Goal: Task Accomplishment & Management: Complete application form

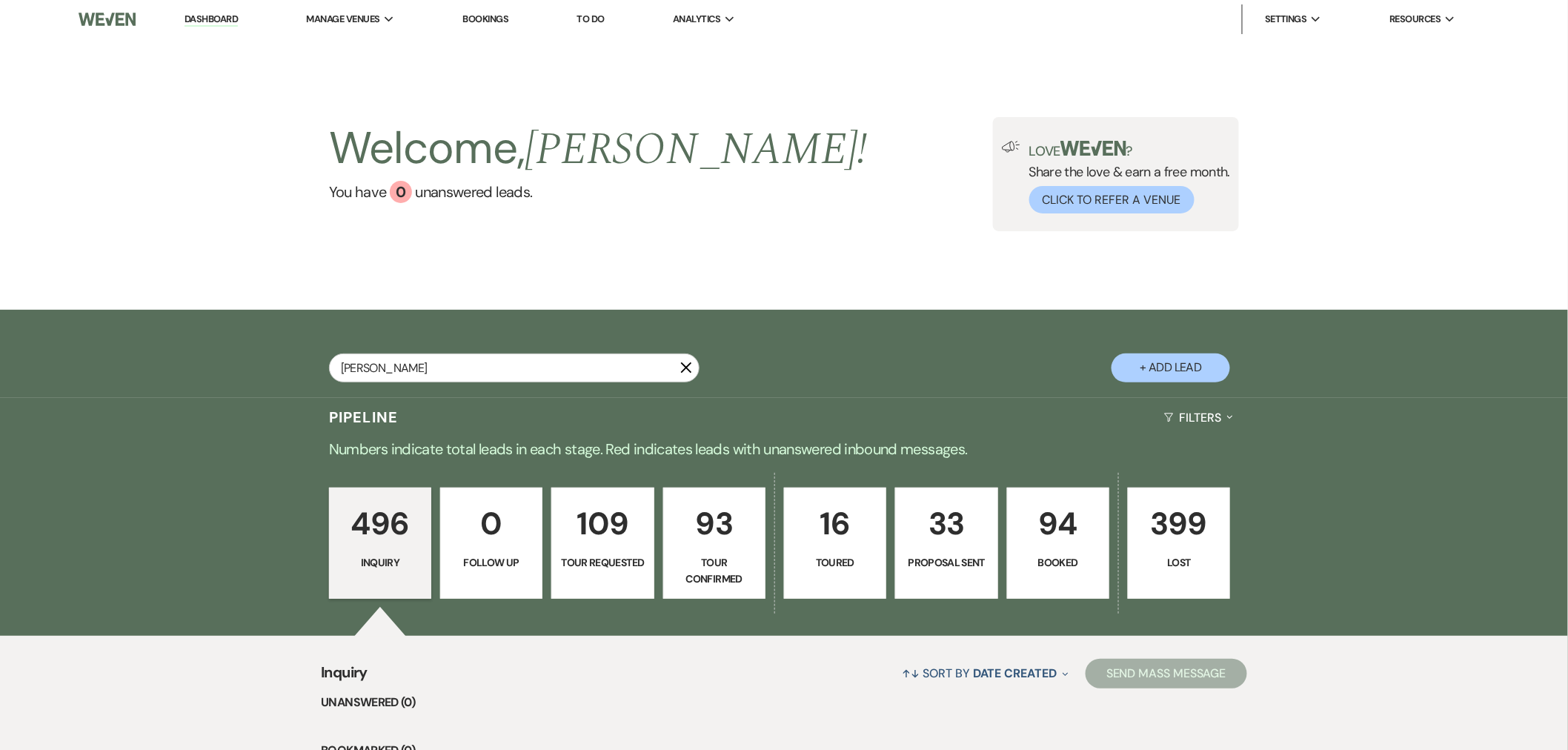
type input "alexa"
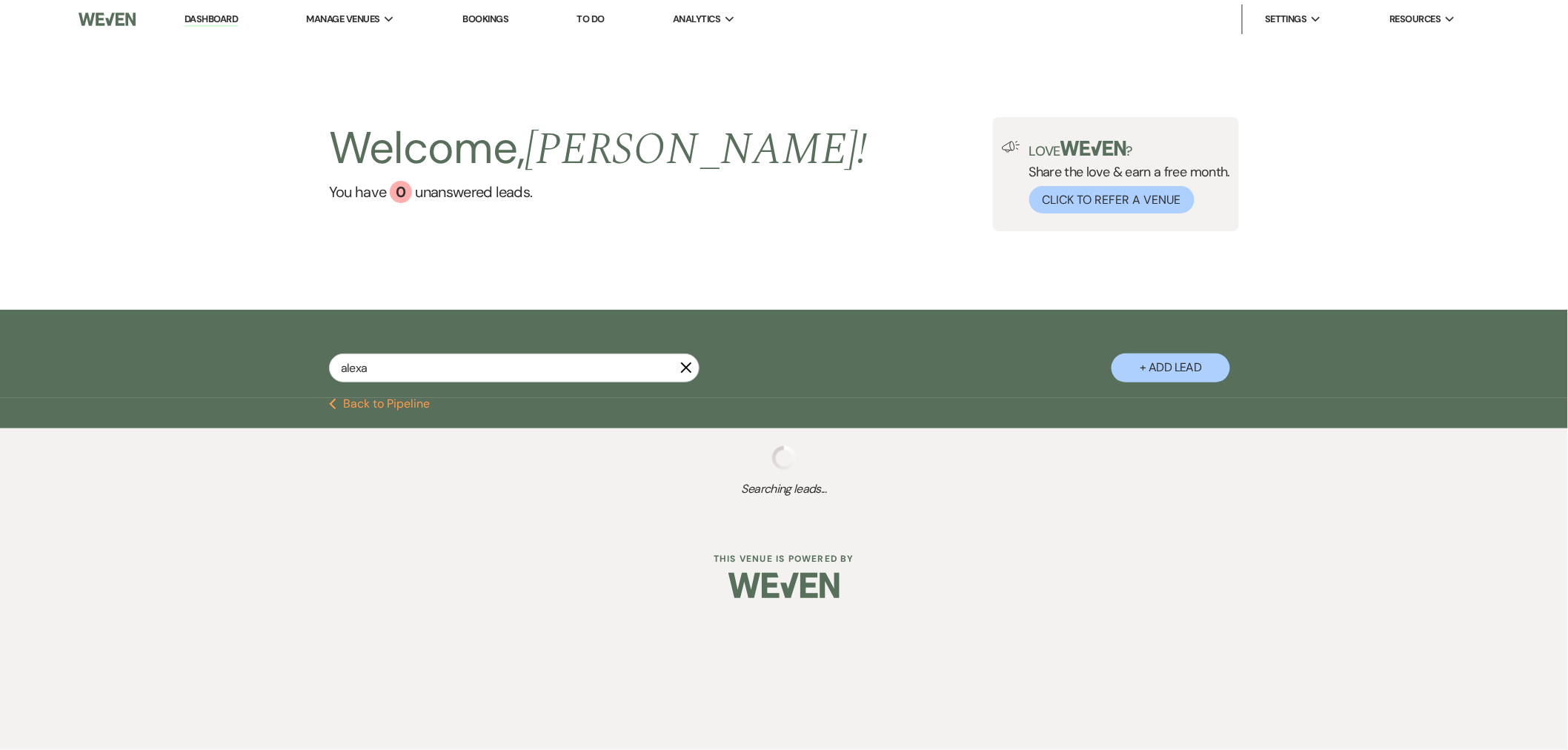
select select "2"
select select "6"
select select "8"
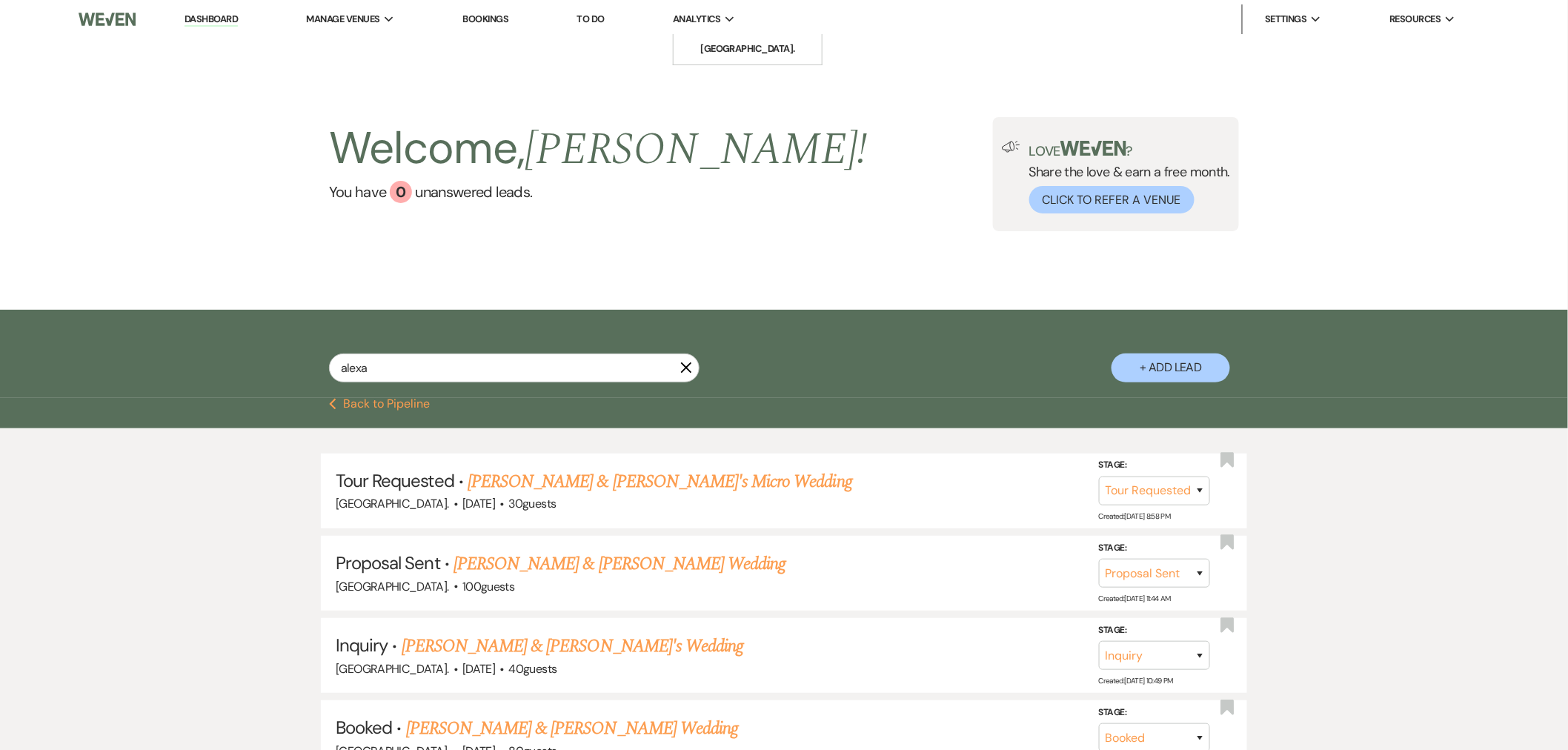
type input "alexa"
click at [1165, 377] on button "+ Add Lead" at bounding box center [1171, 368] width 119 height 29
select select "417"
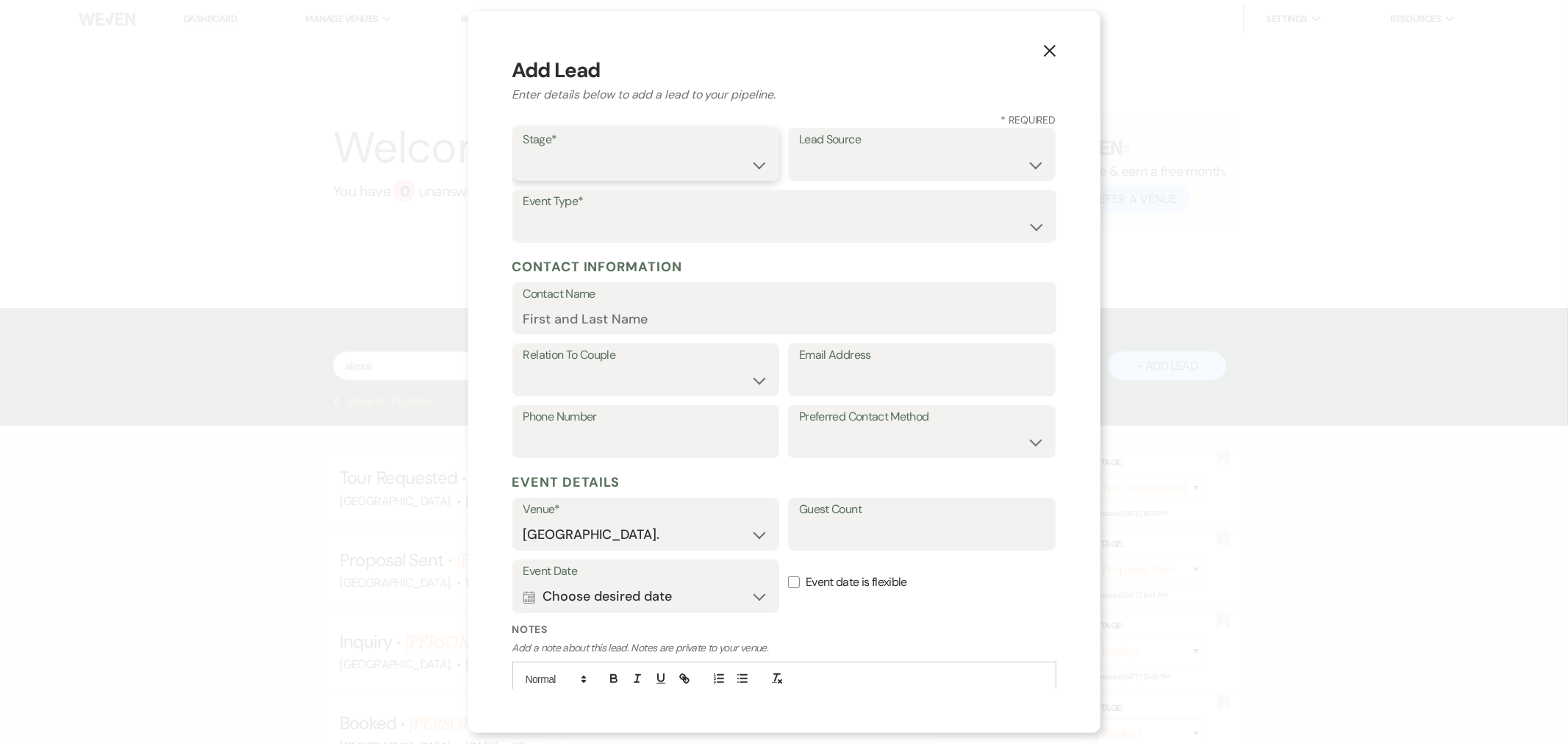
click at [567, 165] on select "Inquiry Follow Up Tour Requested Tour Confirmed Toured Proposal Sent Booked Lost" at bounding box center [646, 165] width 245 height 29
select select "4"
click at [523, 151] on select "Inquiry Follow Up Tour Requested Tour Confirmed Toured Proposal Sent Booked Lost" at bounding box center [646, 165] width 245 height 29
click at [854, 165] on select "Weven Venue Website Instagram Facebook Pinterest Google The Knot Wedding Wire H…" at bounding box center [922, 165] width 245 height 29
select select "17"
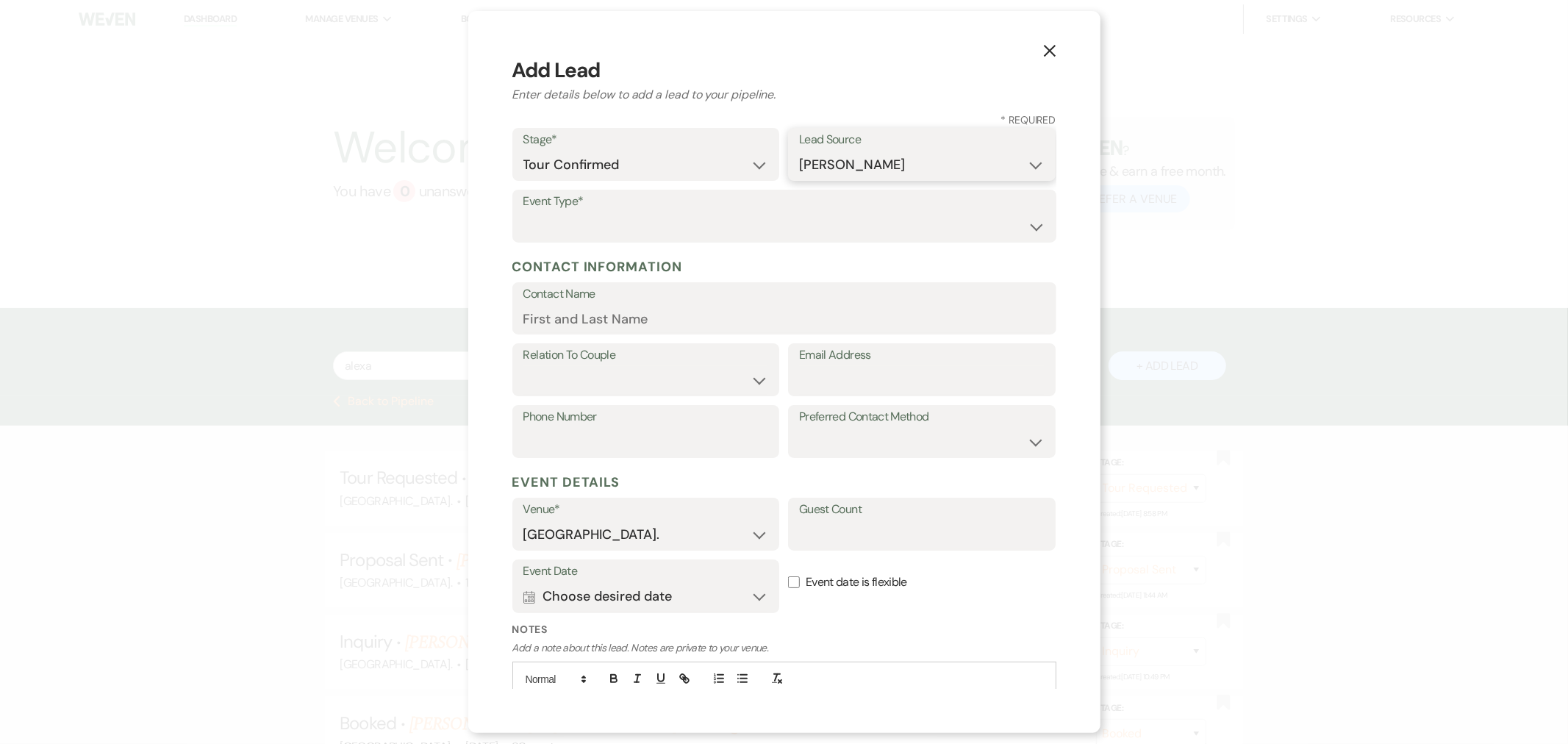
click at [799, 151] on select "Weven Venue Website Instagram Facebook Pinterest Google The Knot Wedding Wire H…" at bounding box center [922, 165] width 245 height 29
drag, startPoint x: 639, startPoint y: 231, endPoint x: 641, endPoint y: 240, distance: 9.2
click at [639, 231] on select "Wedding Anniversary Party Baby Shower Bachelorette / Bachelor Party Birthday Pa…" at bounding box center [784, 226] width 522 height 29
select select "1"
click at [523, 212] on select "Wedding Anniversary Party Baby Shower Bachelorette / Bachelor Party Birthday Pa…" at bounding box center [784, 226] width 522 height 29
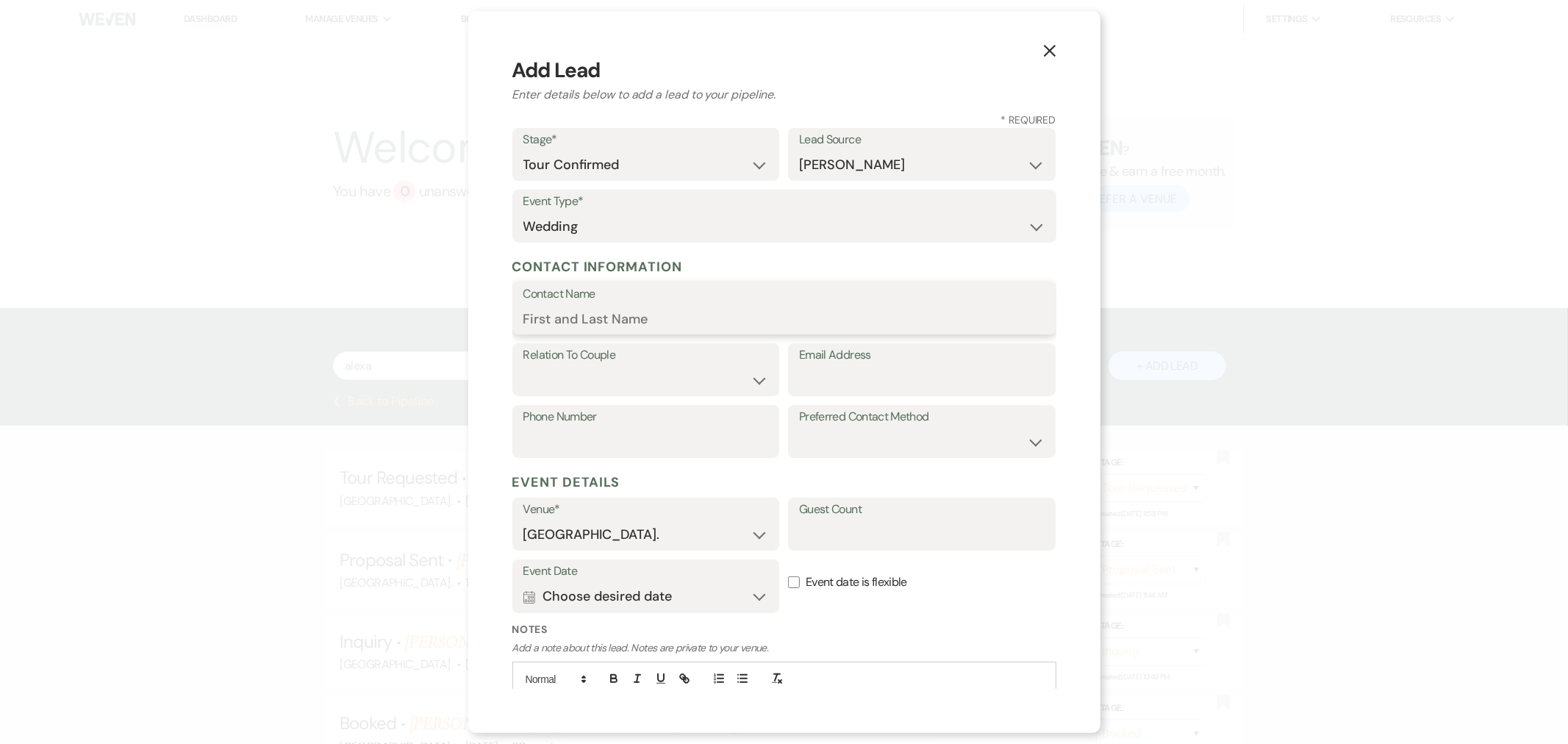
paste input "[PERSON_NAME]"
type input "[PERSON_NAME]"
click at [628, 373] on select "Couple Planner Parent of Couple Family Member Friend Other" at bounding box center [646, 380] width 245 height 29
select select "1"
click at [523, 366] on select "Couple Planner Parent of Couple Family Member Friend Other" at bounding box center [646, 380] width 245 height 29
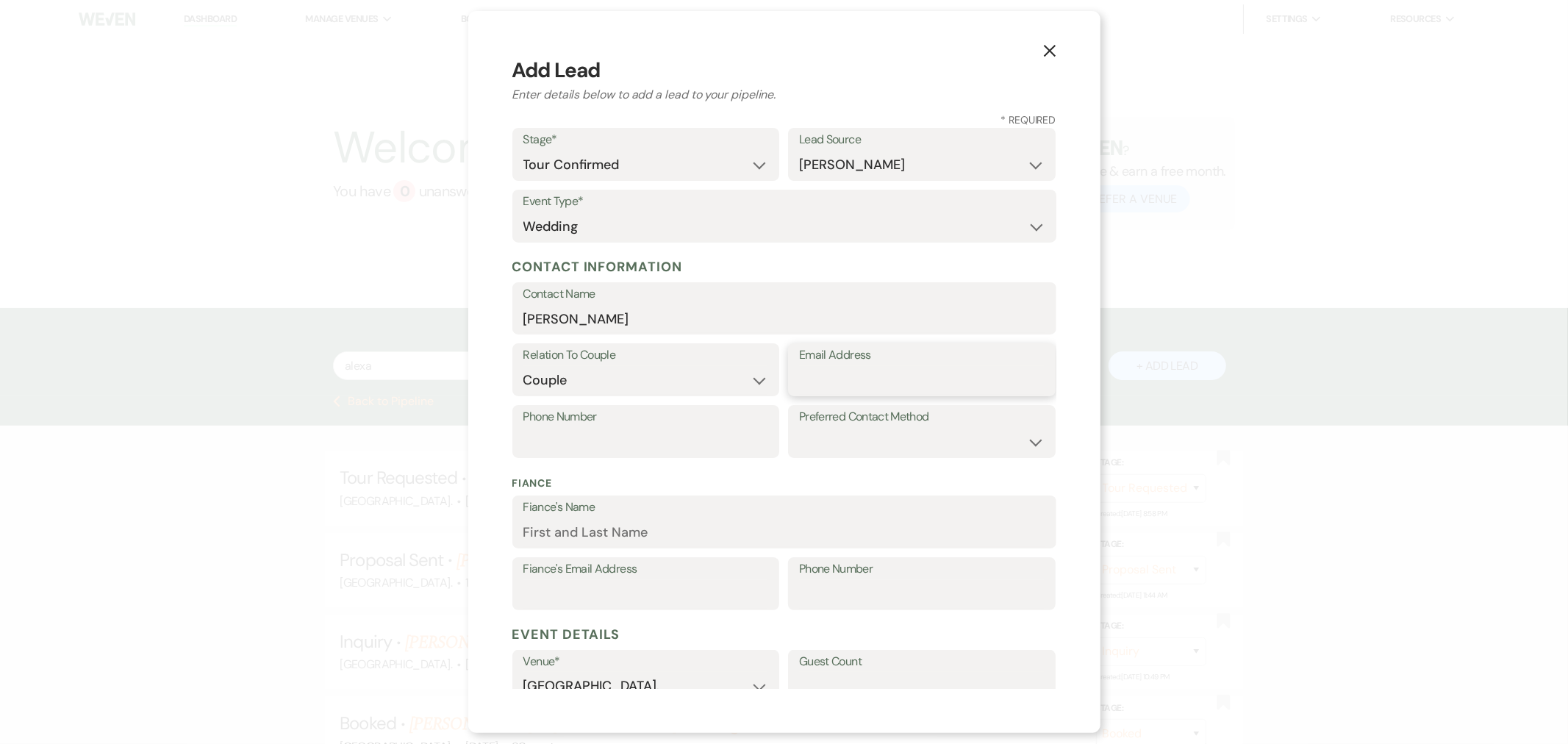
paste input "[EMAIL_ADDRESS][DOMAIN_NAME]"
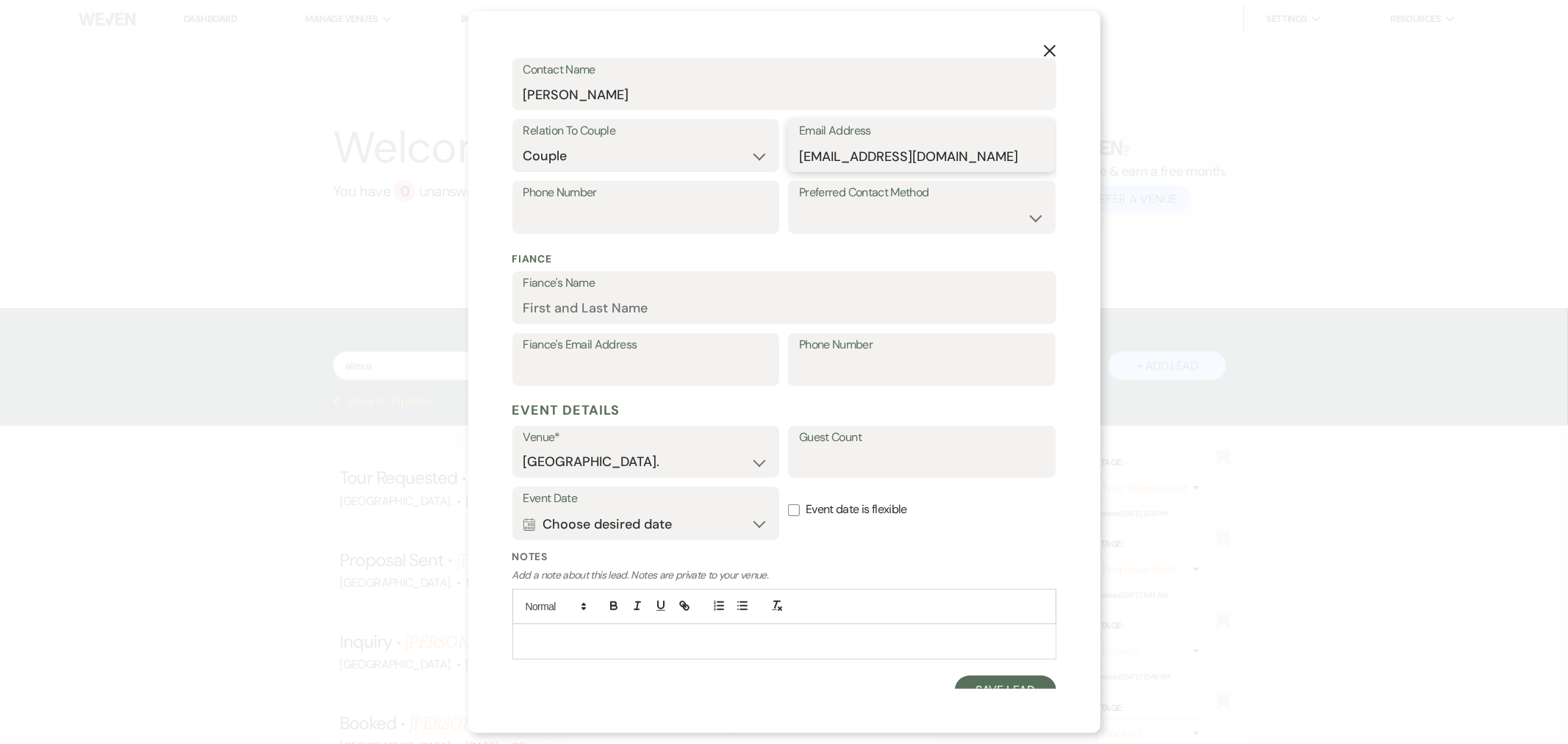
scroll to position [240, 0]
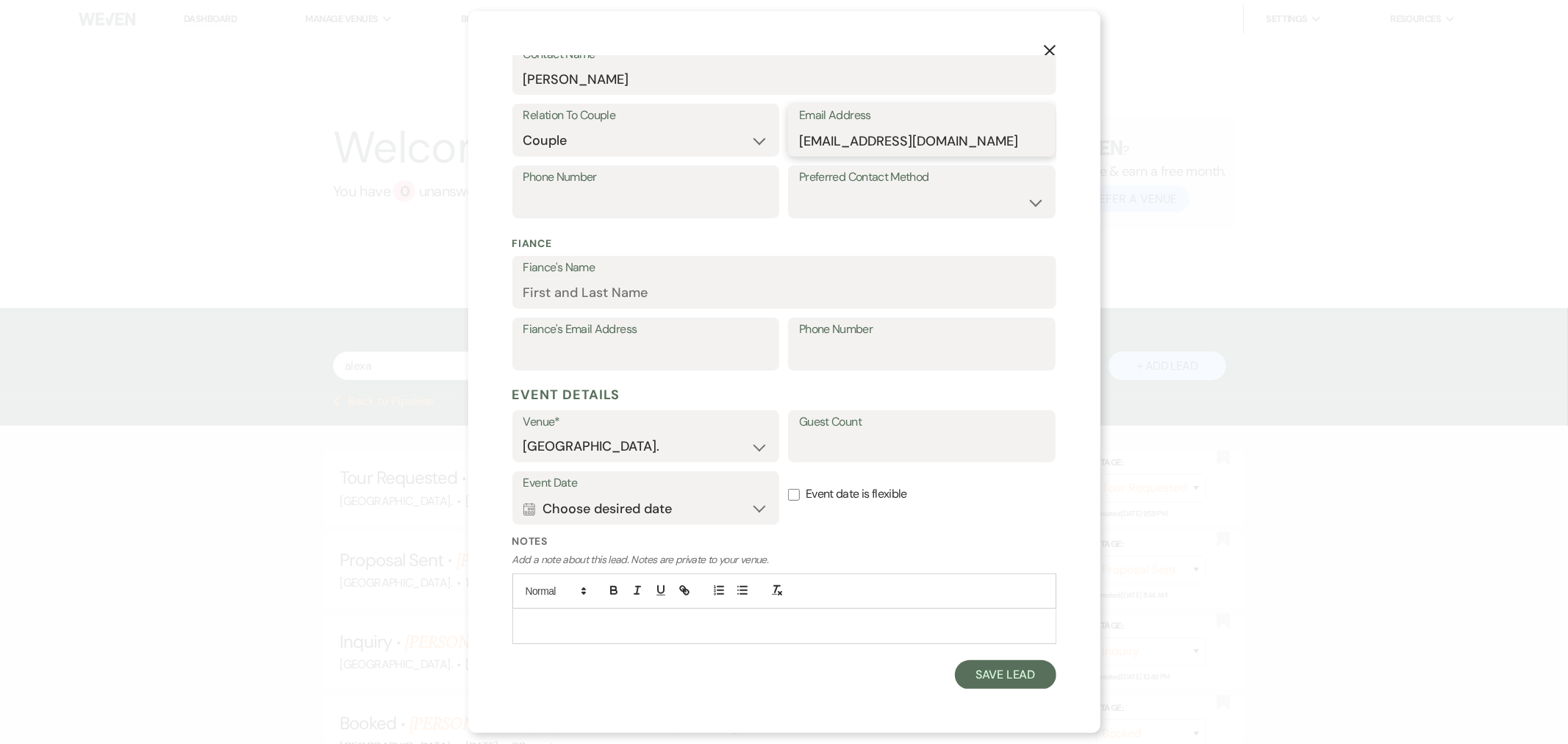
type input "[EMAIL_ADDRESS][DOMAIN_NAME]"
drag, startPoint x: 623, startPoint y: 354, endPoint x: 572, endPoint y: 204, distance: 158.4
paste input "[PHONE_NUMBER]"
type input "[PHONE_NUMBER]"
click at [840, 188] on select "Email Phone Text" at bounding box center [922, 202] width 245 height 29
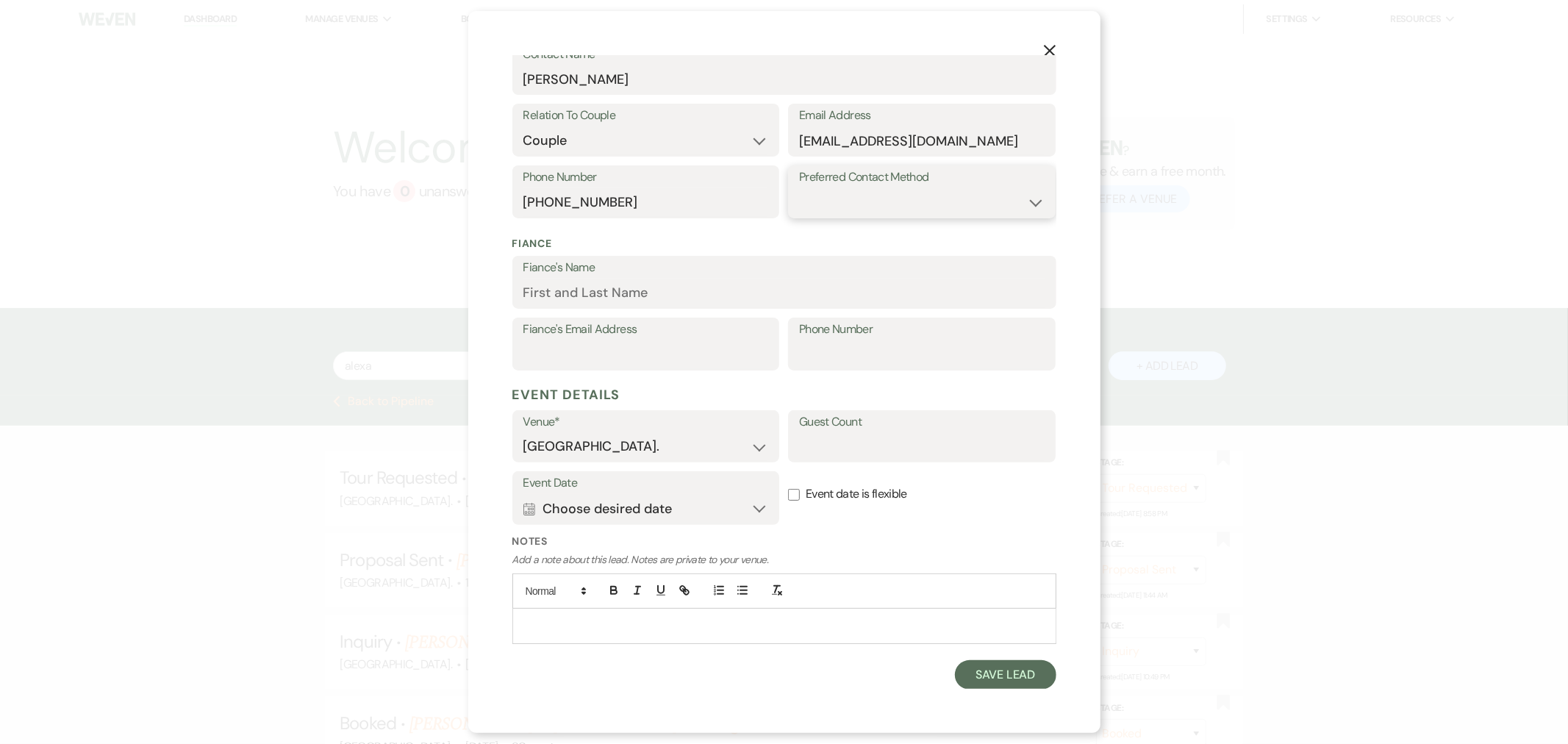
select select "email"
click at [799, 188] on select "Email Phone Text" at bounding box center [922, 202] width 245 height 29
paste input "[PERSON_NAME]"
type input "[PERSON_NAME]"
paste input "[EMAIL_ADDRESS][DOMAIN_NAME]"
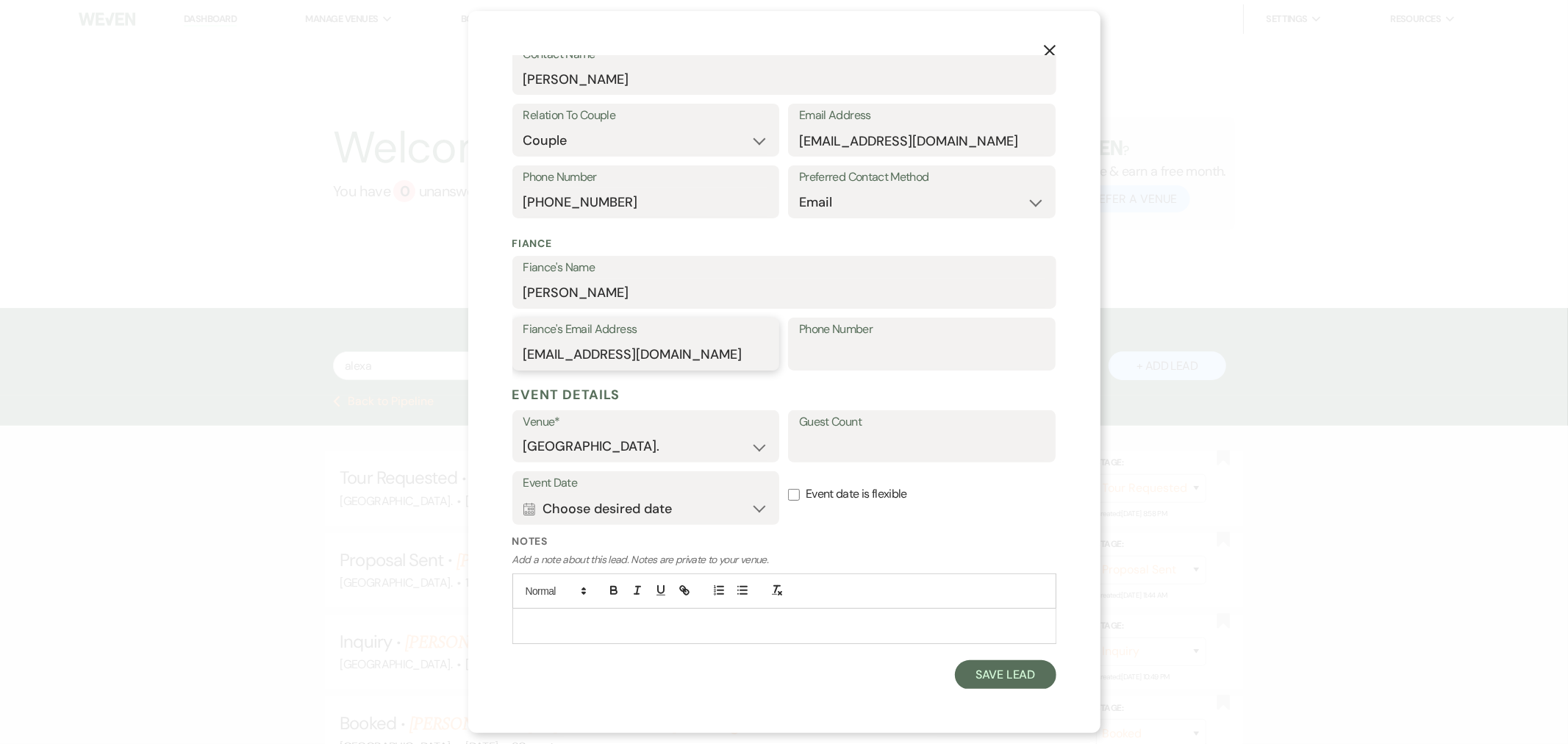
type input "[EMAIL_ADDRESS][DOMAIN_NAME]"
paste input "[PHONE_NUMBER]"
type input "[PHONE_NUMBER]"
click at [845, 435] on input "Guest Count" at bounding box center [922, 446] width 245 height 29
type input "51-100"
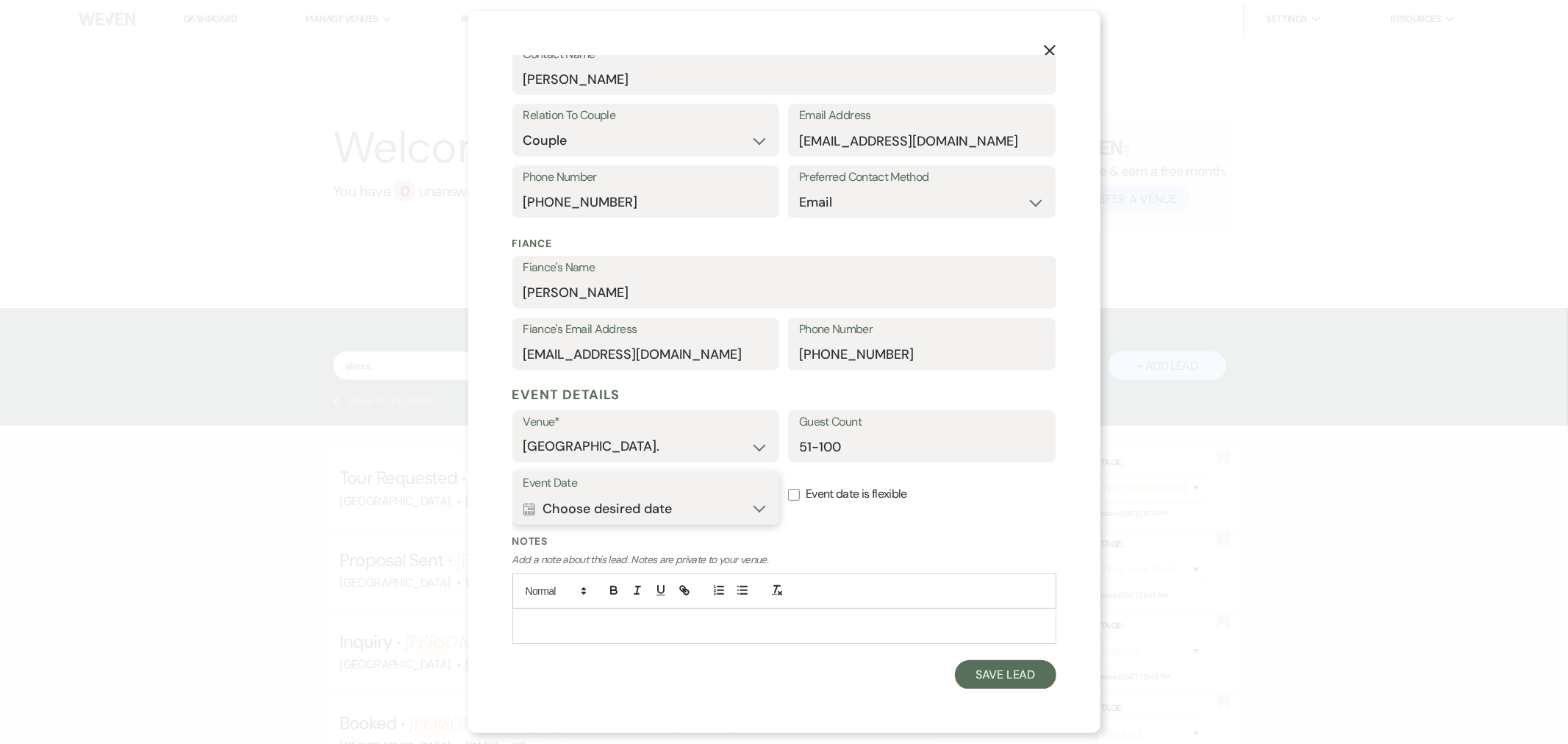
click at [755, 498] on button "Calendar Choose desired date Expand" at bounding box center [646, 508] width 245 height 29
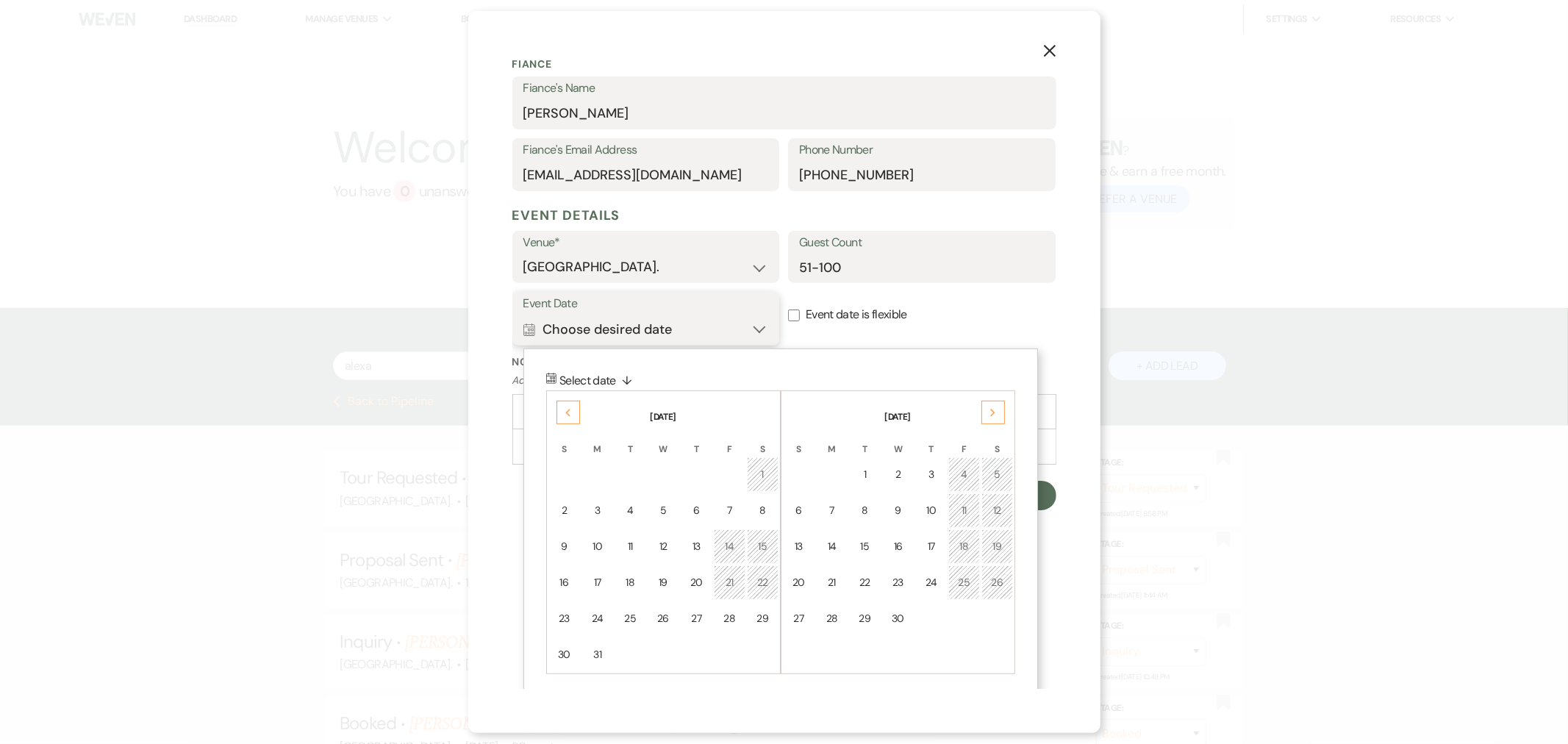
scroll to position [421, 0]
click at [990, 409] on icon "Next" at bounding box center [993, 410] width 7 height 8
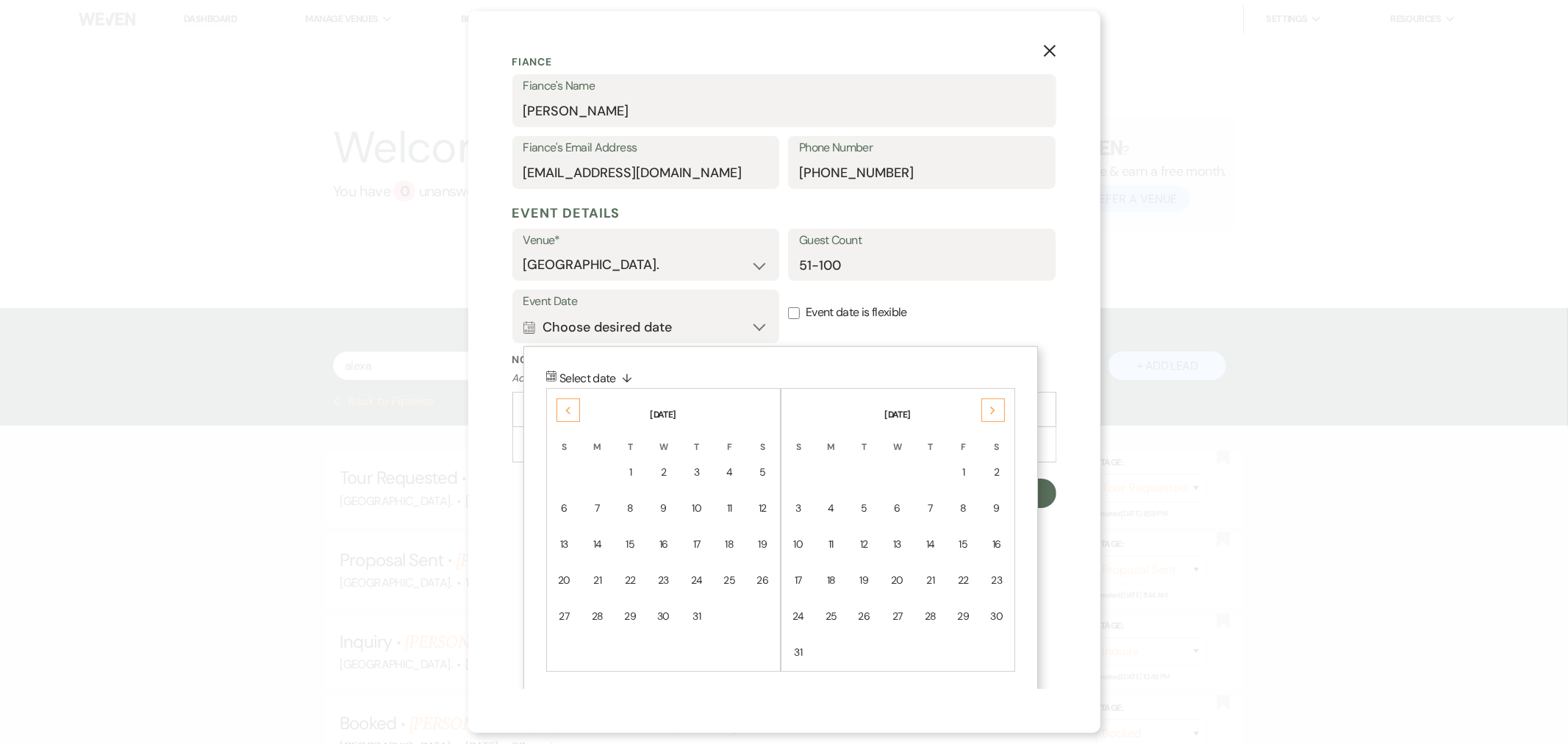
click at [990, 409] on icon "Next" at bounding box center [993, 410] width 7 height 8
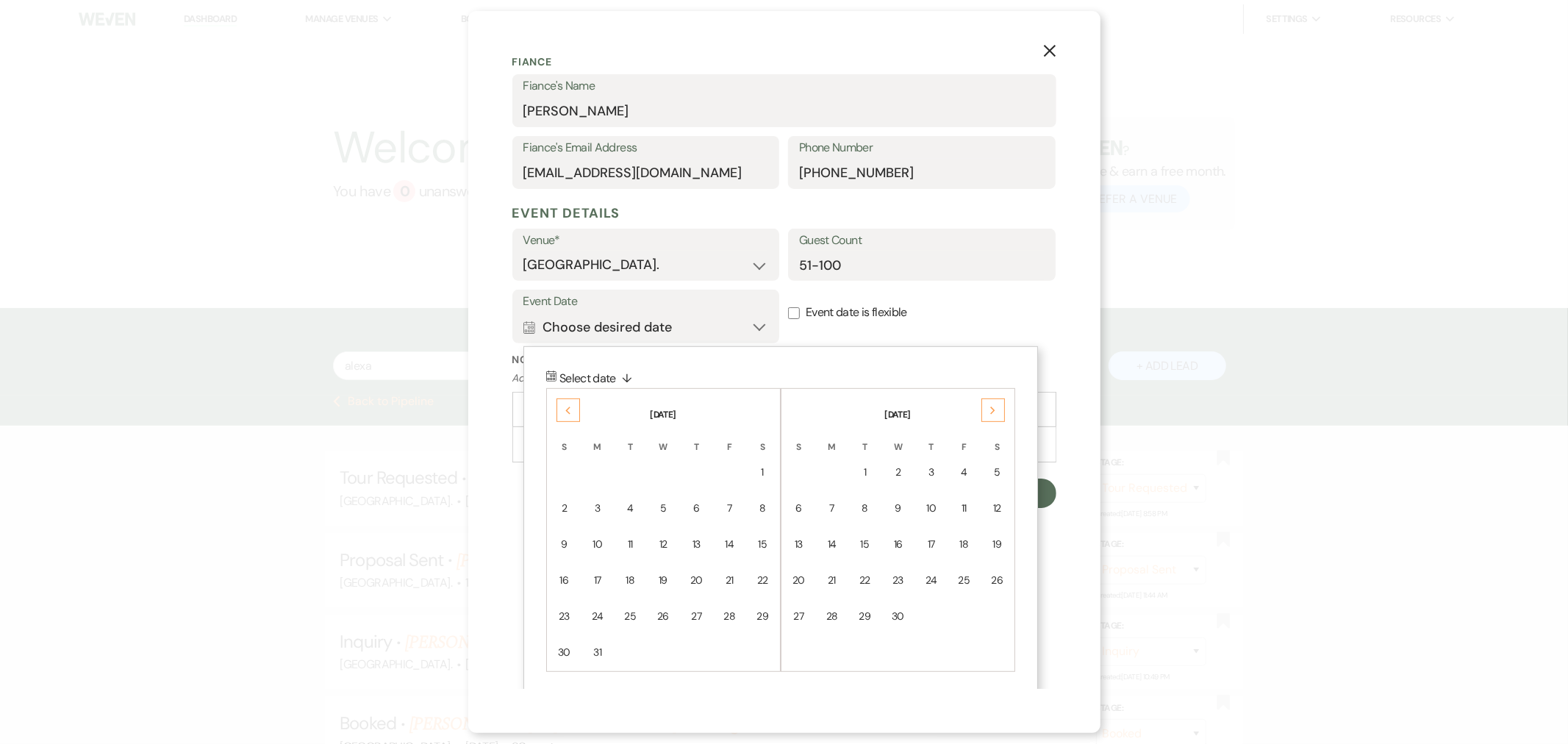
click at [990, 409] on icon "Next" at bounding box center [993, 410] width 7 height 8
click at [998, 471] on div "4" at bounding box center [996, 472] width 12 height 15
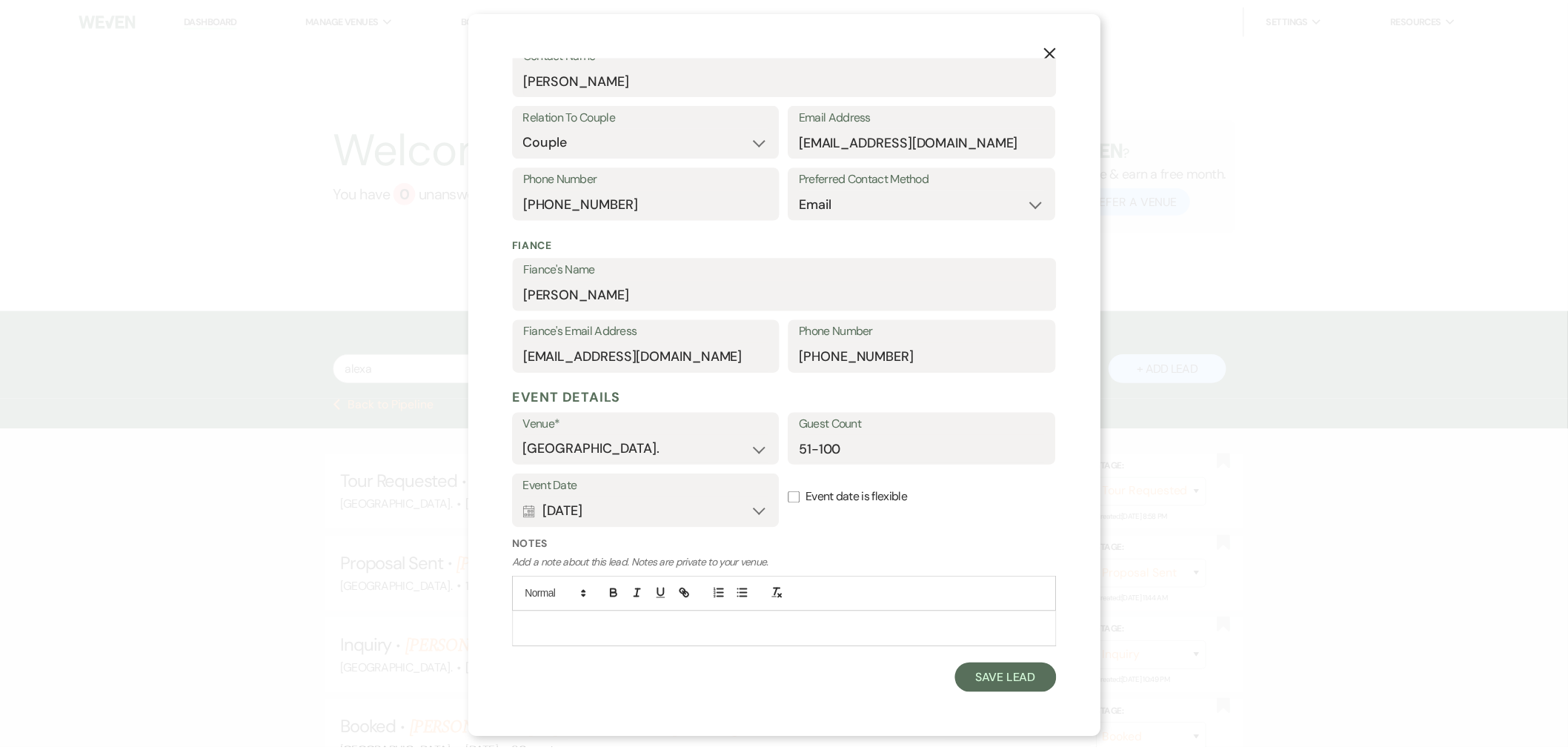
scroll to position [242, 0]
click at [979, 677] on button "Save Lead" at bounding box center [1013, 679] width 102 height 29
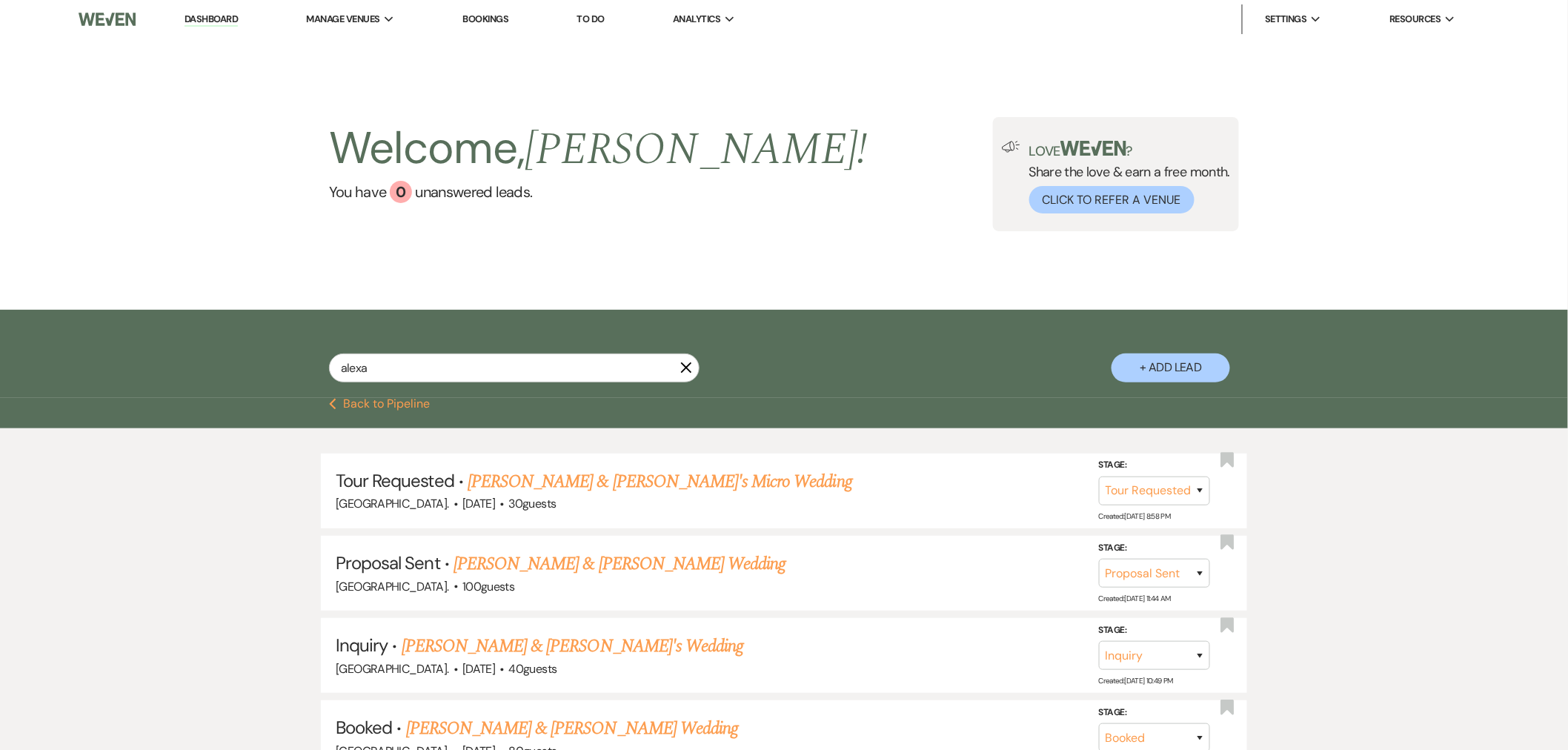
click at [394, 416] on div "Previous Back to Pipeline" at bounding box center [784, 413] width 1568 height 30
click at [398, 402] on button "Previous Back to Pipeline" at bounding box center [380, 404] width 102 height 12
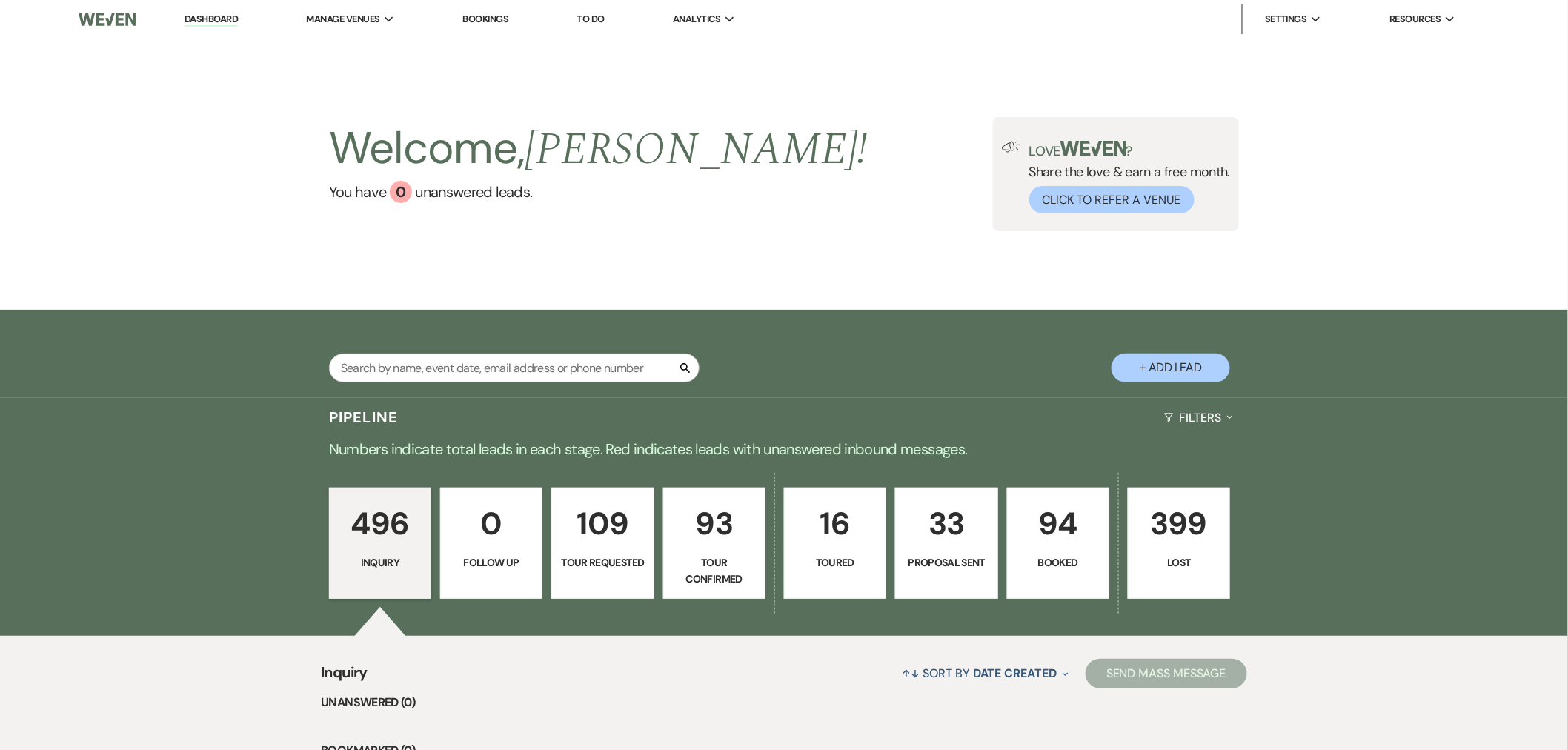
click at [685, 571] on p "Tour Confirmed" at bounding box center [714, 570] width 83 height 33
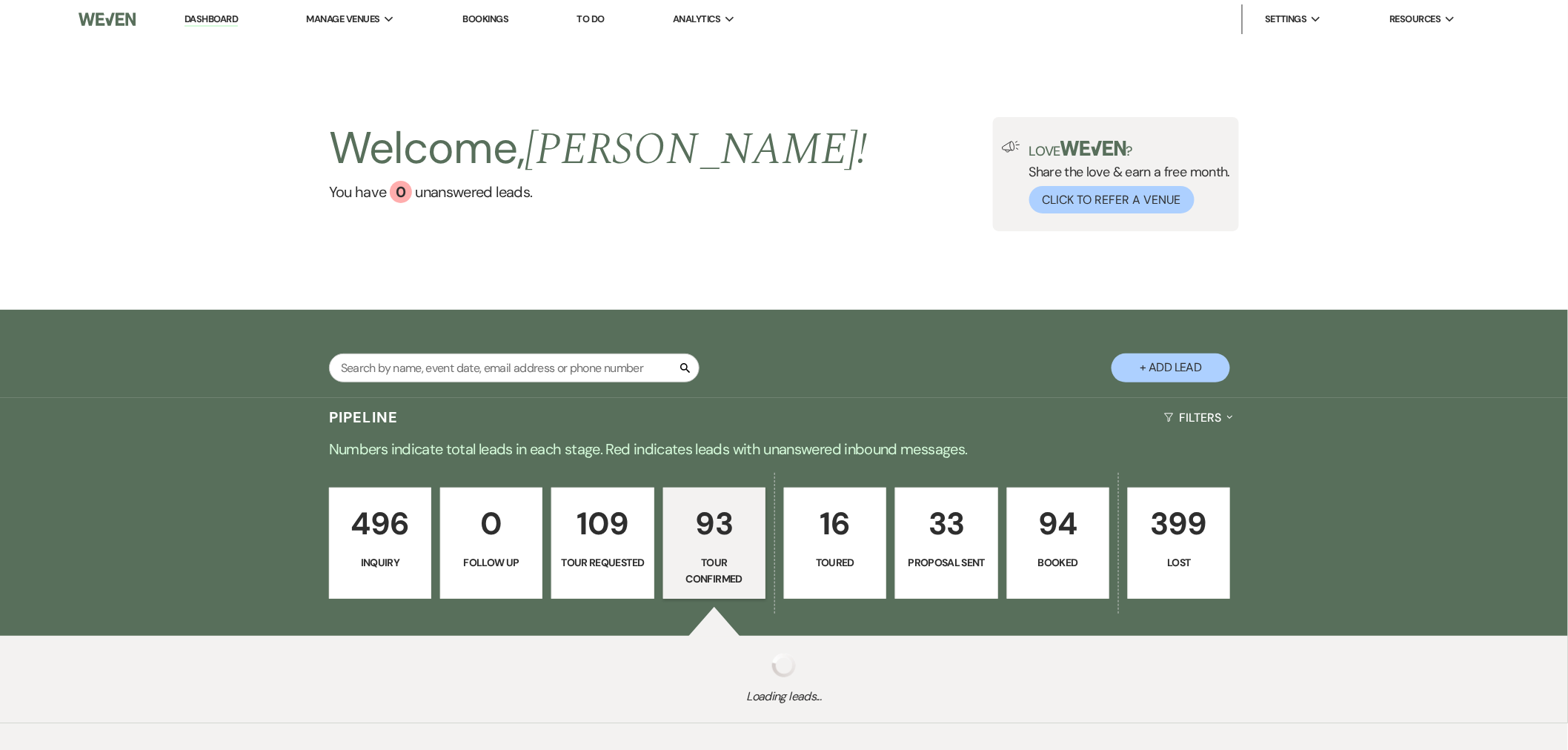
select select "4"
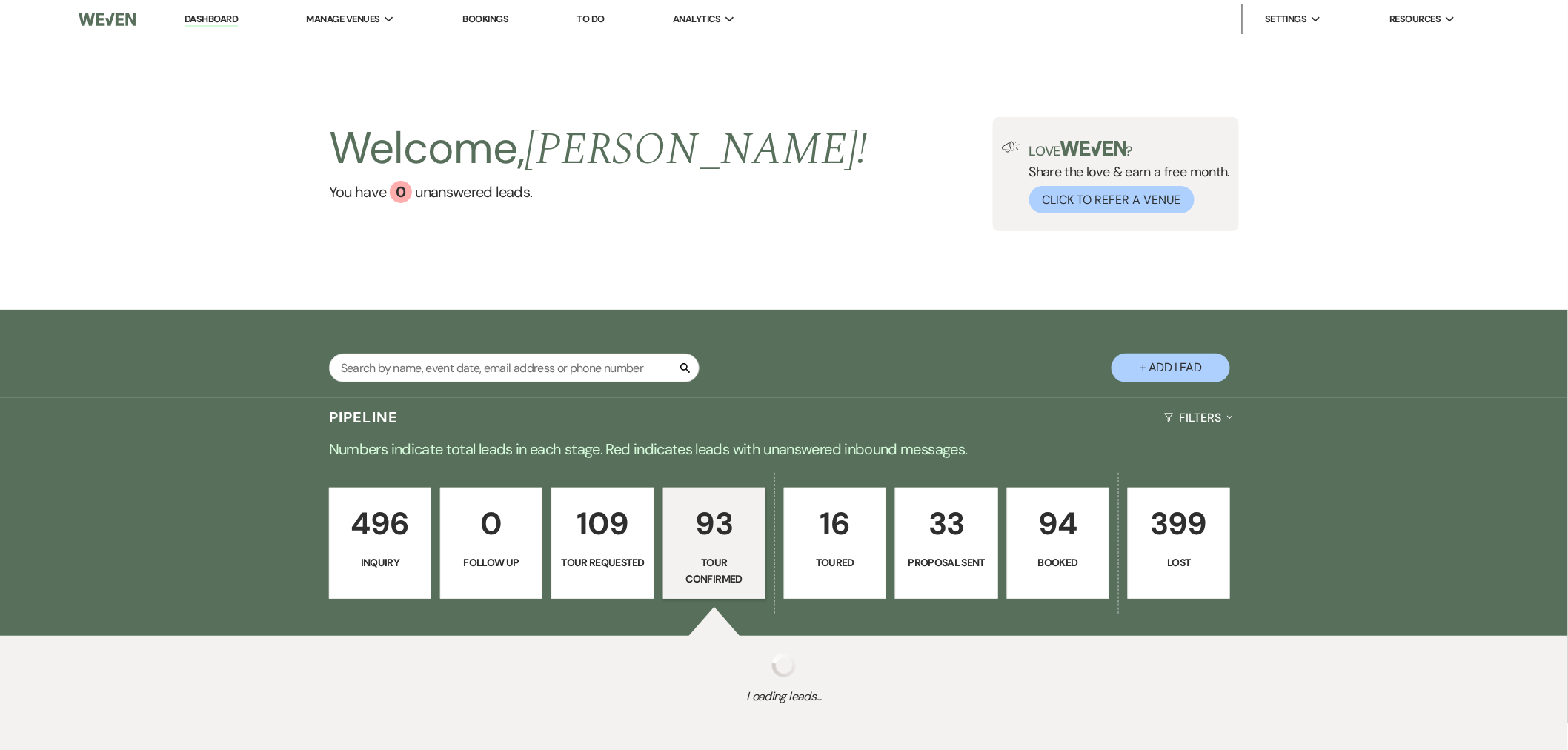
select select "4"
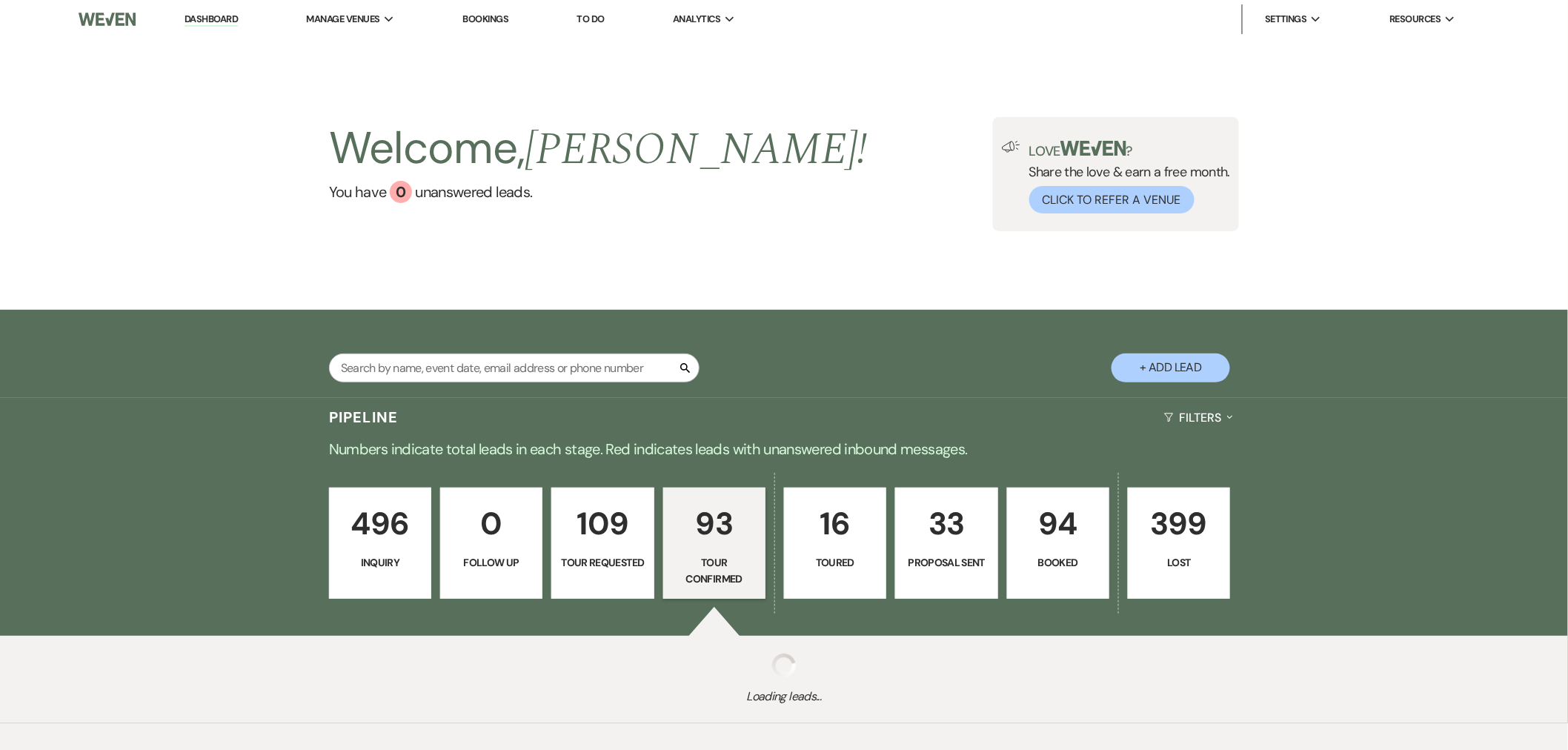
select select "4"
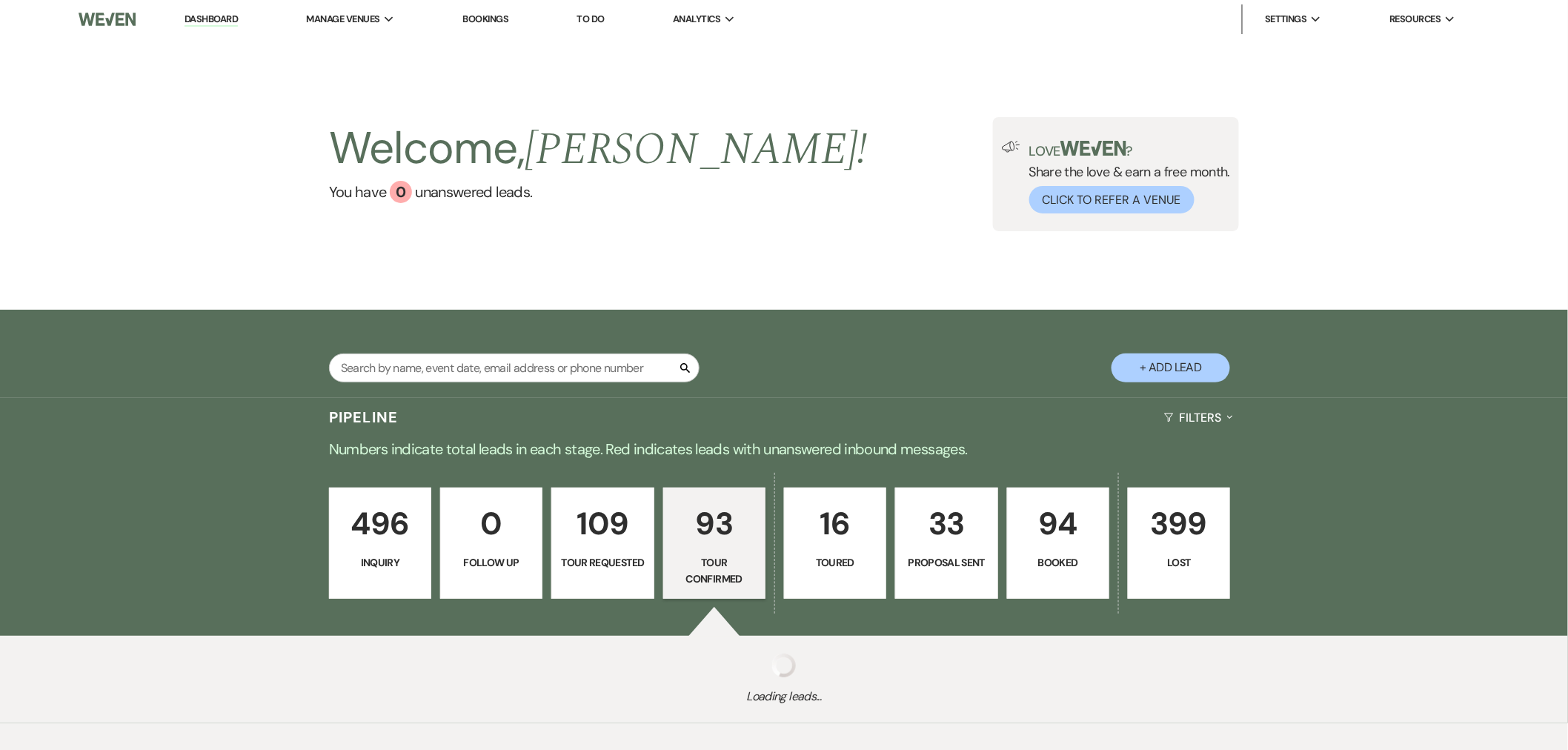
select select "4"
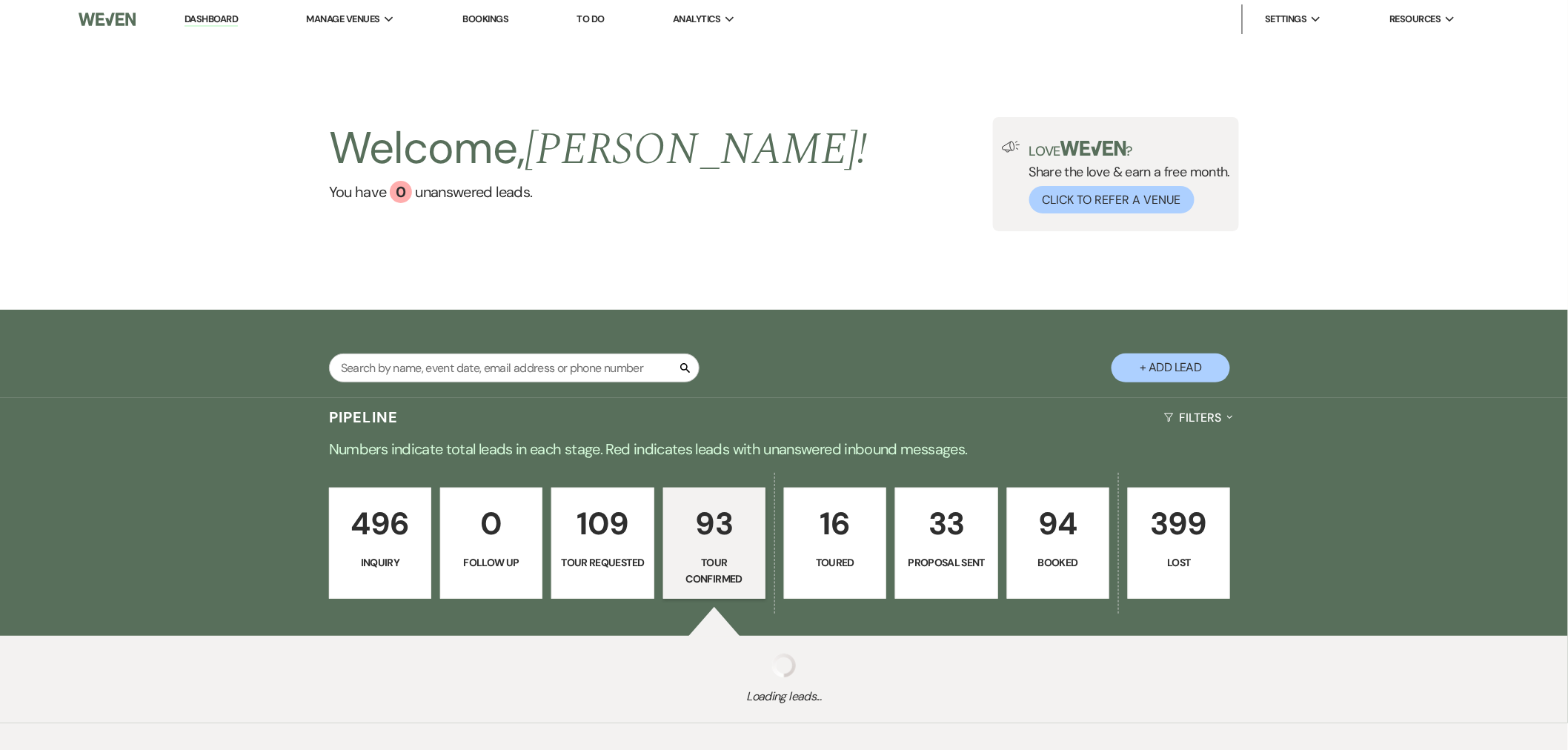
select select "4"
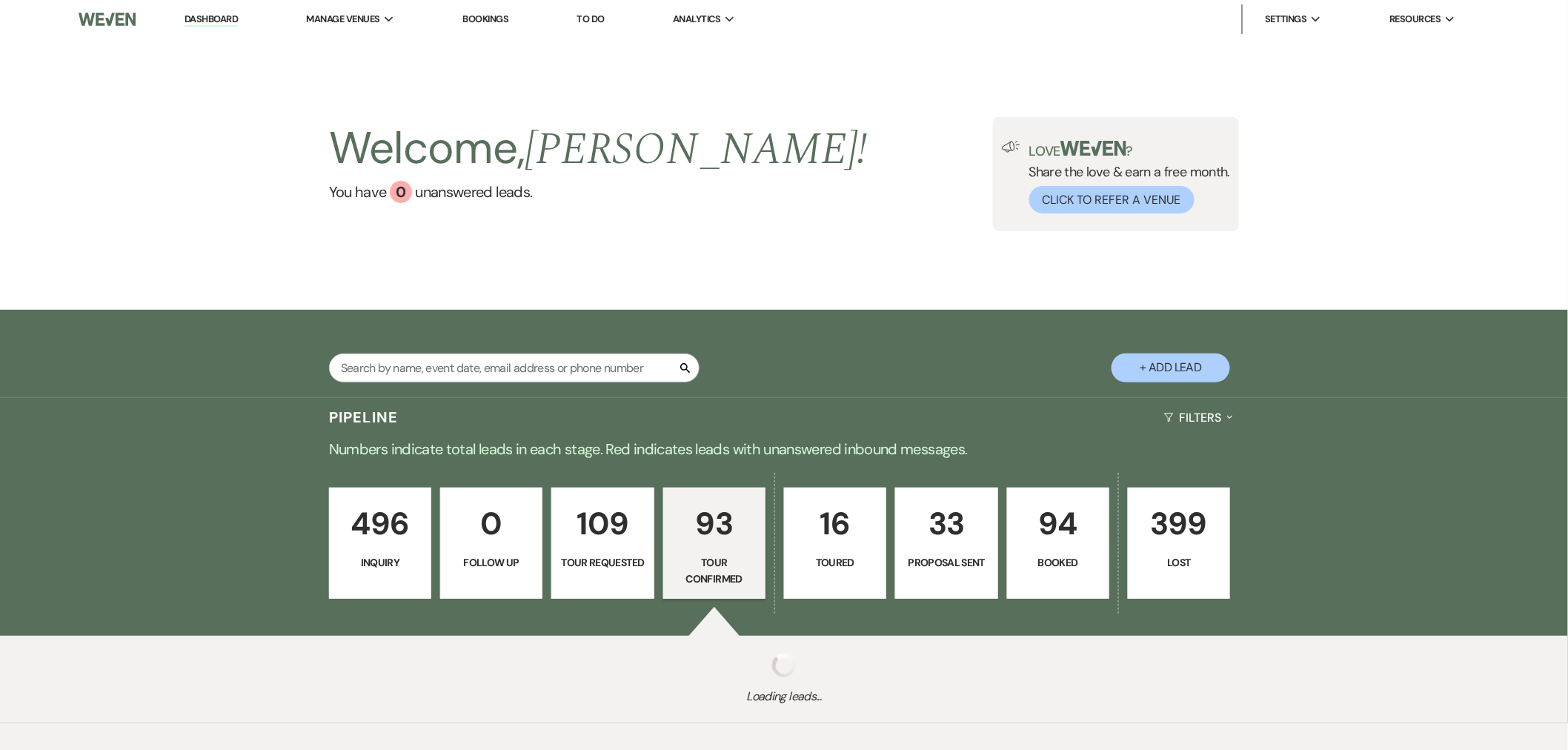
select select "4"
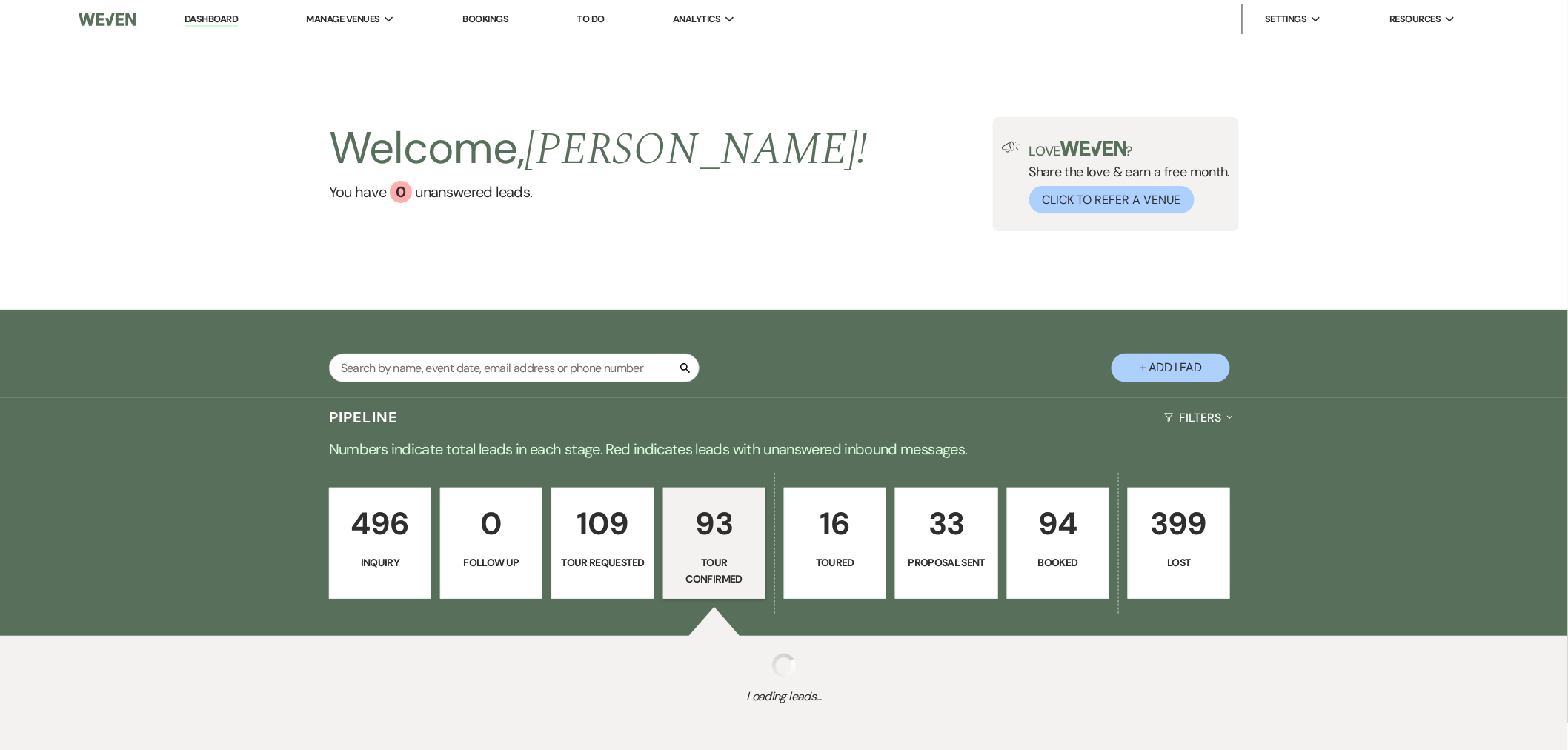
select select "4"
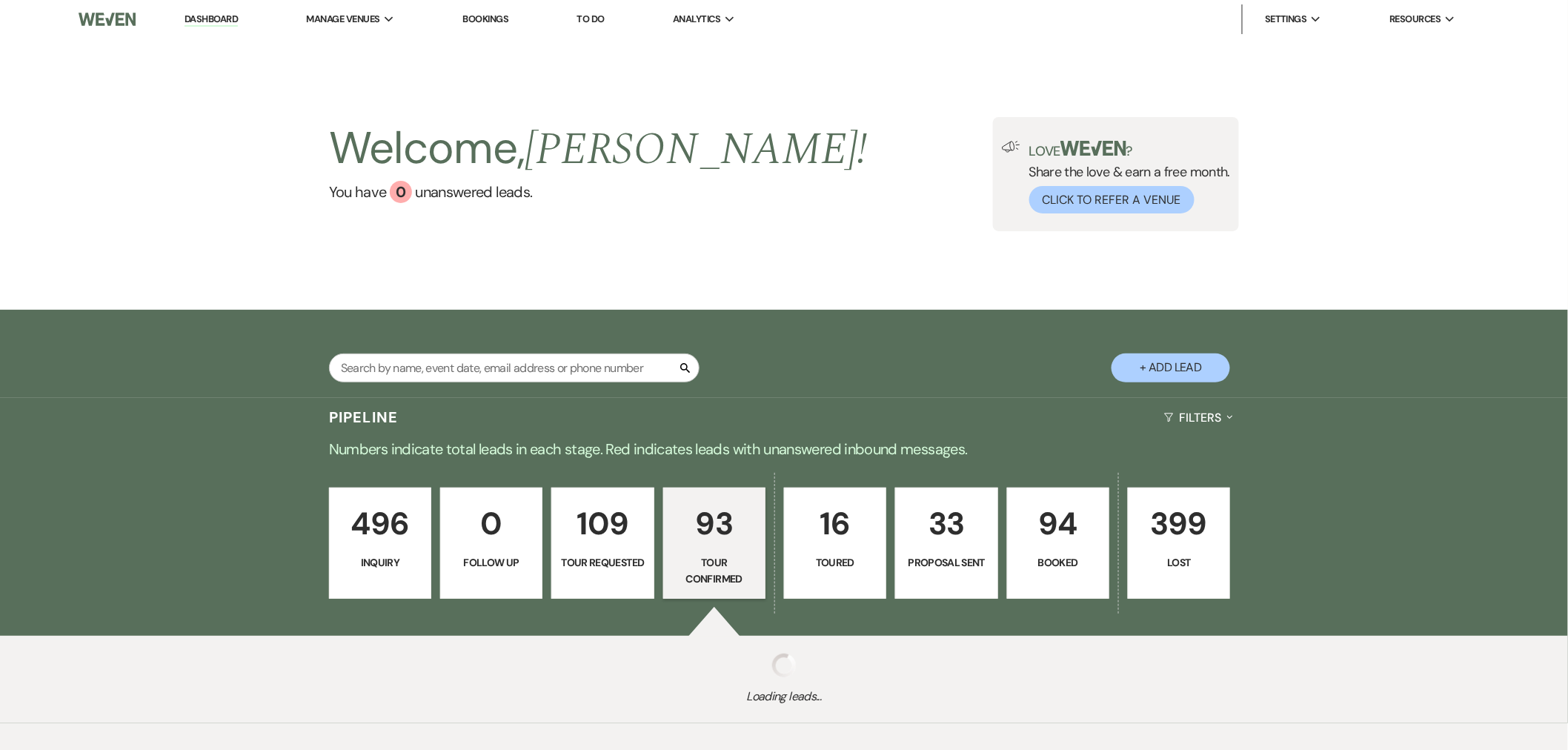
select select "4"
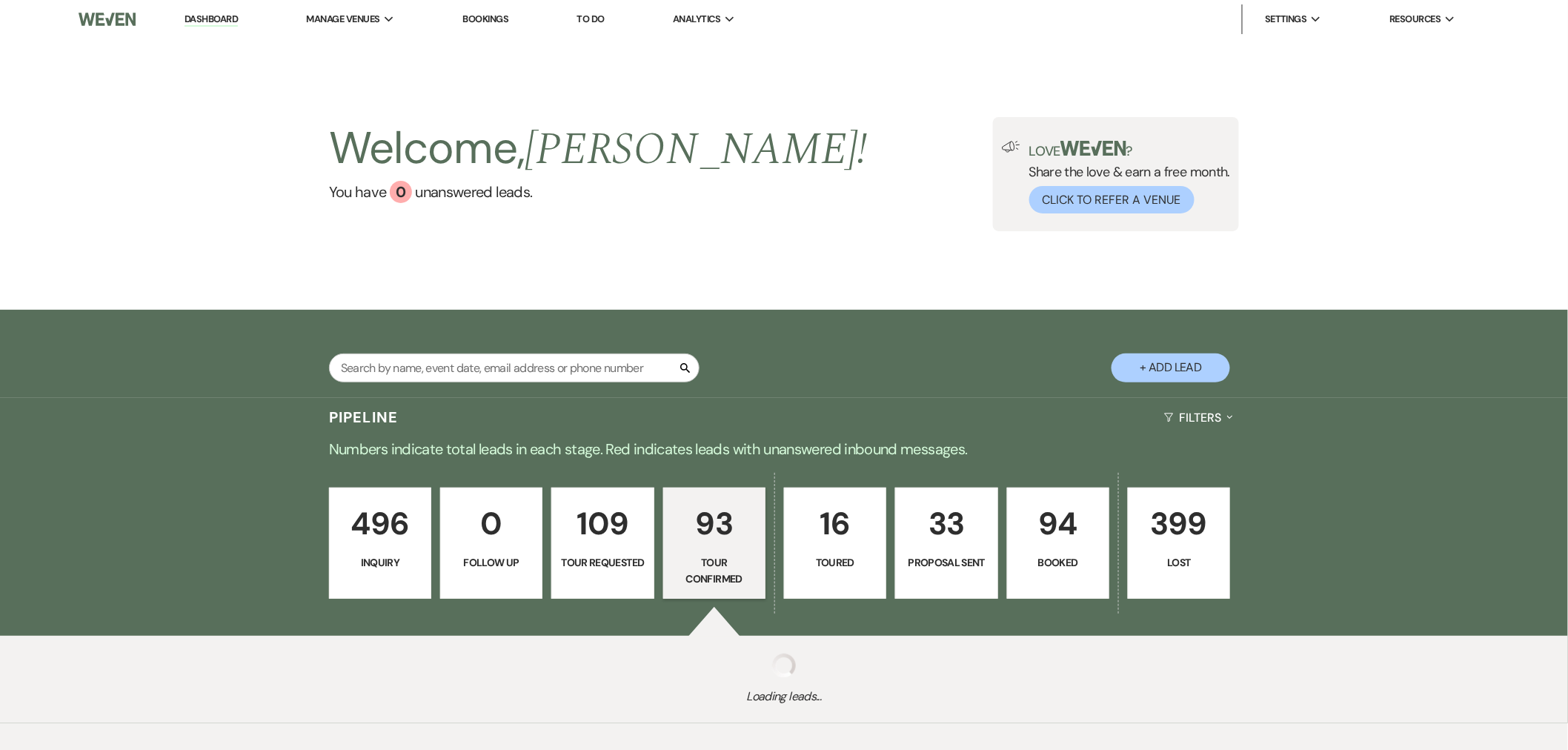
select select "4"
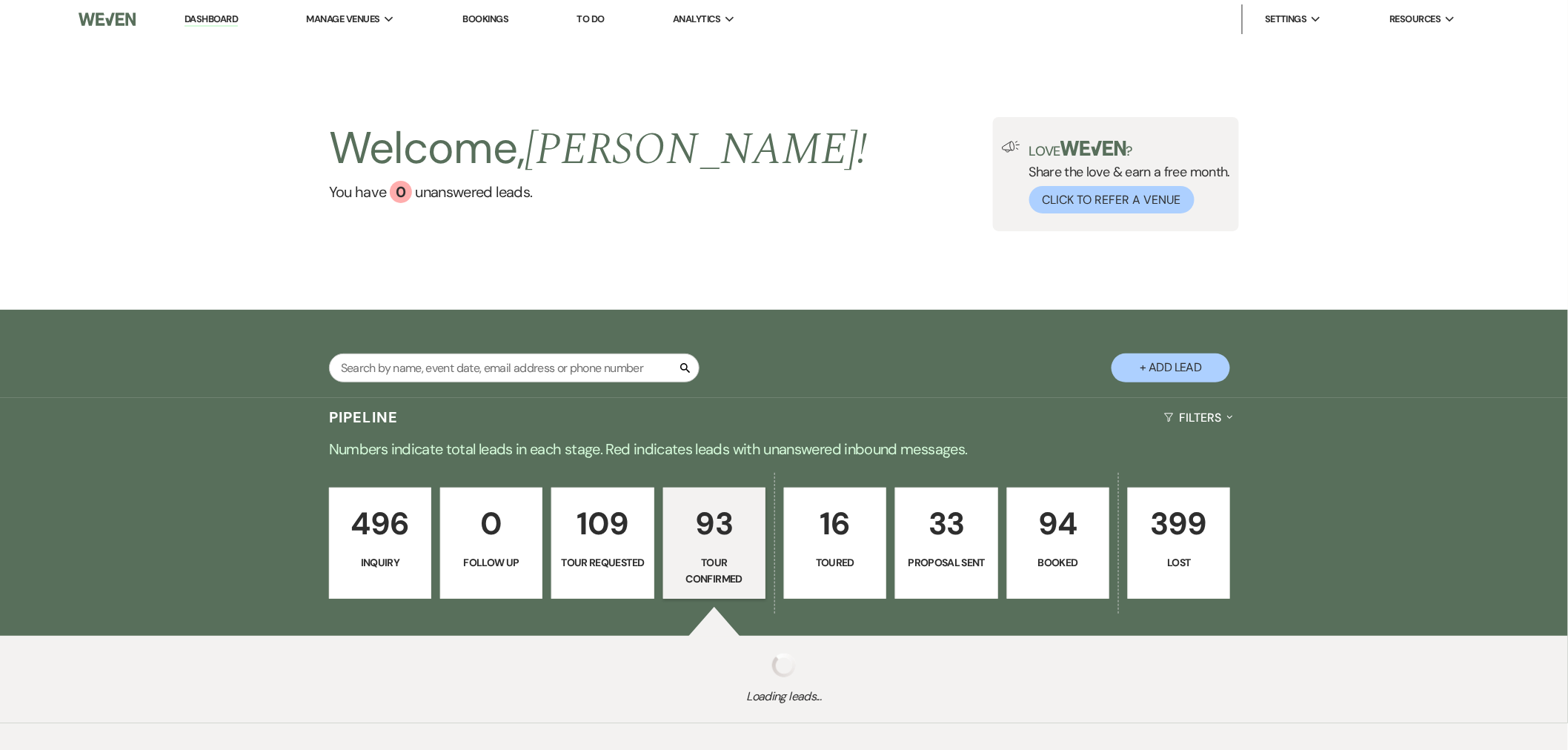
select select "4"
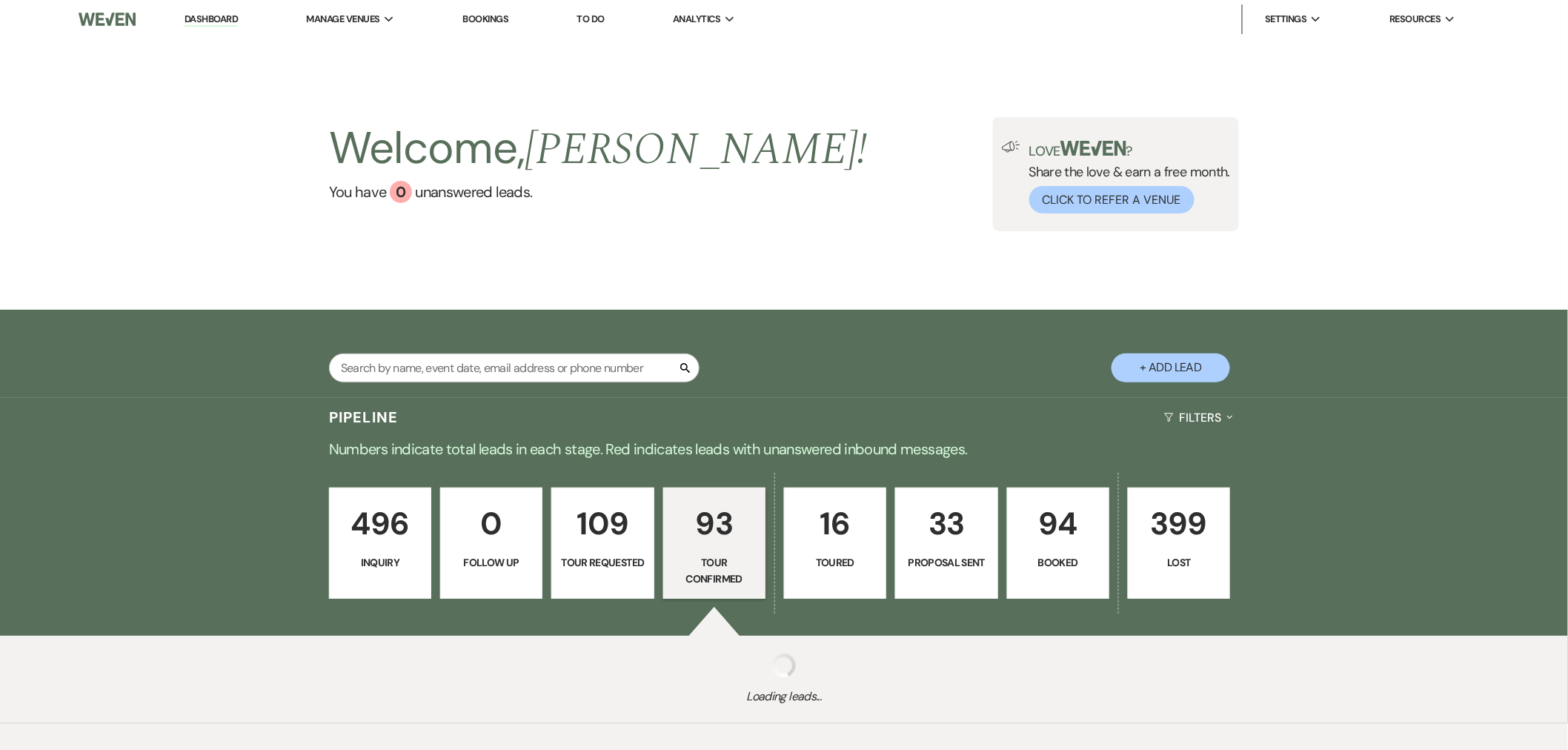
select select "4"
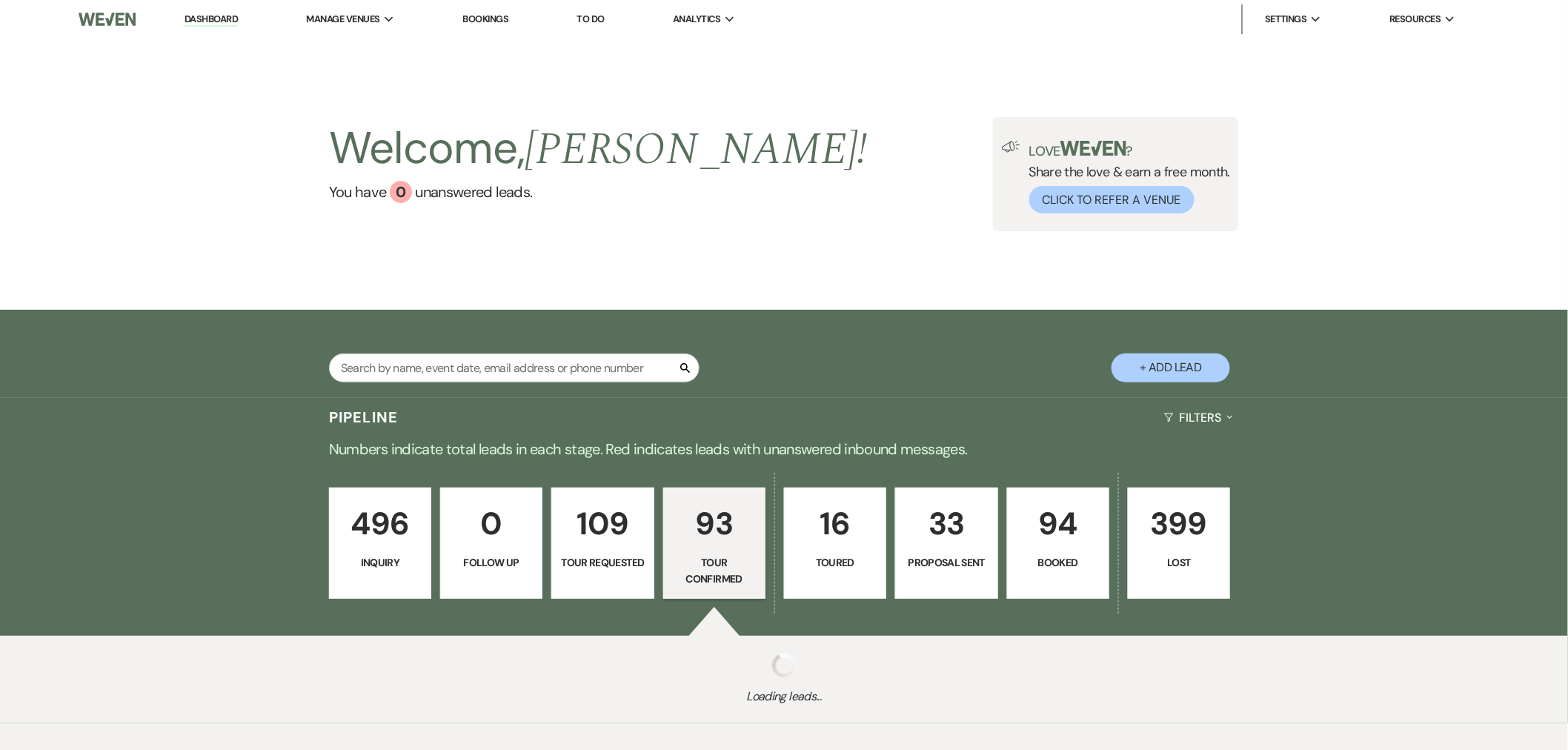
select select "4"
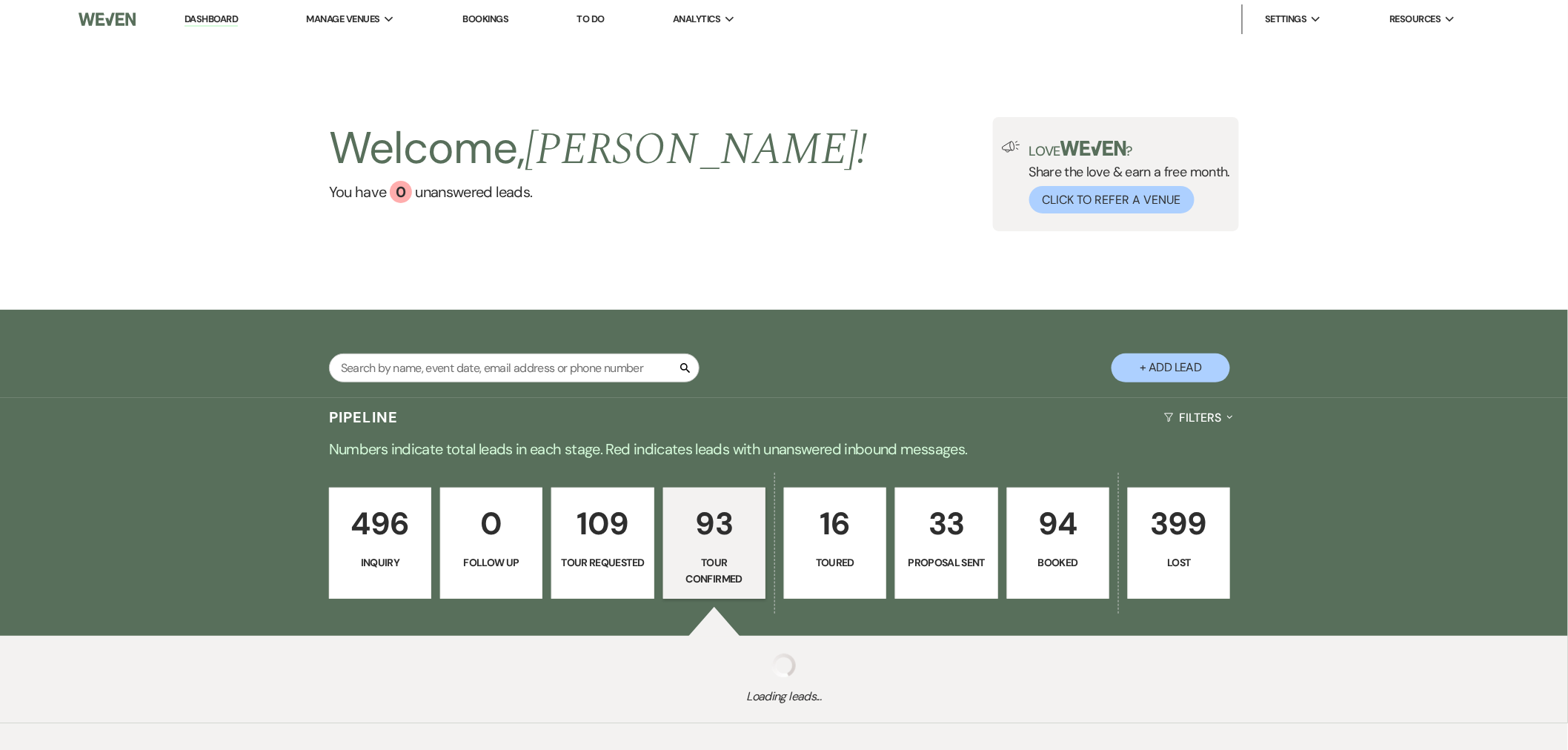
select select "4"
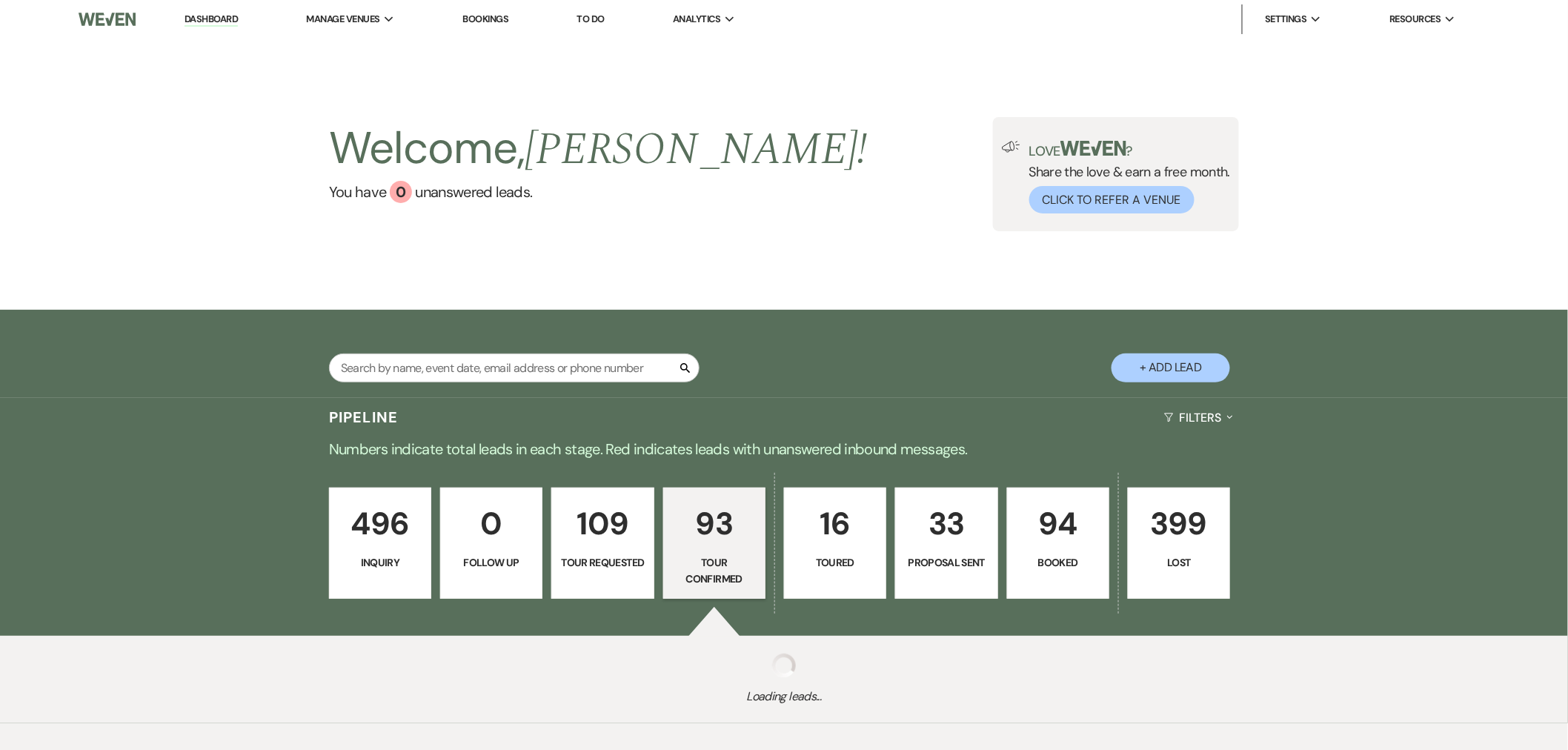
select select "4"
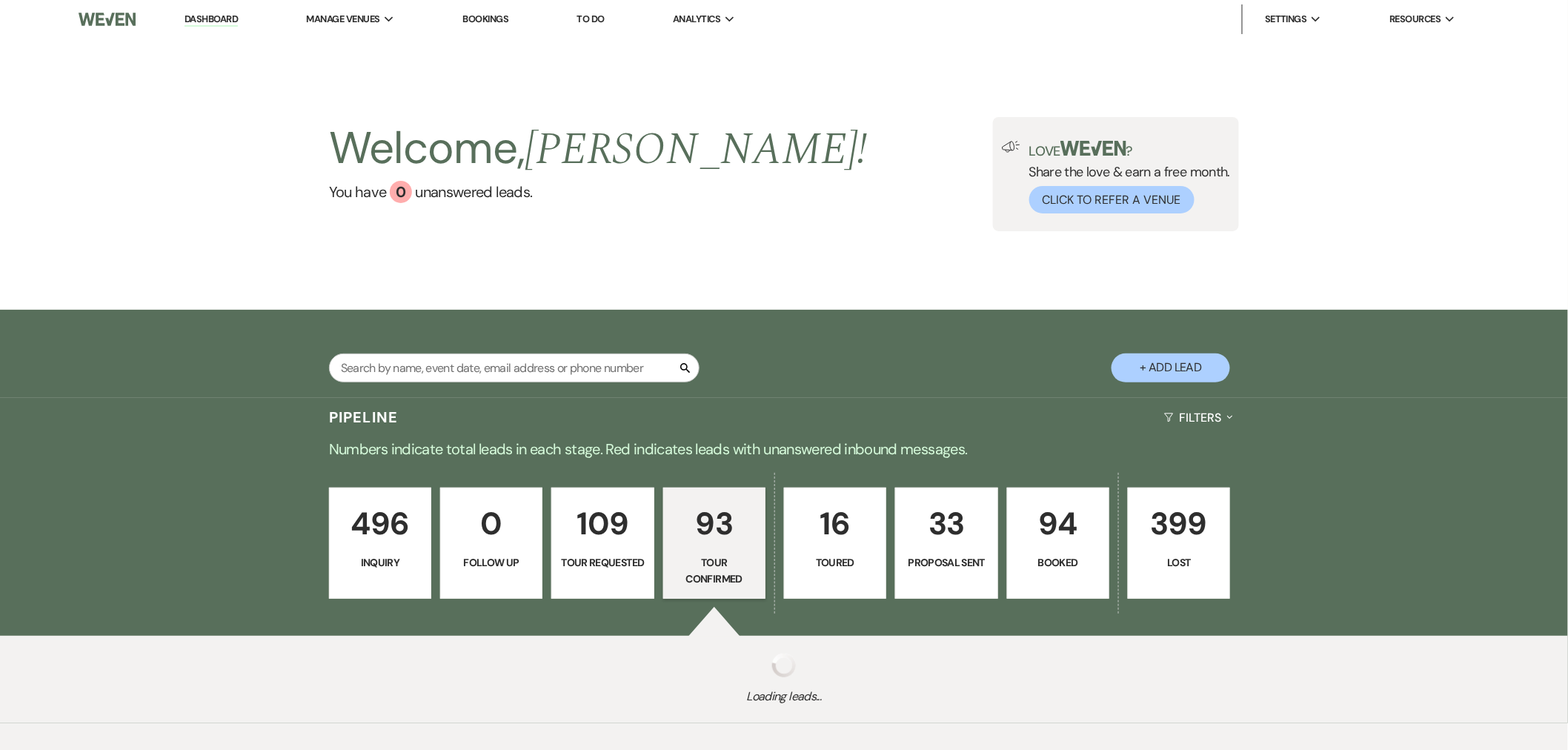
select select "4"
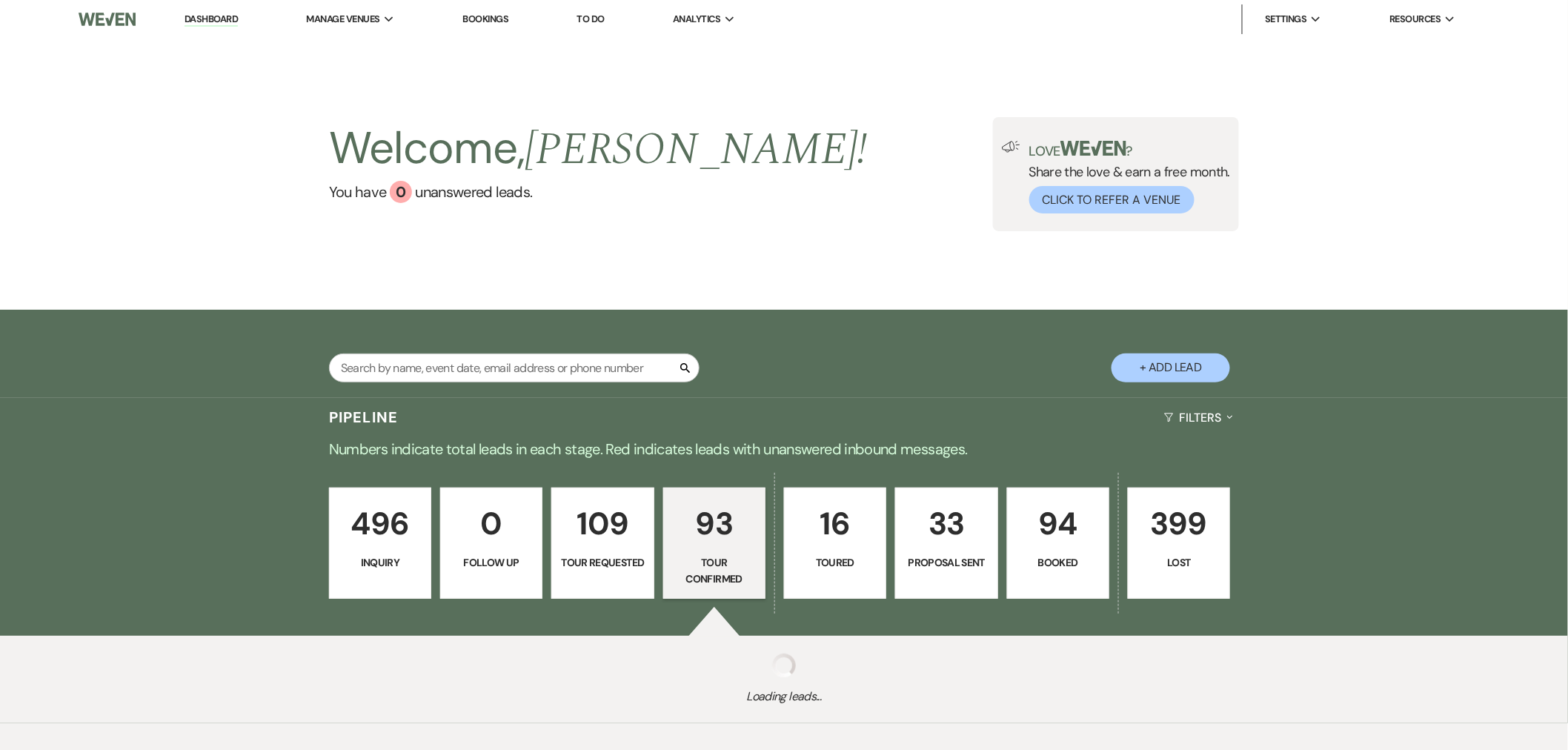
select select "4"
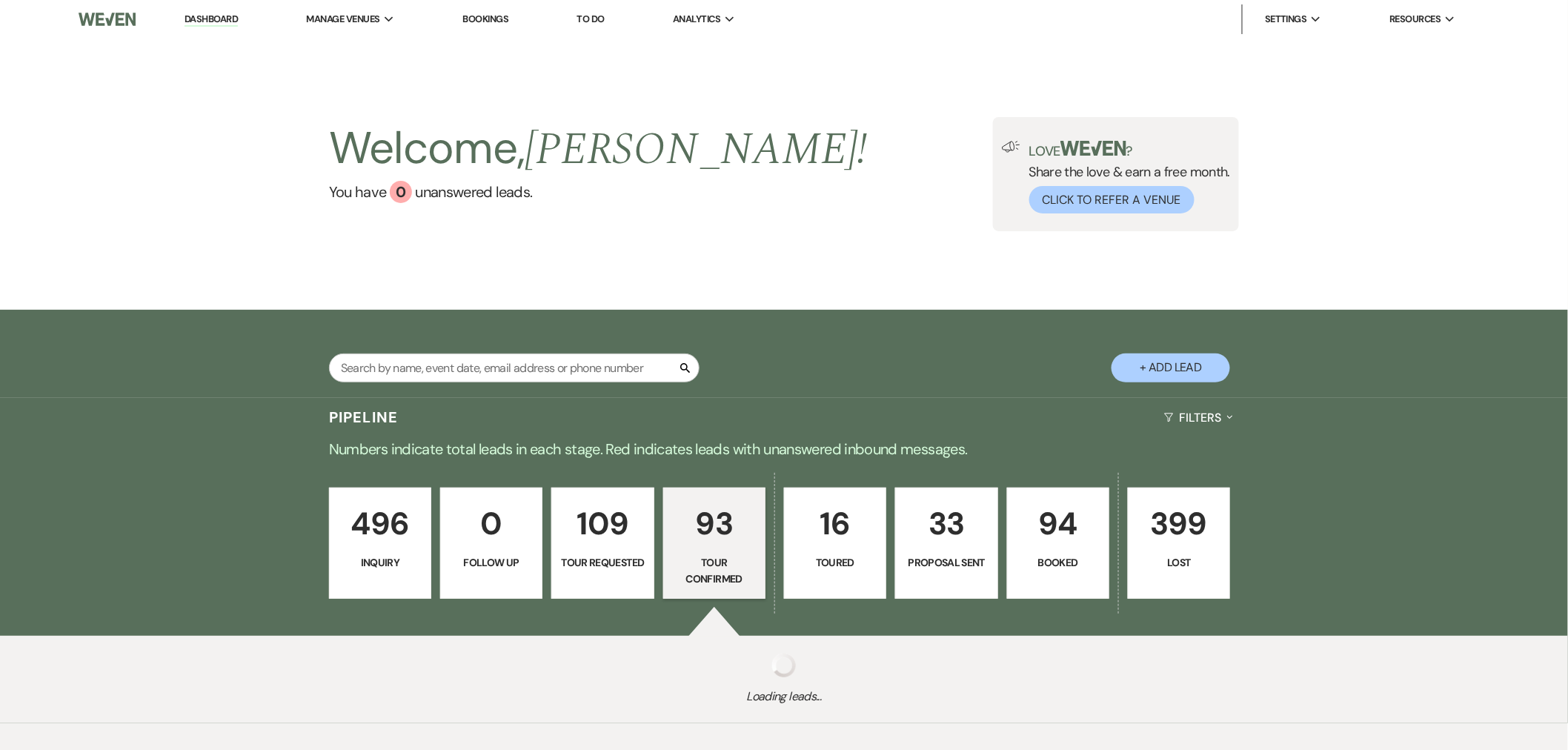
select select "4"
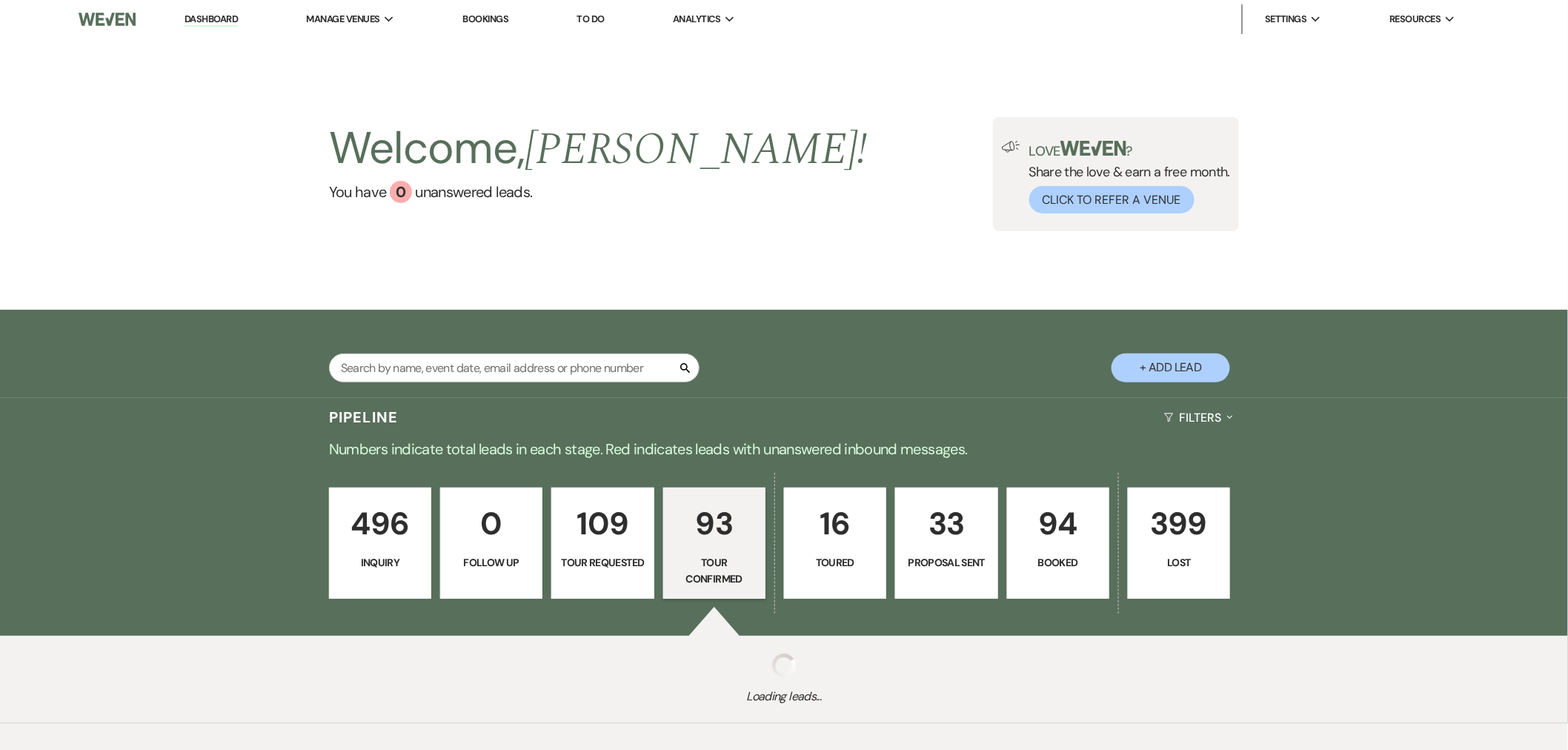
select select "4"
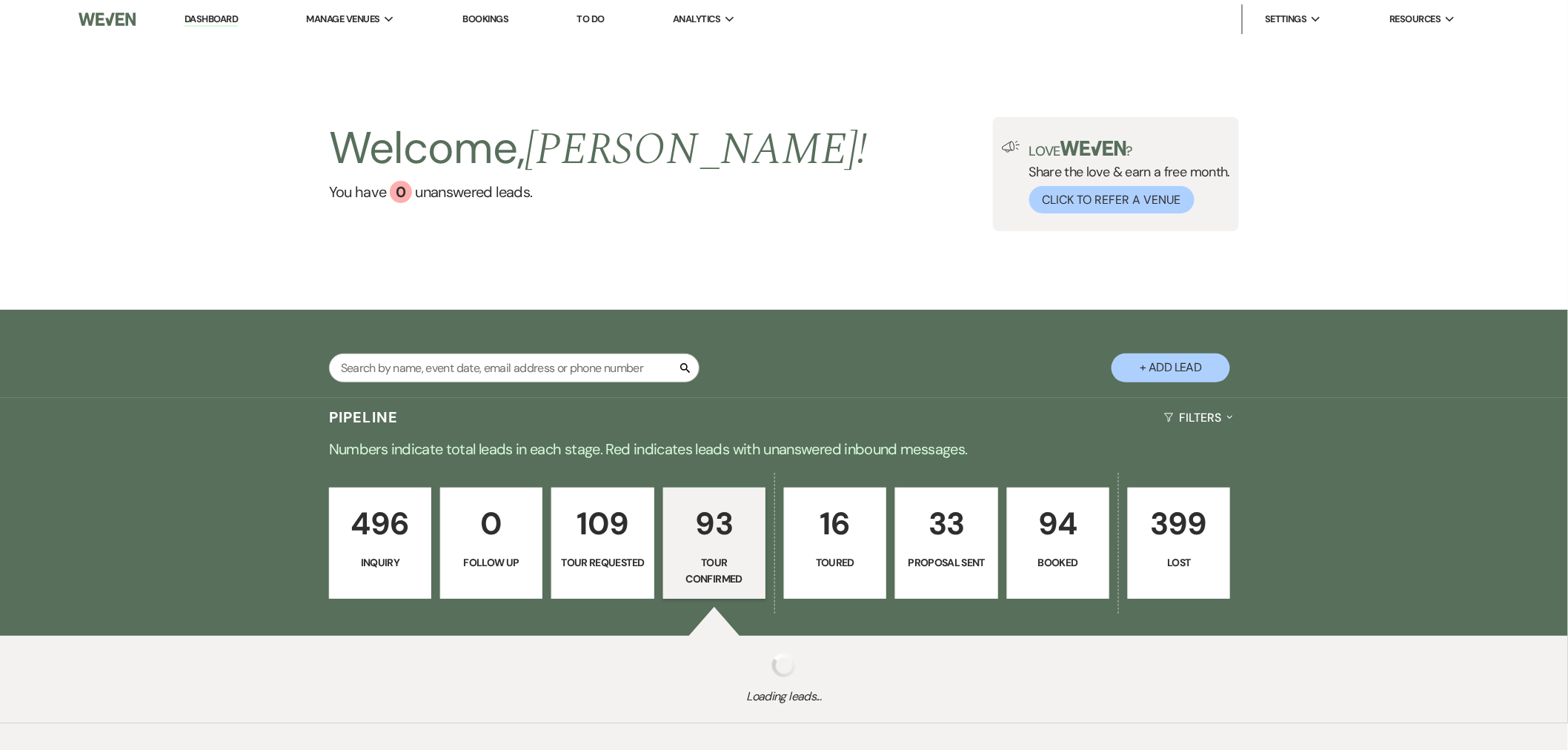
select select "4"
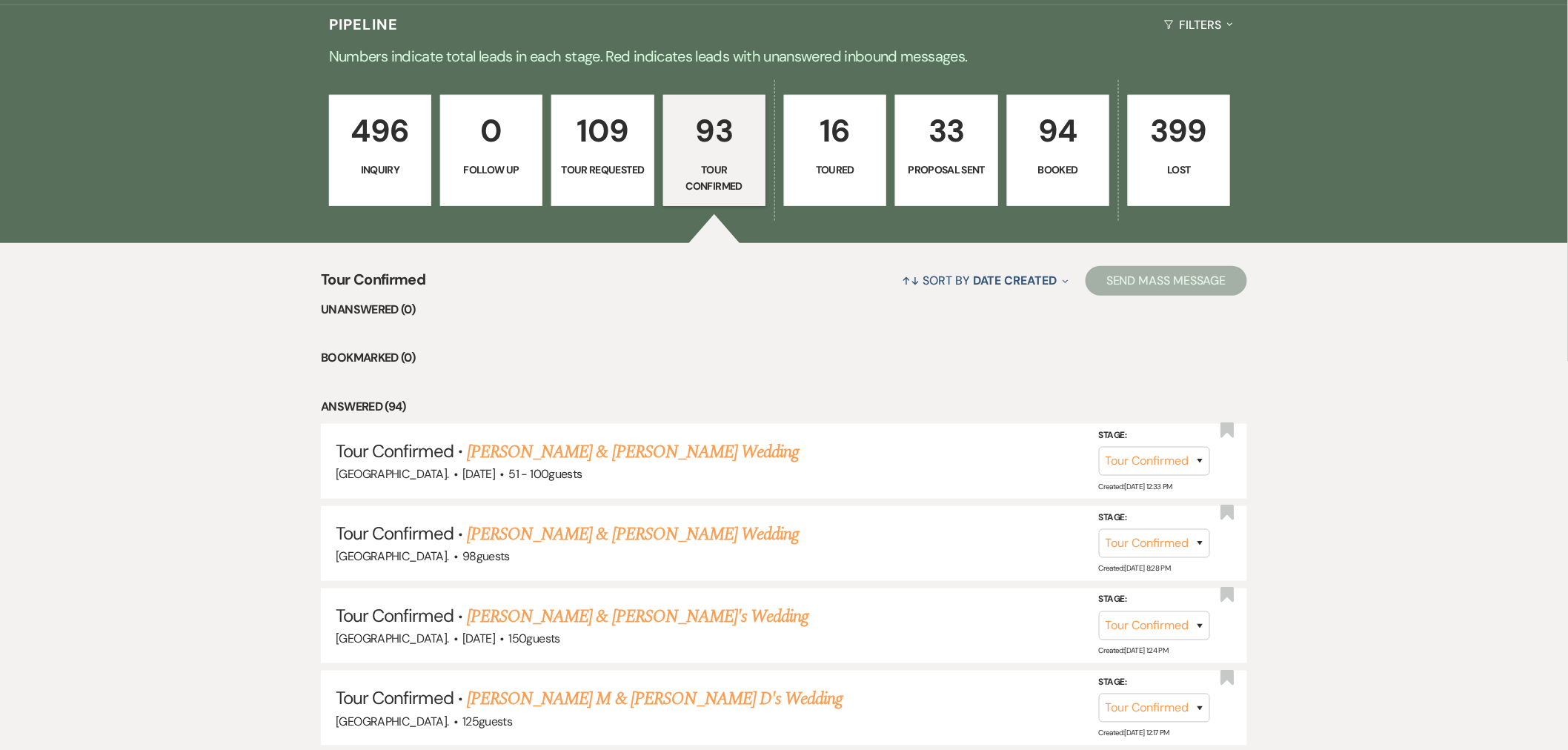
scroll to position [411, 0]
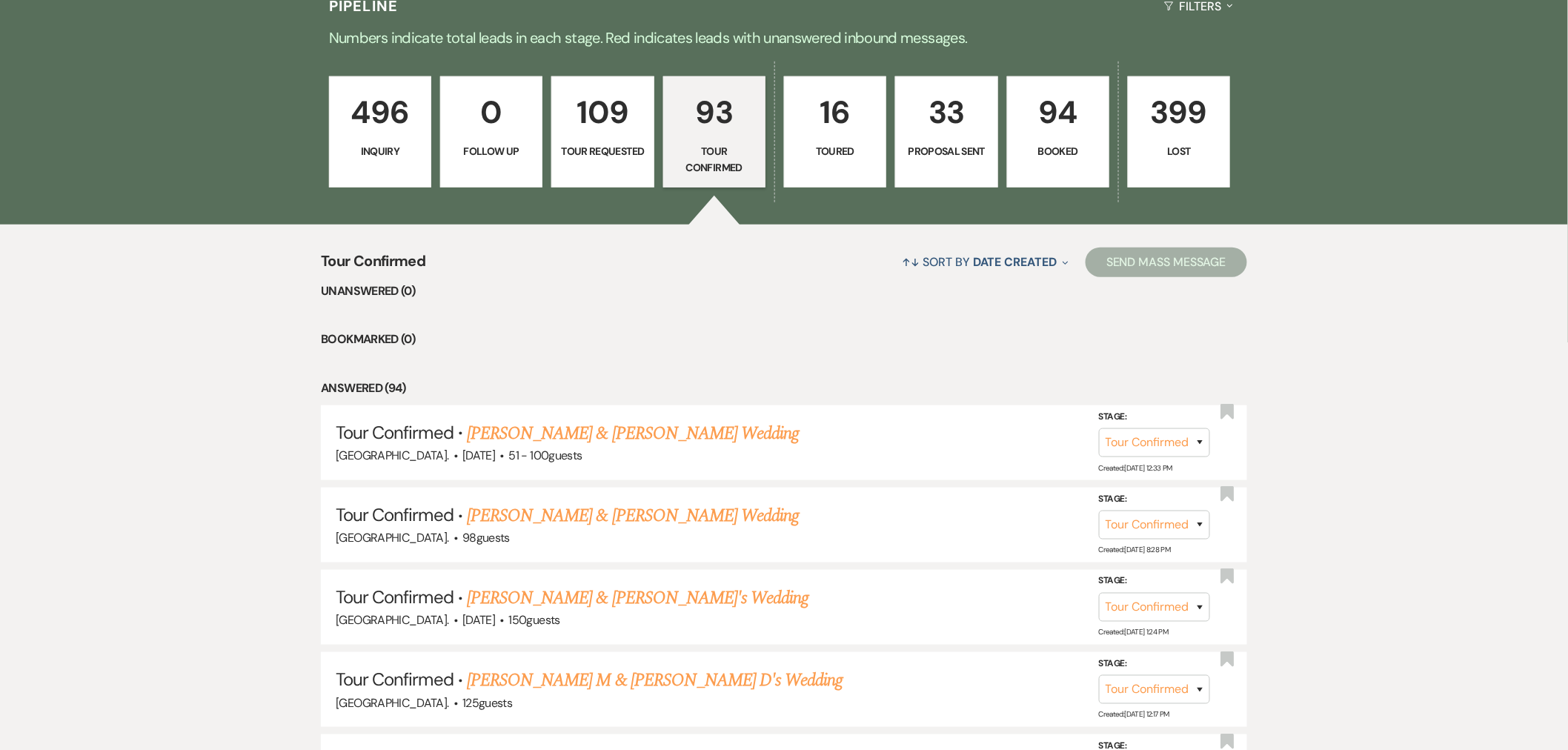
click at [560, 423] on link "[PERSON_NAME] & [PERSON_NAME] Wedding" at bounding box center [633, 433] width 332 height 26
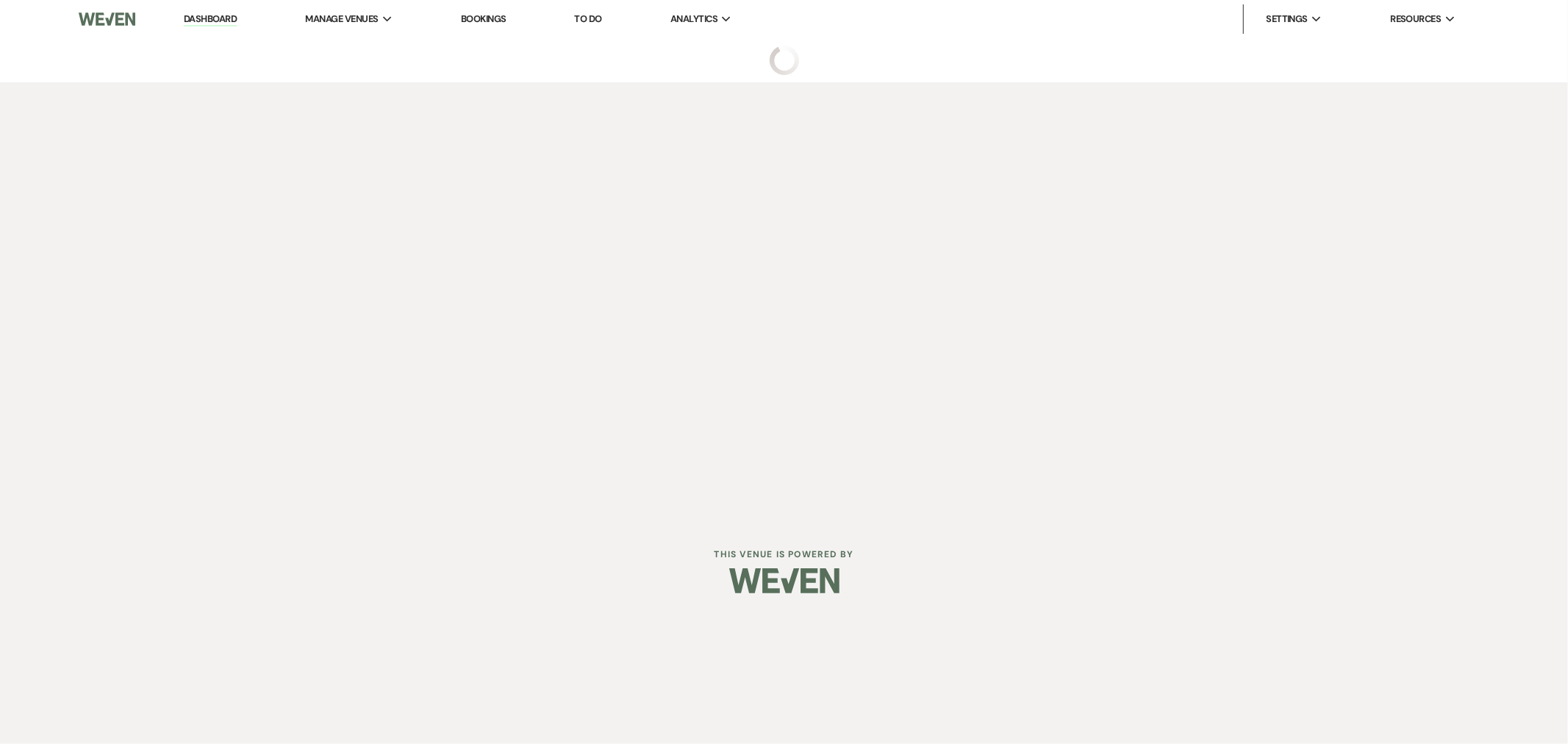
select select "4"
select select "17"
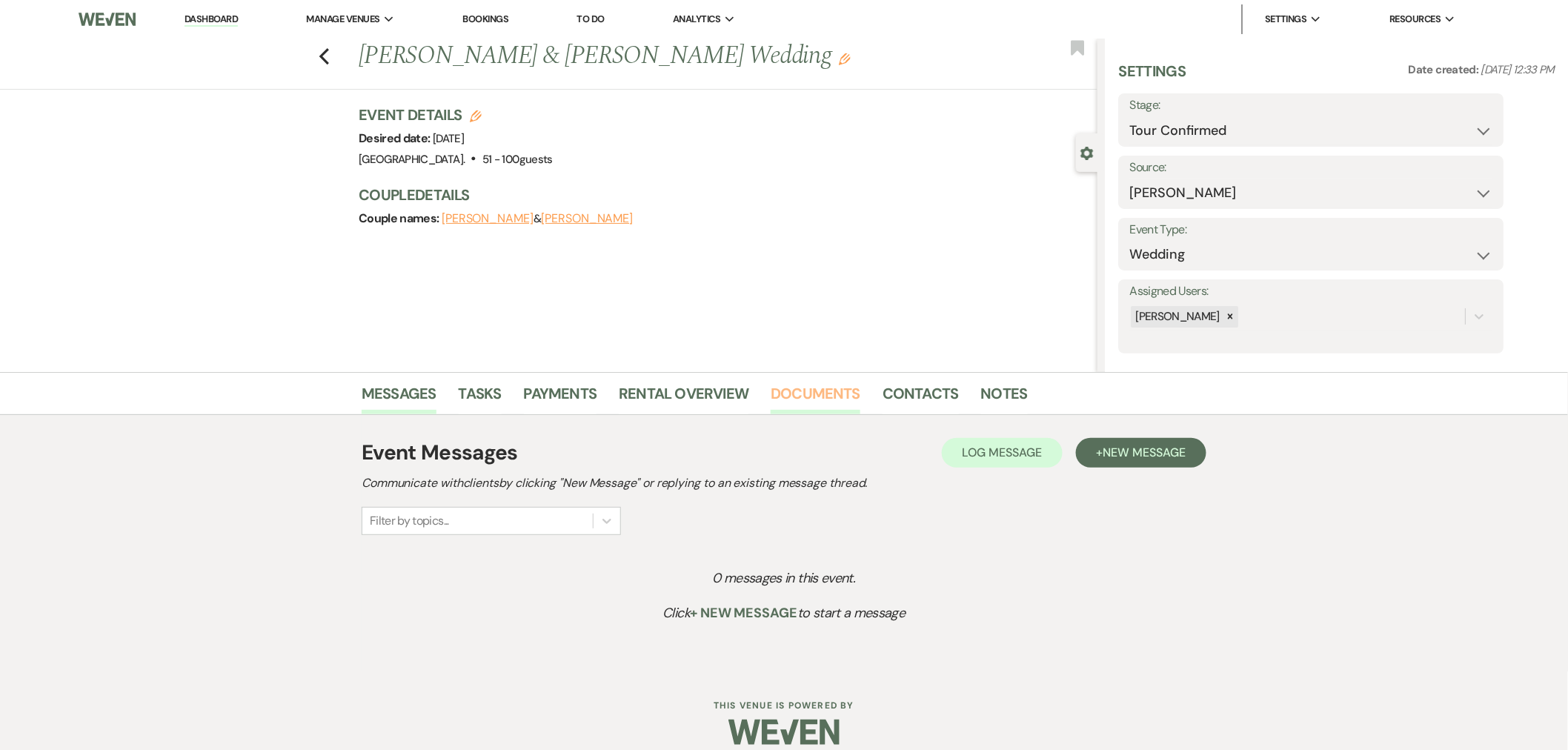
click at [833, 400] on link "Documents" at bounding box center [815, 397] width 90 height 33
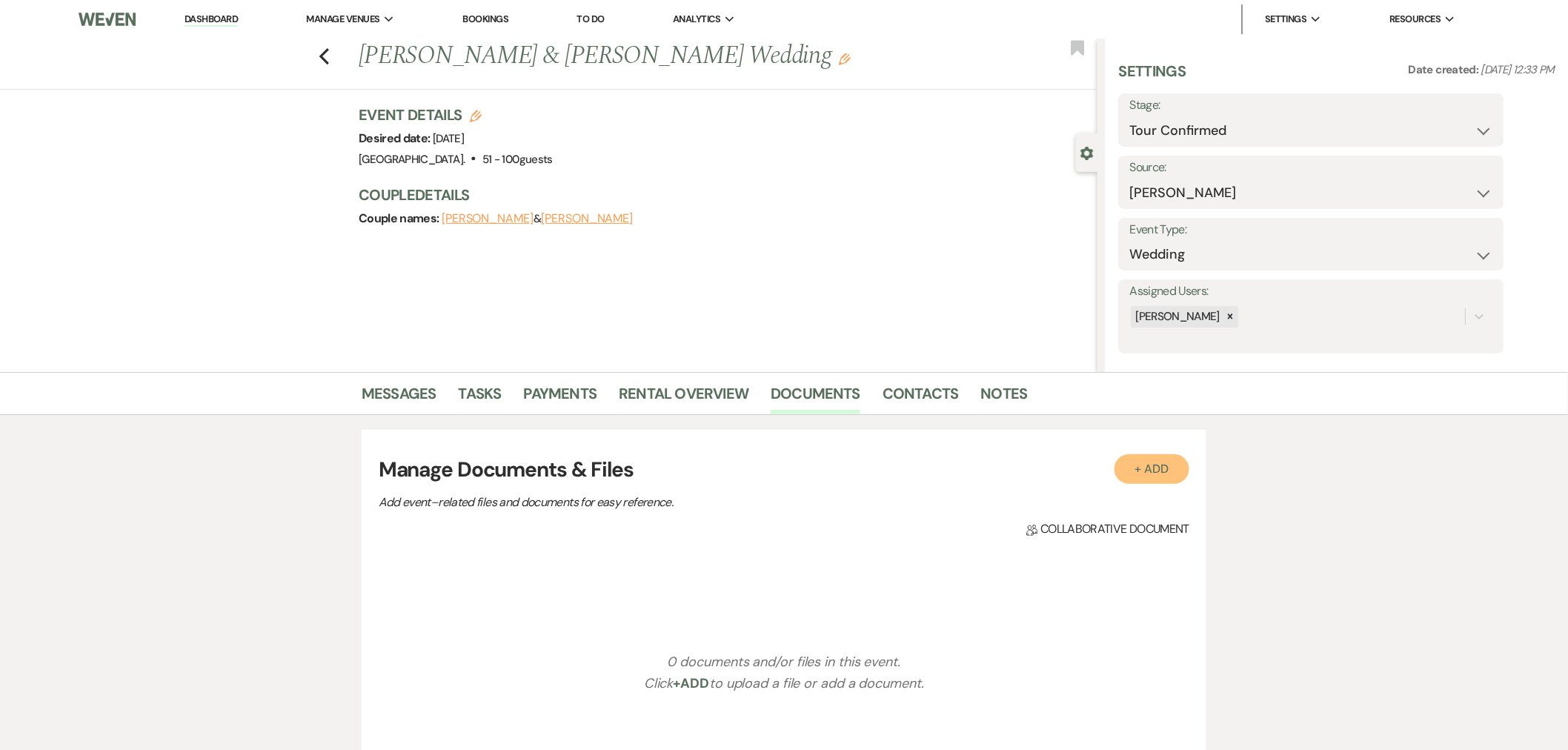
click at [1151, 475] on button "+ Add" at bounding box center [1152, 468] width 75 height 29
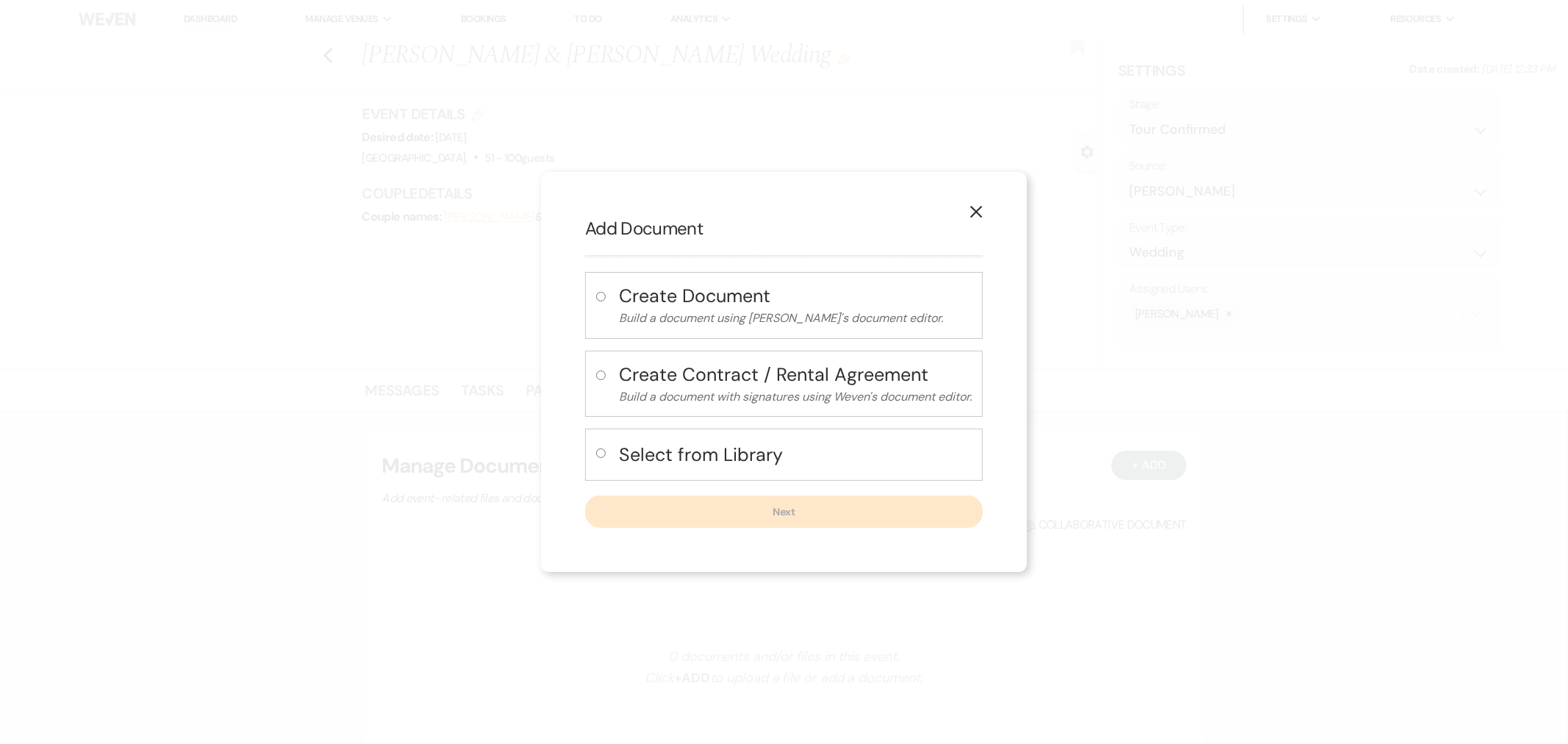
click at [803, 460] on h4 "Select from Library" at bounding box center [795, 454] width 353 height 25
radio input "true"
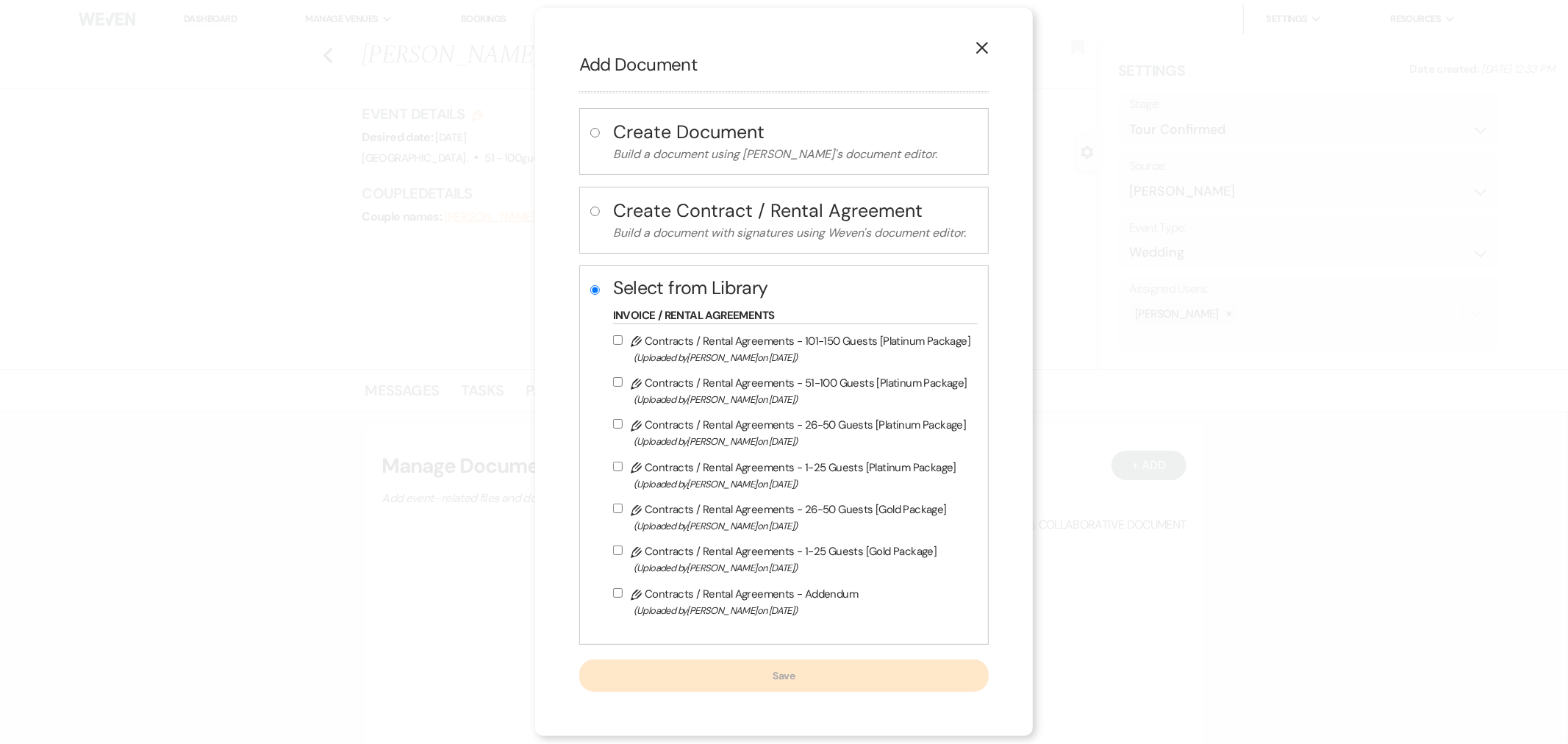
click at [805, 402] on span "(Uploaded by [PERSON_NAME] on [DATE] )" at bounding box center [802, 400] width 337 height 17
click at [623, 387] on input "Pencil Contracts / Rental Agreements - 51-100 Guests [Platinum Package] (Upload…" at bounding box center [618, 382] width 9 height 9
checkbox input "true"
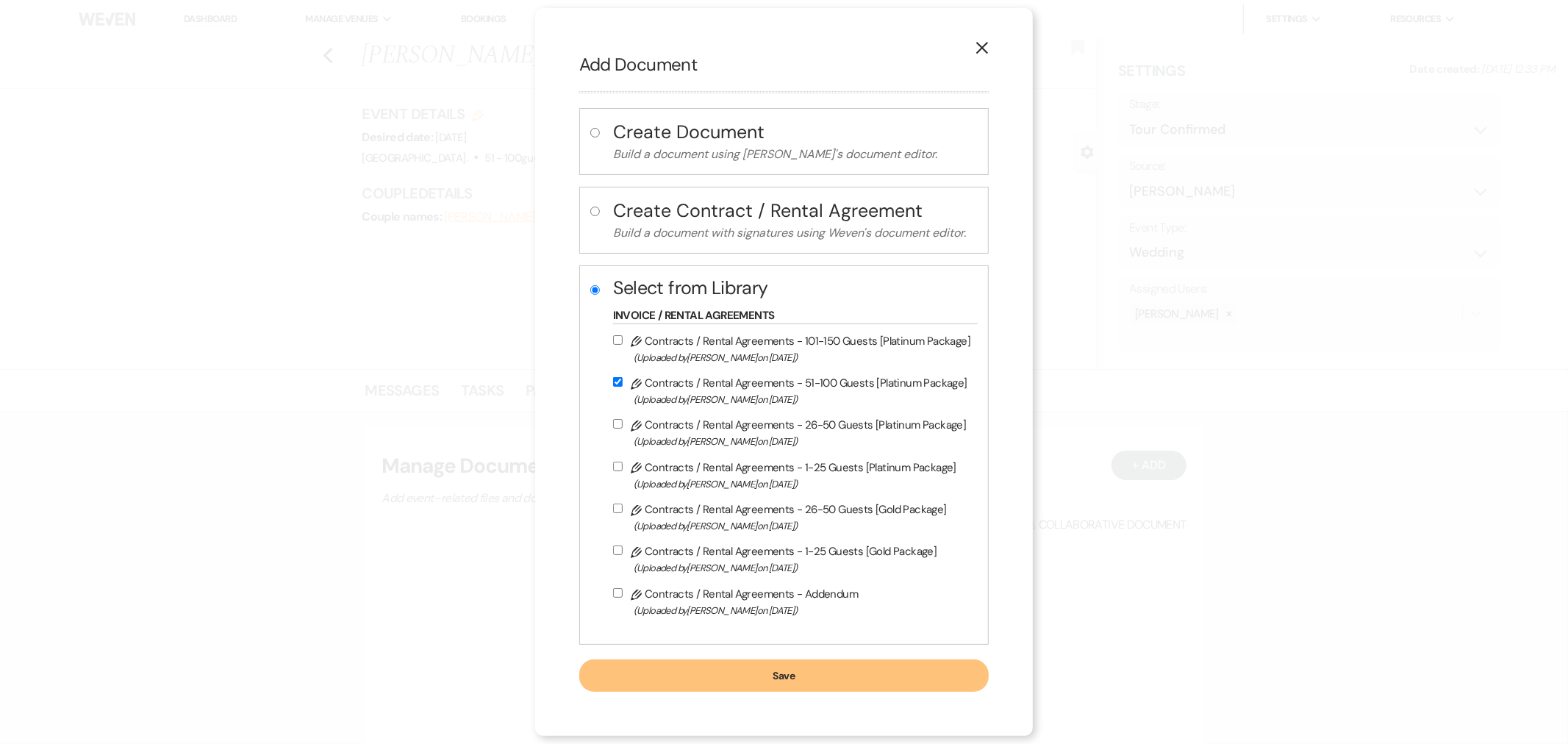
click at [857, 687] on button "Save" at bounding box center [784, 675] width 409 height 33
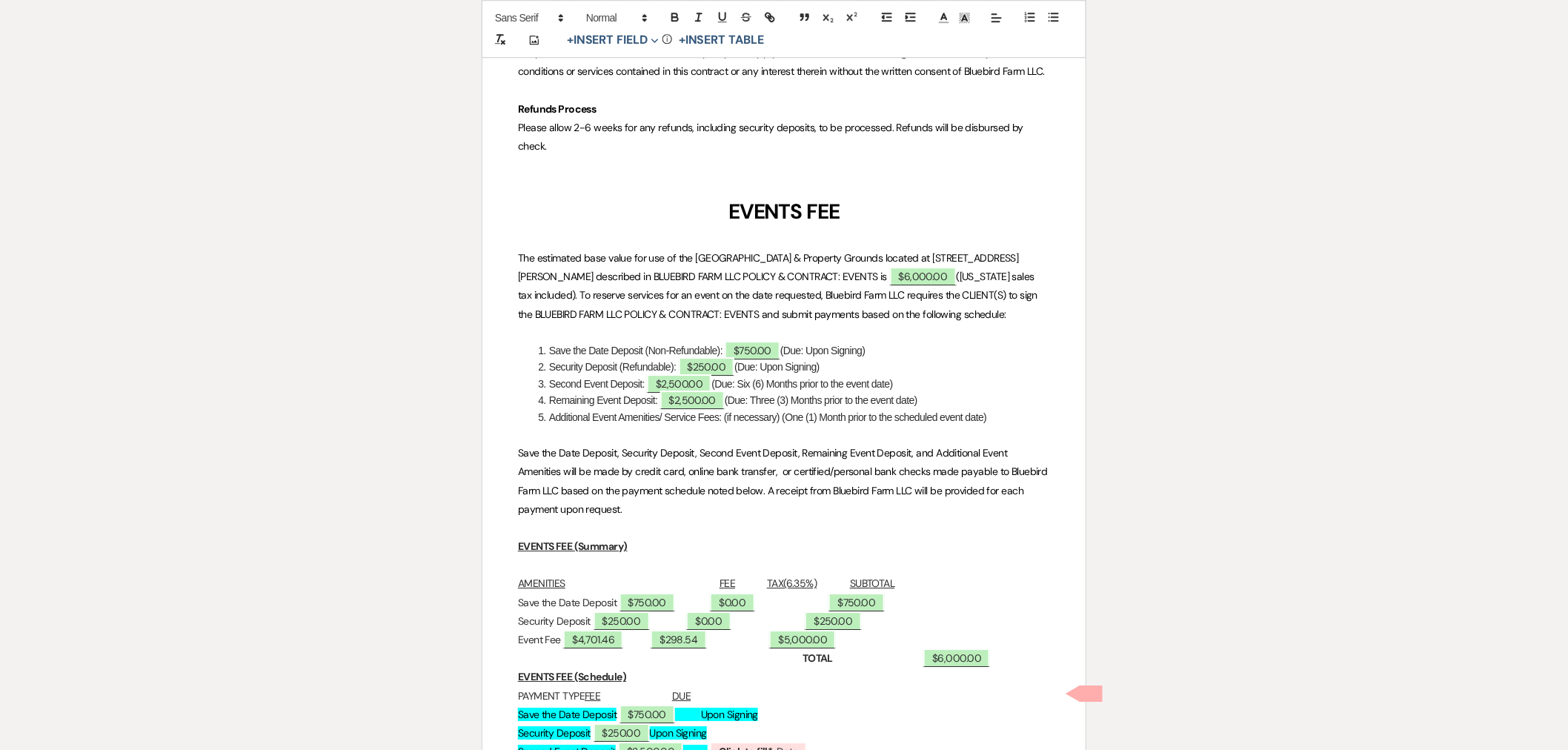
scroll to position [6831, 0]
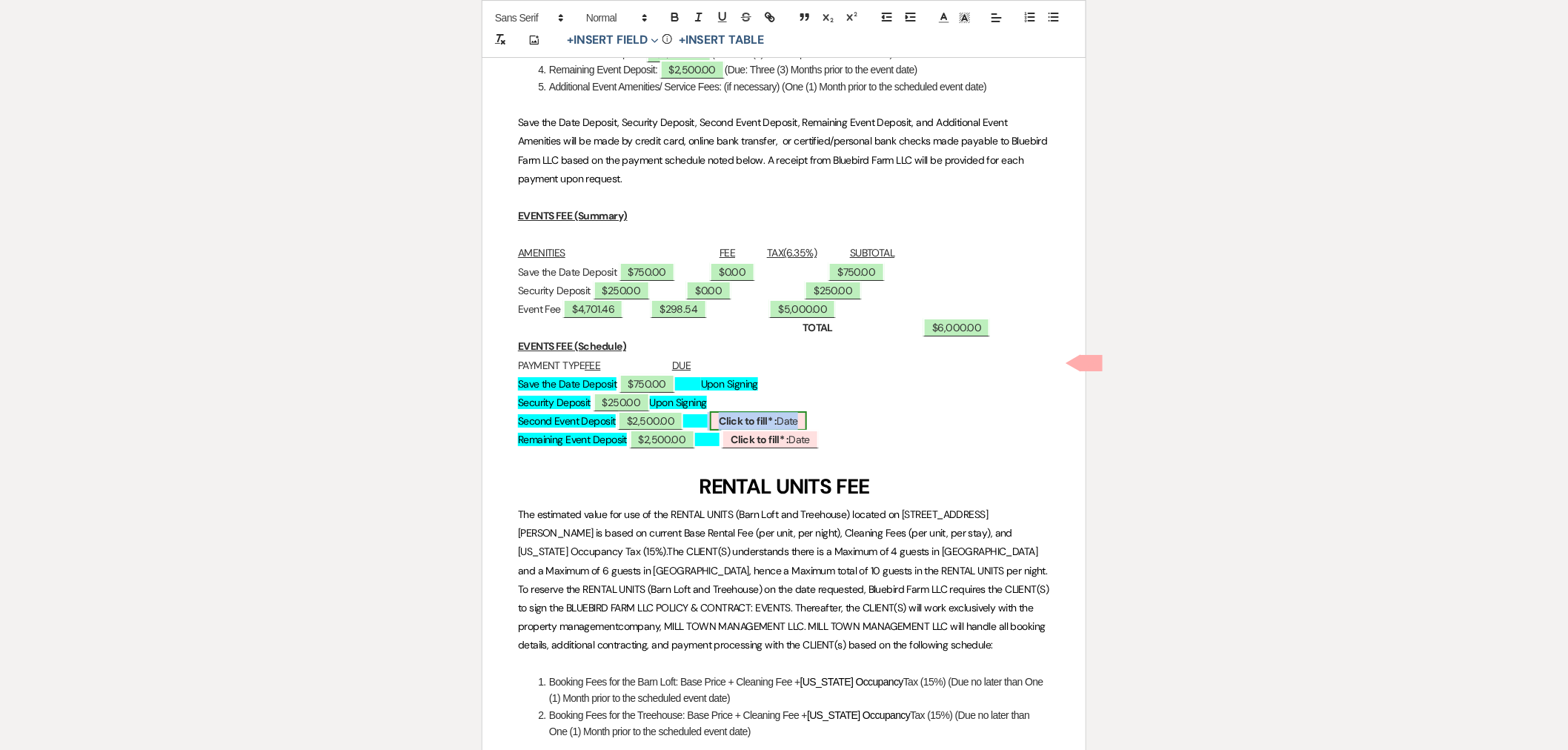
click at [776, 414] on b "Click to fill* :" at bounding box center [747, 421] width 58 height 13
select select "owner"
select select "Date"
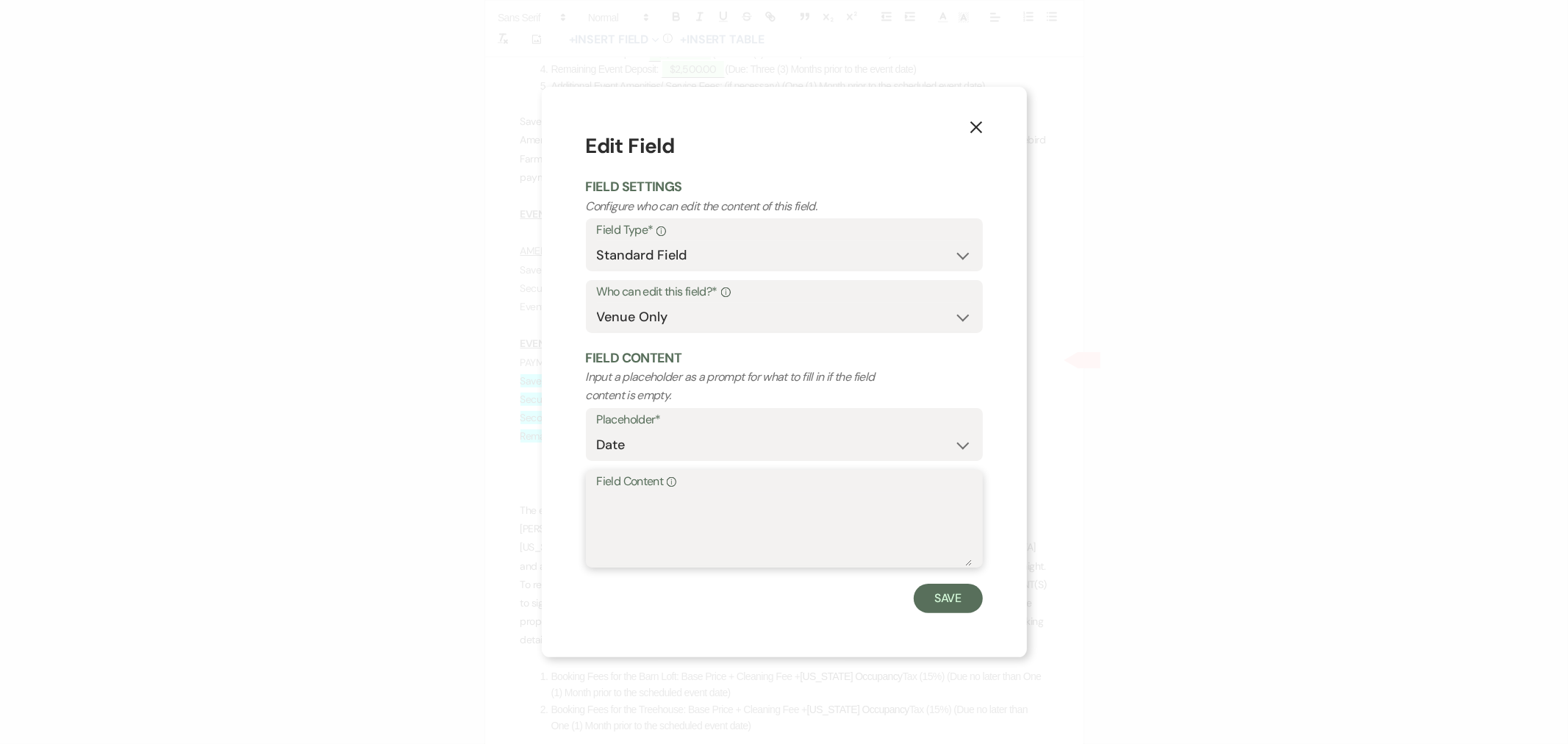
paste textarea "[DATE]"
type textarea "[DATE]"
click at [937, 601] on button "Save" at bounding box center [948, 597] width 69 height 29
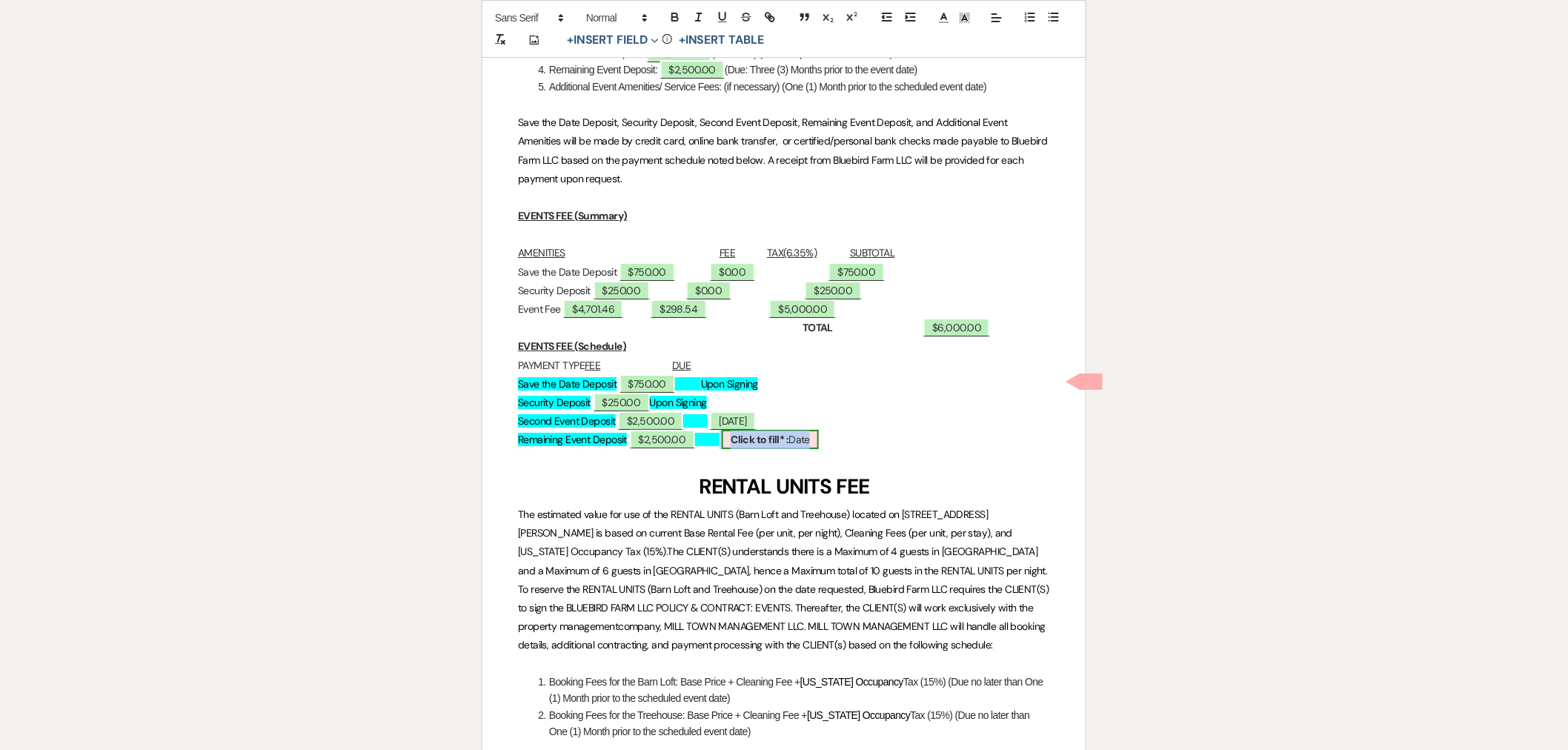
click at [819, 429] on span "Click to fill* : Date" at bounding box center [770, 439] width 97 height 19
select select "owner"
select select "Date"
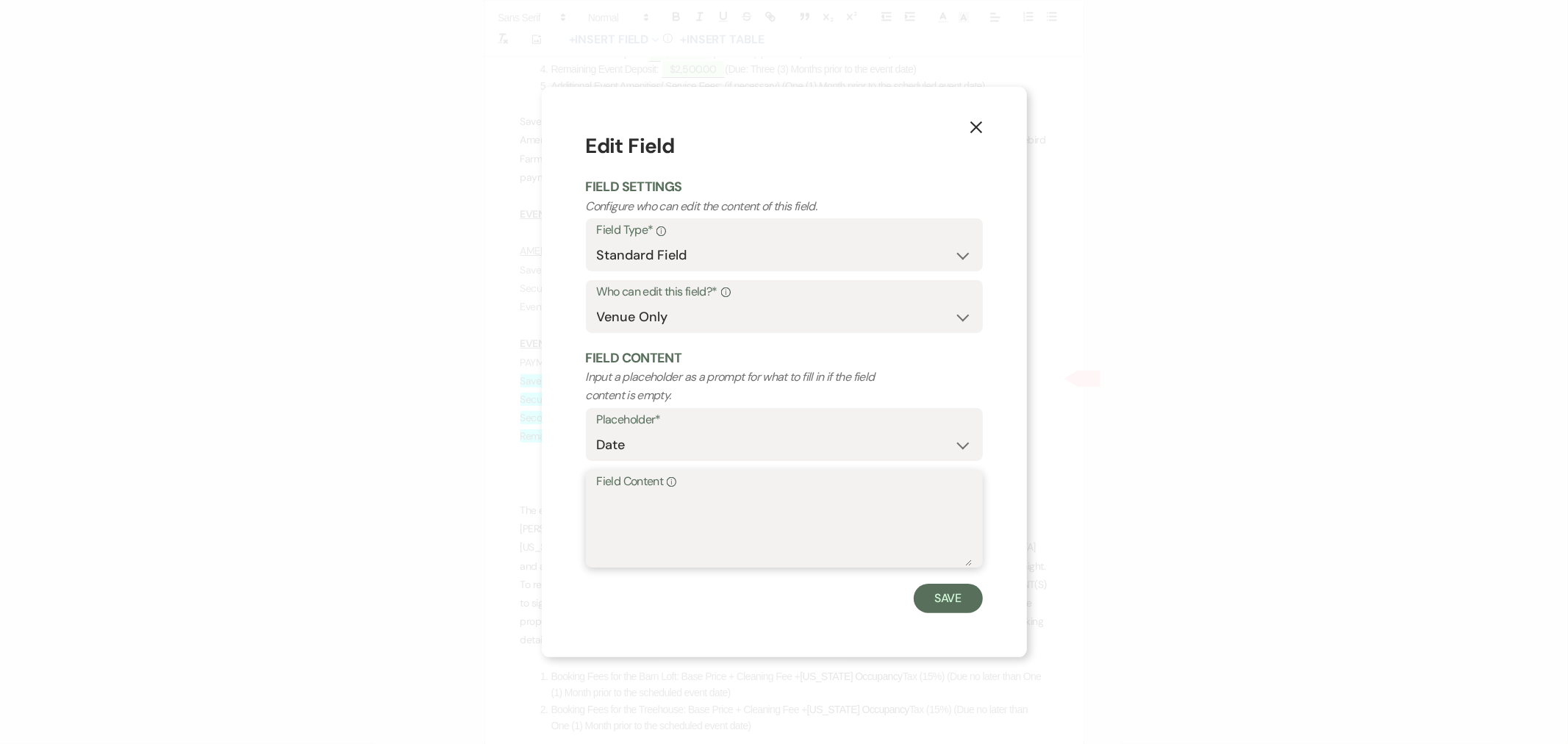
paste textarea "[DATE]"
type textarea "[DATE]"
click at [942, 597] on button "Save" at bounding box center [948, 597] width 69 height 29
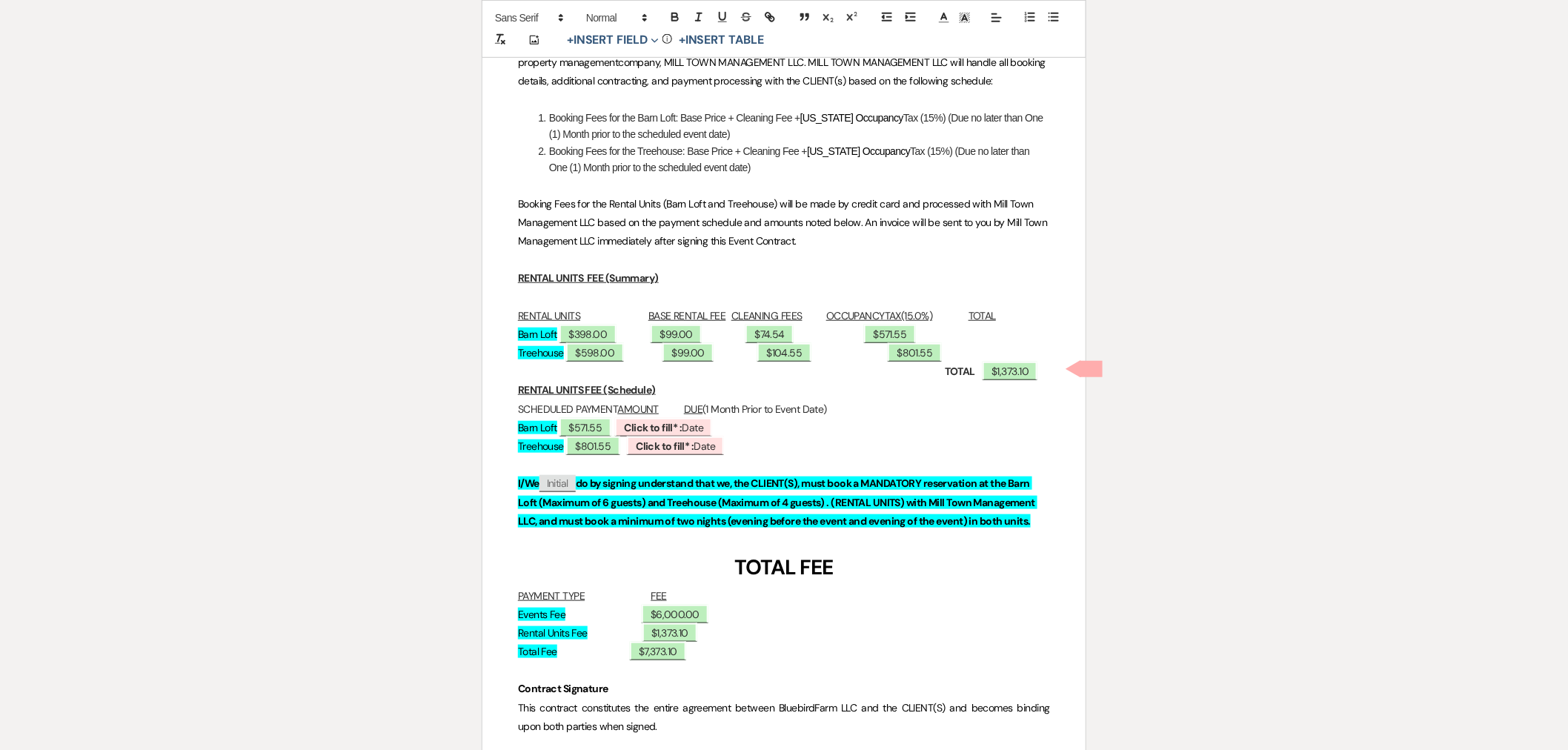
scroll to position [7408, 0]
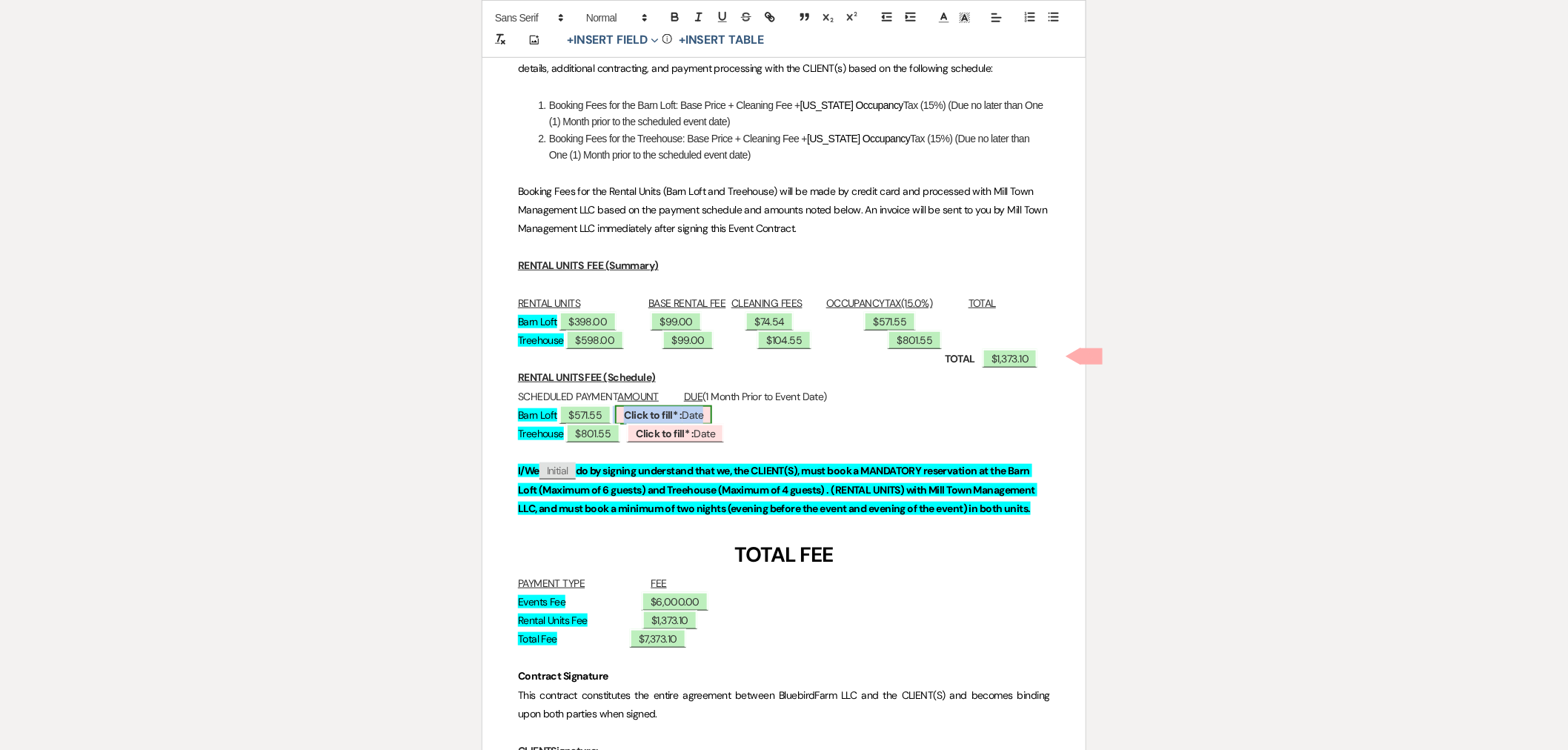
click at [681, 408] on b "Click to fill* :" at bounding box center [652, 415] width 58 height 13
select select "owner"
select select "Date"
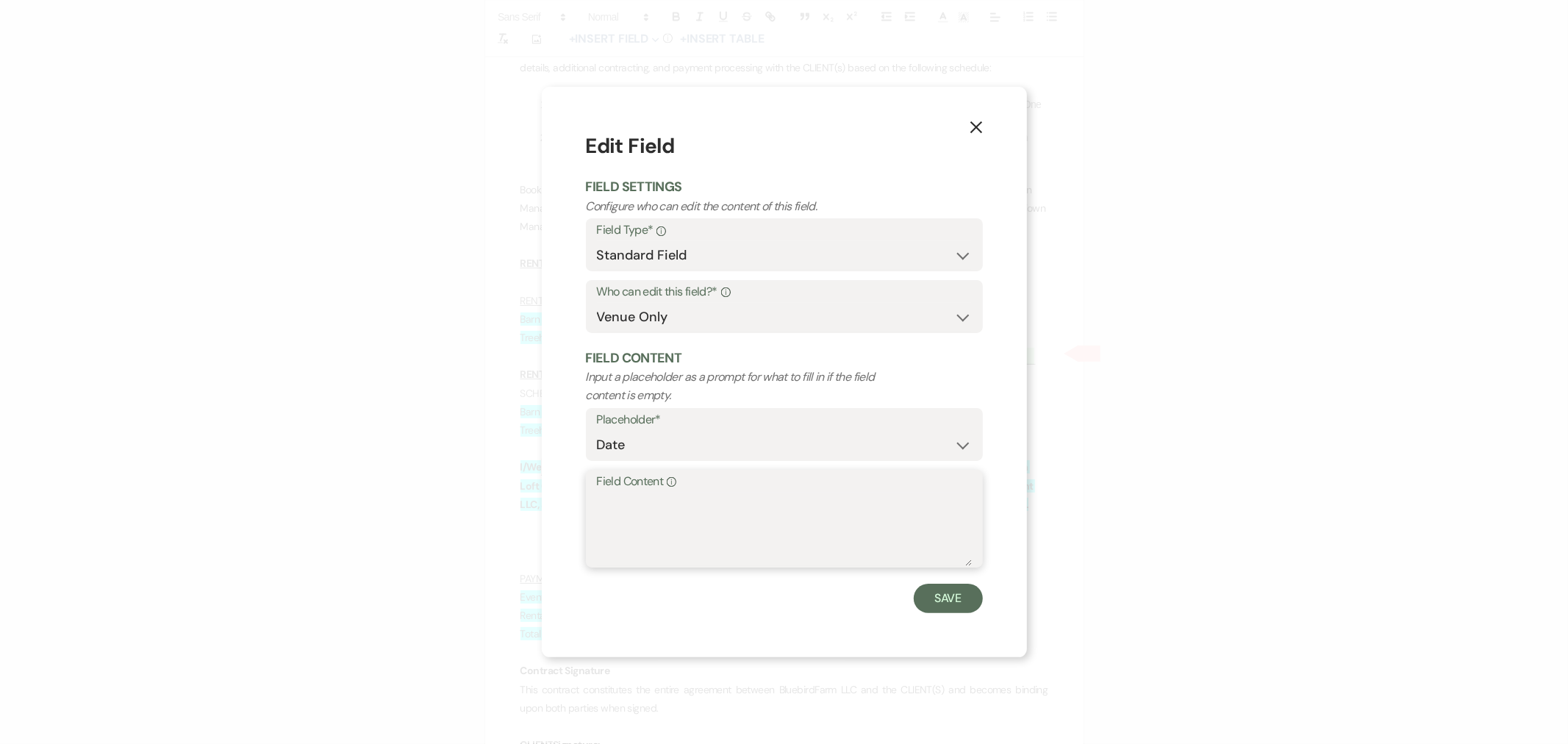
paste textarea "[DATE]"
type textarea "[DATE]"
click at [936, 604] on button "Save" at bounding box center [948, 597] width 69 height 29
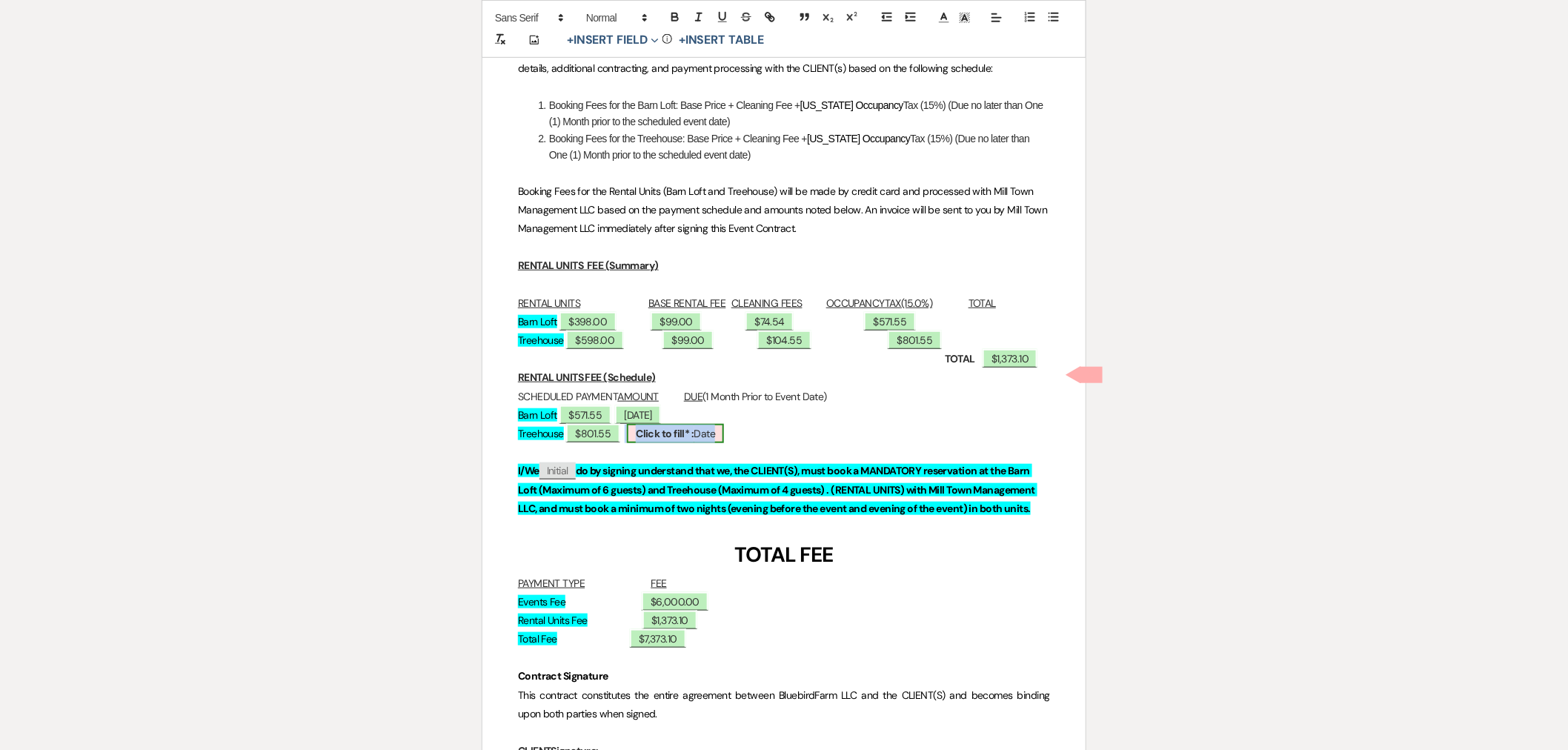
click at [693, 426] on b "Click to fill* :" at bounding box center [664, 433] width 58 height 13
select select "owner"
select select "Date"
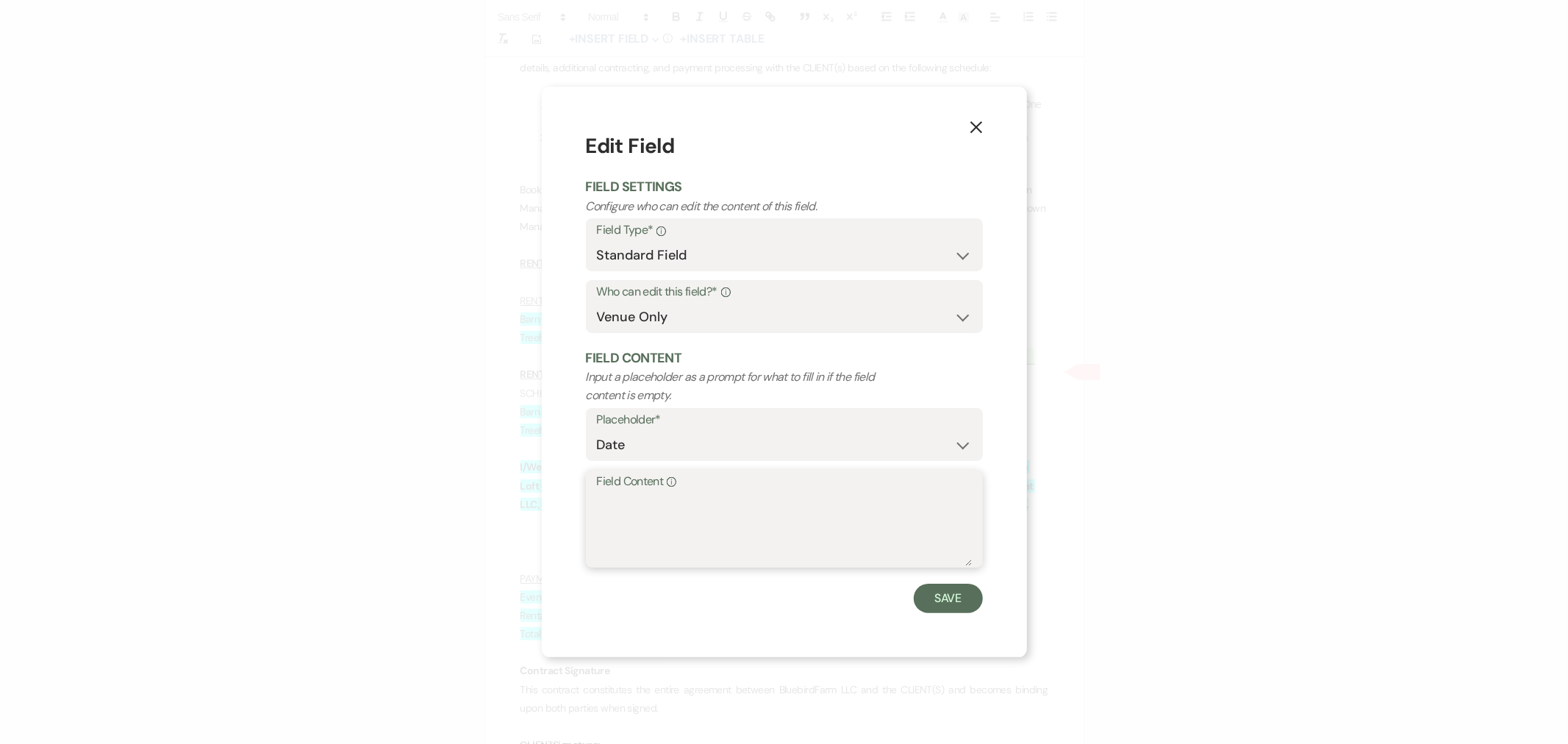
paste textarea "[DATE]"
type textarea "[DATE]"
click at [943, 603] on button "Save" at bounding box center [948, 597] width 69 height 29
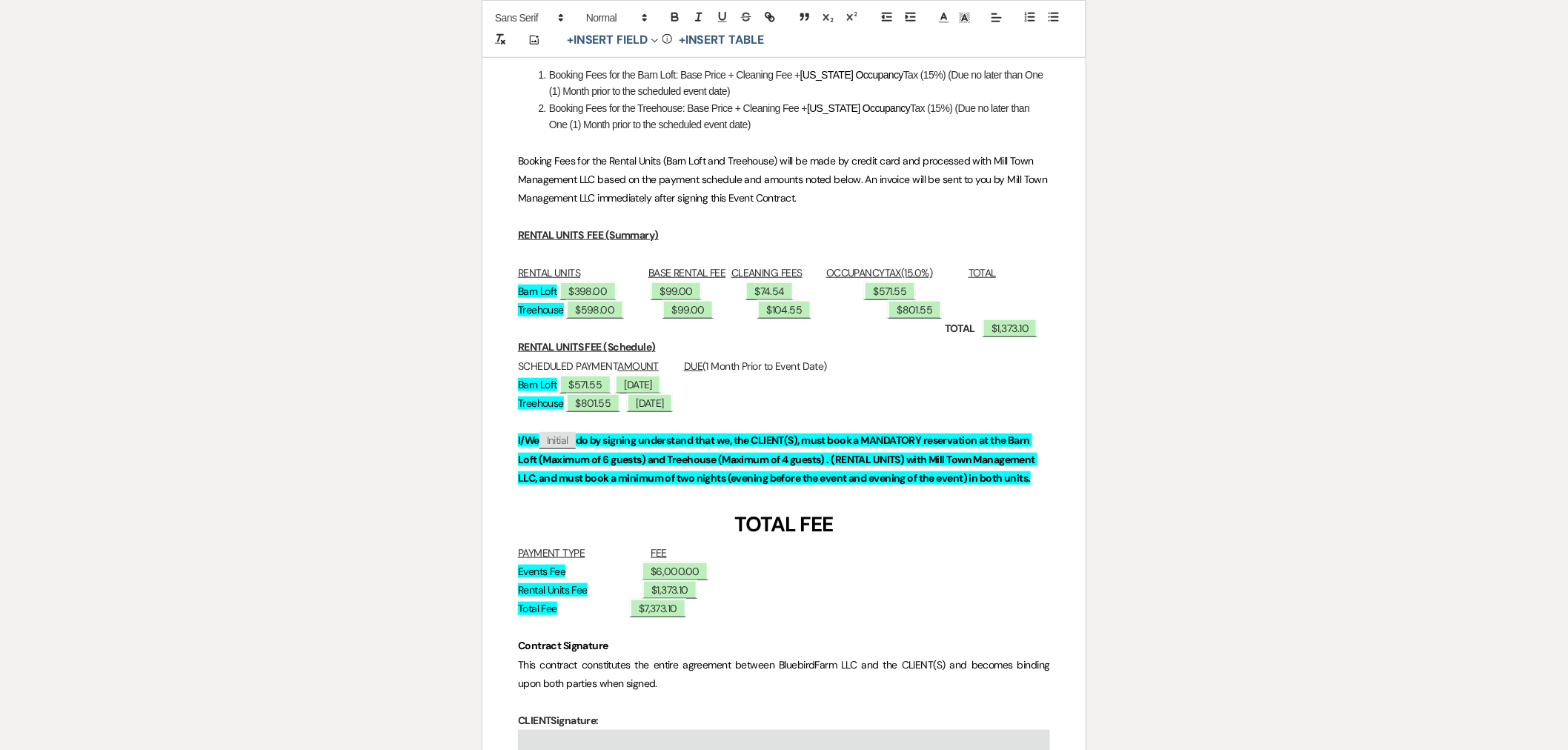
scroll to position [7592, 0]
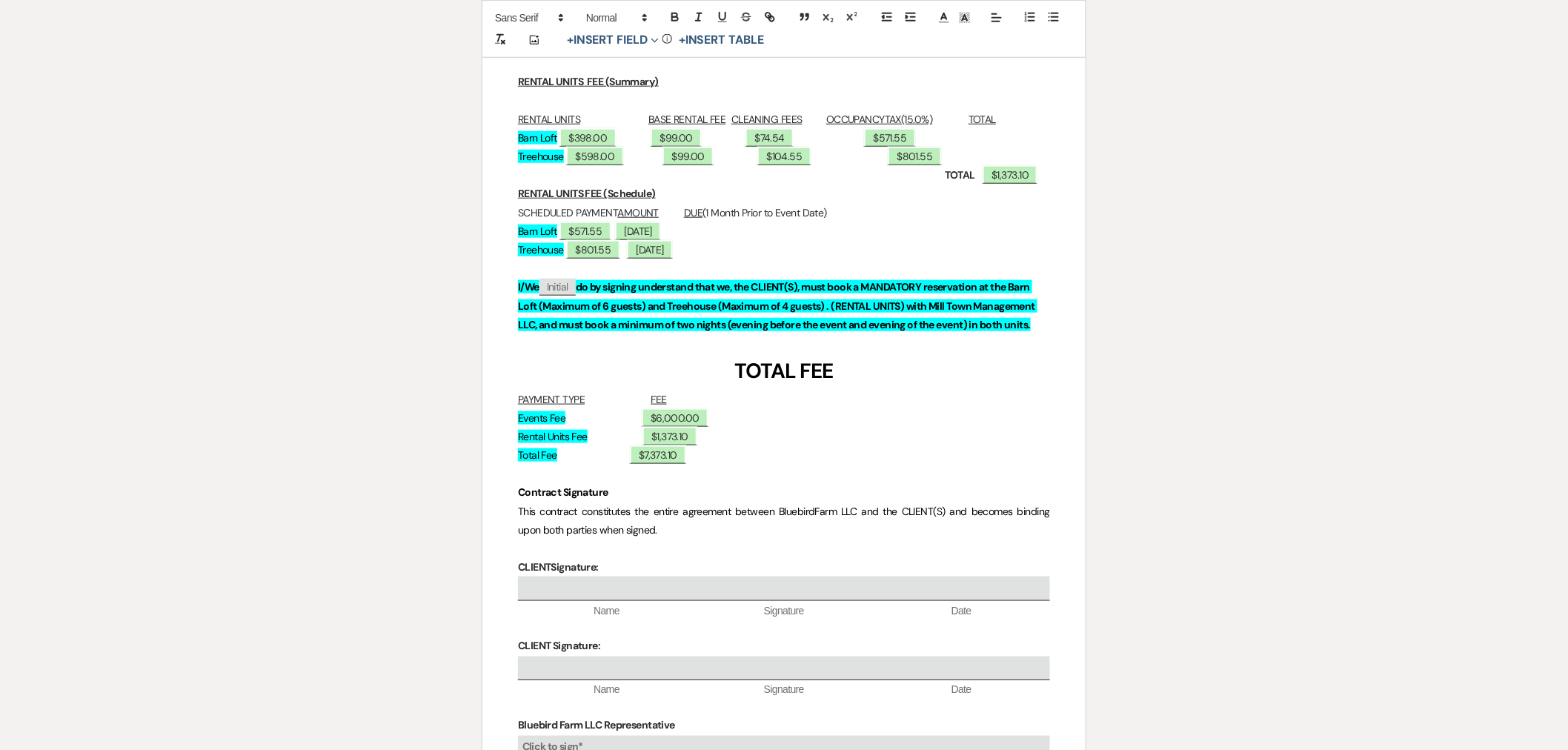
click at [619, 391] on p "PAYMENT TYPE FEE" at bounding box center [784, 400] width 532 height 19
click at [612, 408] on p "Events Fee ﻿ $6,000.00 ﻿" at bounding box center [784, 418] width 532 height 19
click at [616, 427] on p "Rental Units Fee ﻿ $1,373.10 ﻿" at bounding box center [784, 437] width 532 height 19
click at [597, 408] on p "Events Fee ﻿ $6,000.00 ﻿" at bounding box center [784, 418] width 532 height 19
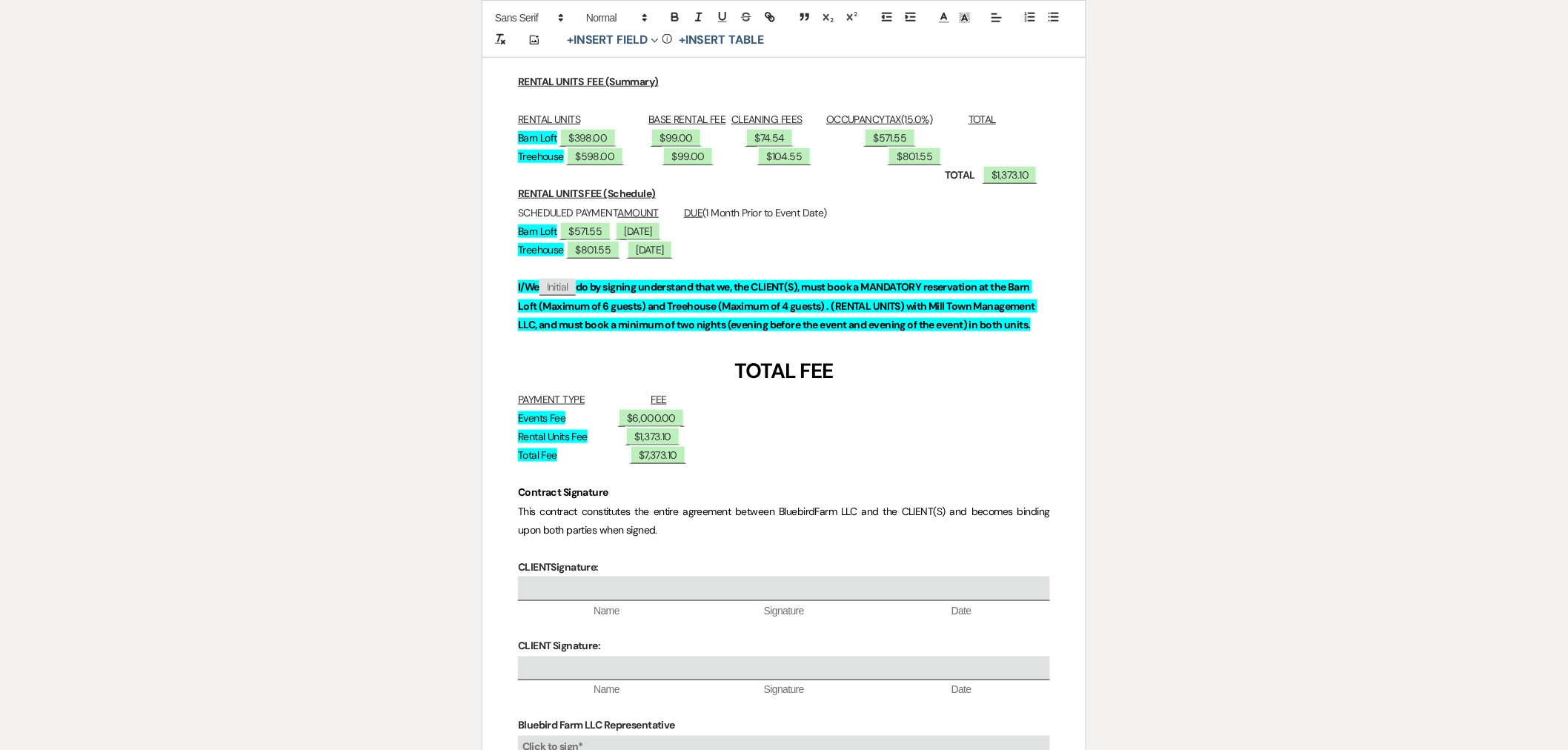
click at [905, 147] on p "Treehouse ﻿ $598.00 ﻿ ﻿ $99.00 ﻿ ﻿ $104.55 ﻿ ﻿ $801.55 ﻿" at bounding box center [784, 157] width 532 height 19
drag, startPoint x: 1226, startPoint y: 388, endPoint x: 1013, endPoint y: 580, distance: 286.8
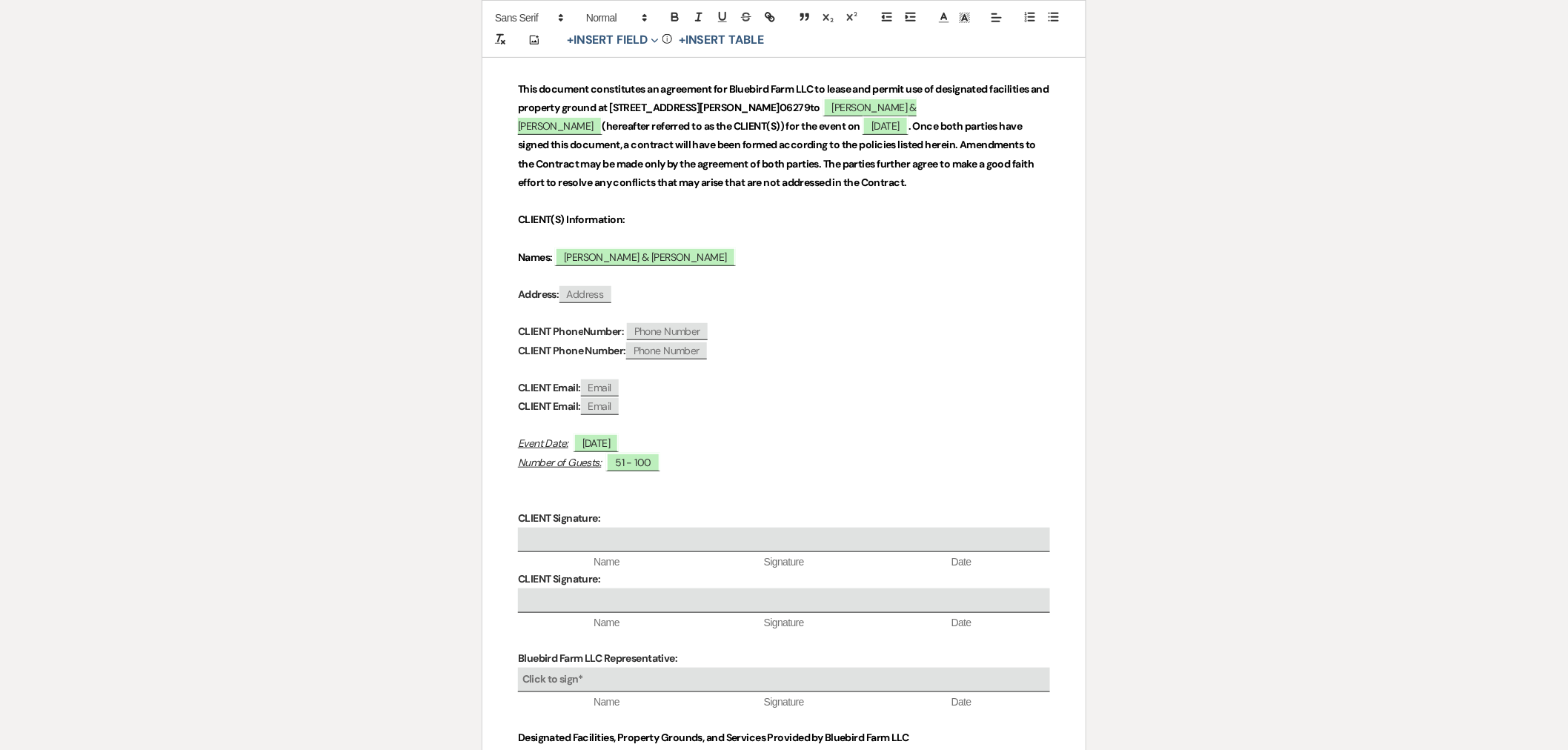
scroll to position [0, 0]
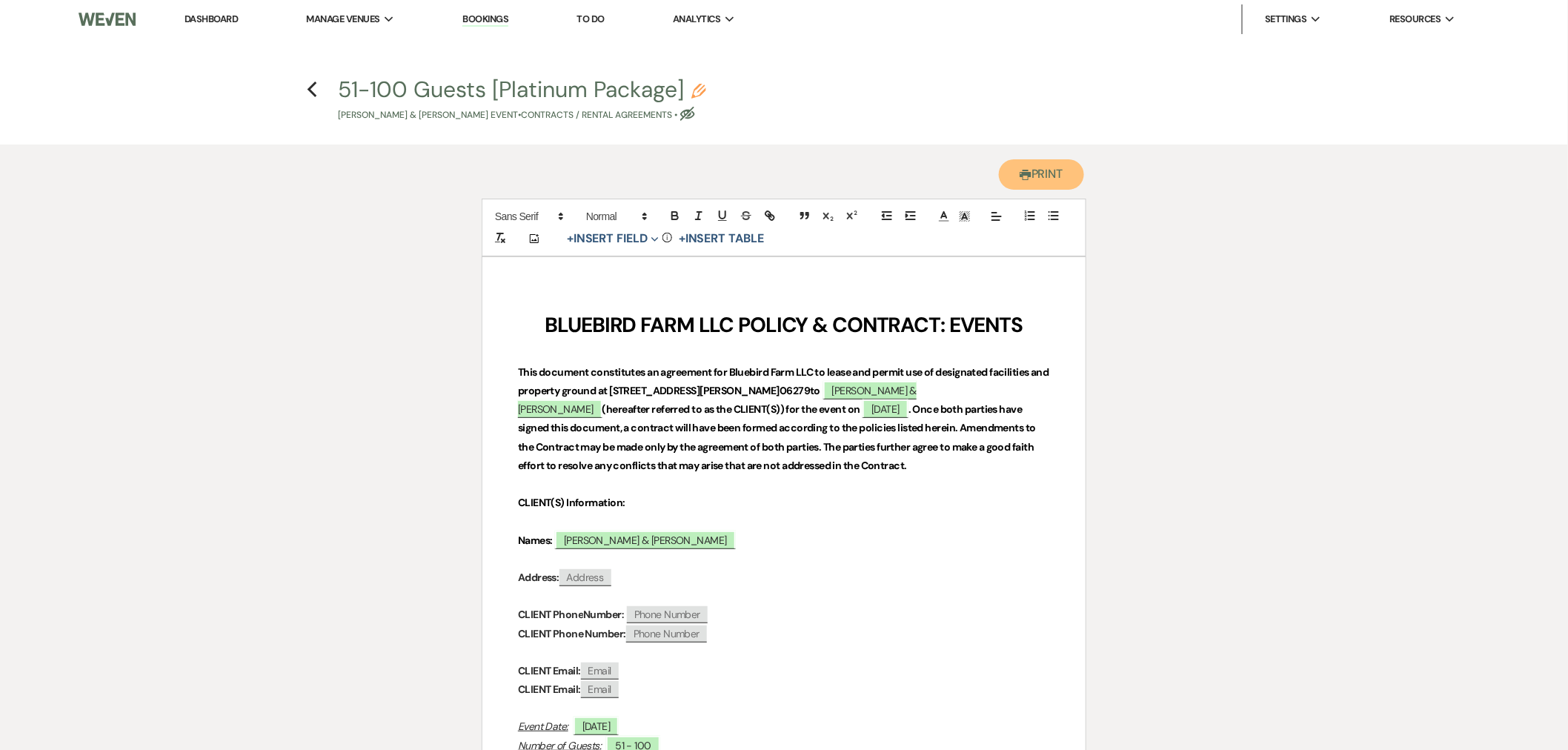
drag, startPoint x: 1058, startPoint y: 174, endPoint x: 946, endPoint y: 600, distance: 440.5
click at [1058, 175] on button "Printer Print" at bounding box center [1041, 175] width 85 height 30
